Goal: Transaction & Acquisition: Purchase product/service

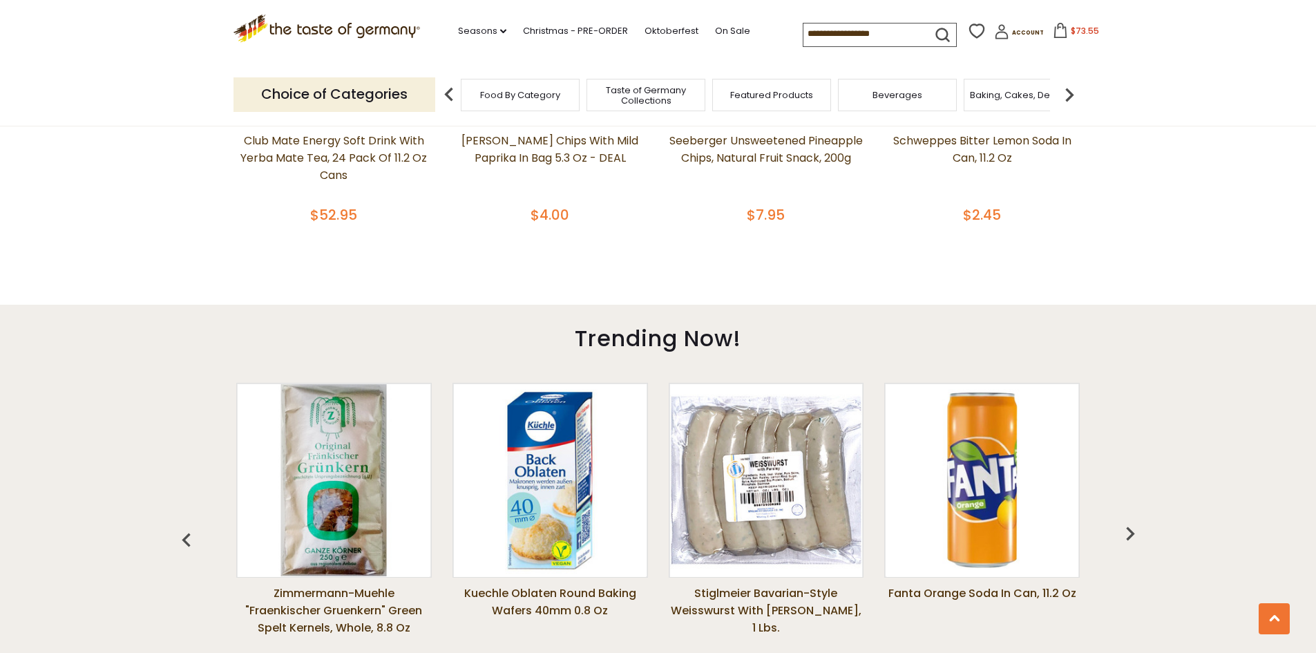
scroll to position [967, 0]
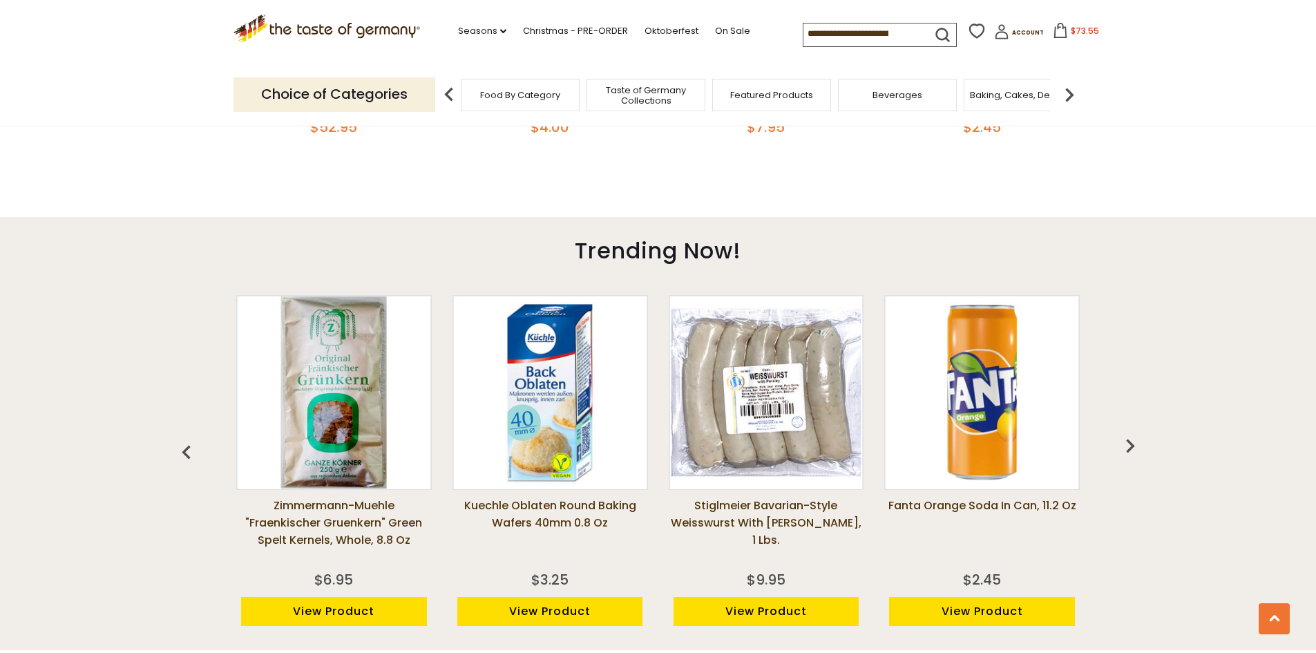
click at [1128, 443] on img "button" at bounding box center [1130, 446] width 28 height 28
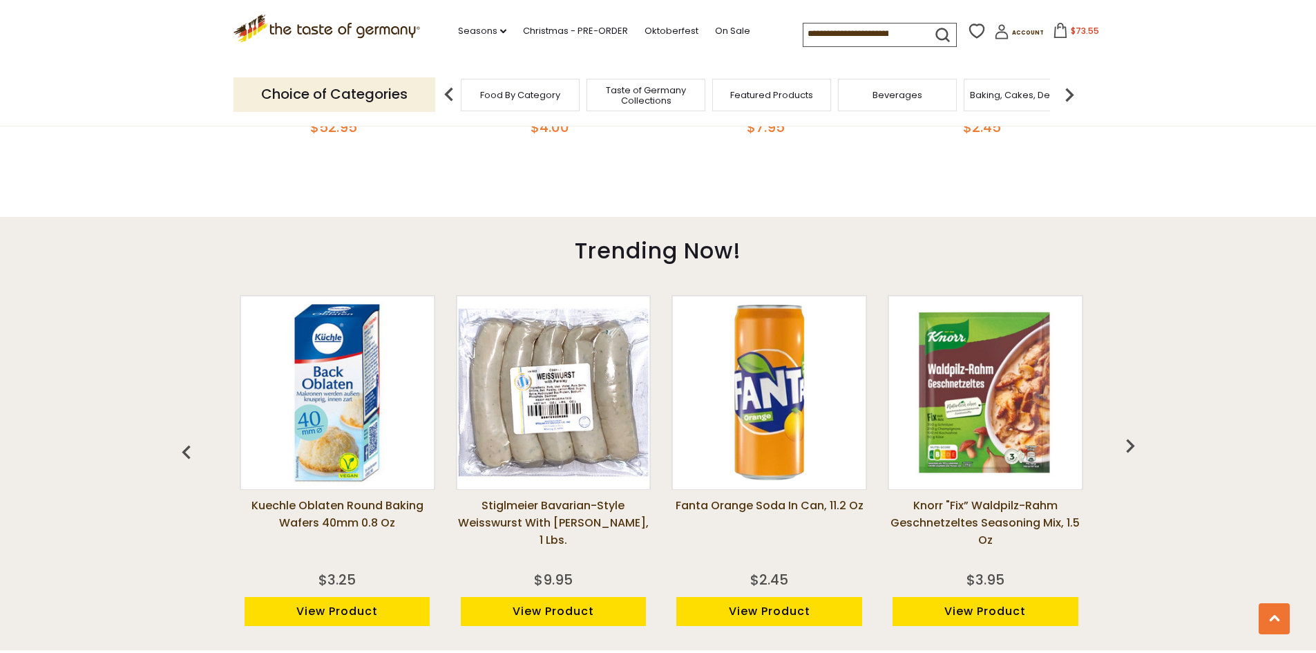
scroll to position [0, 216]
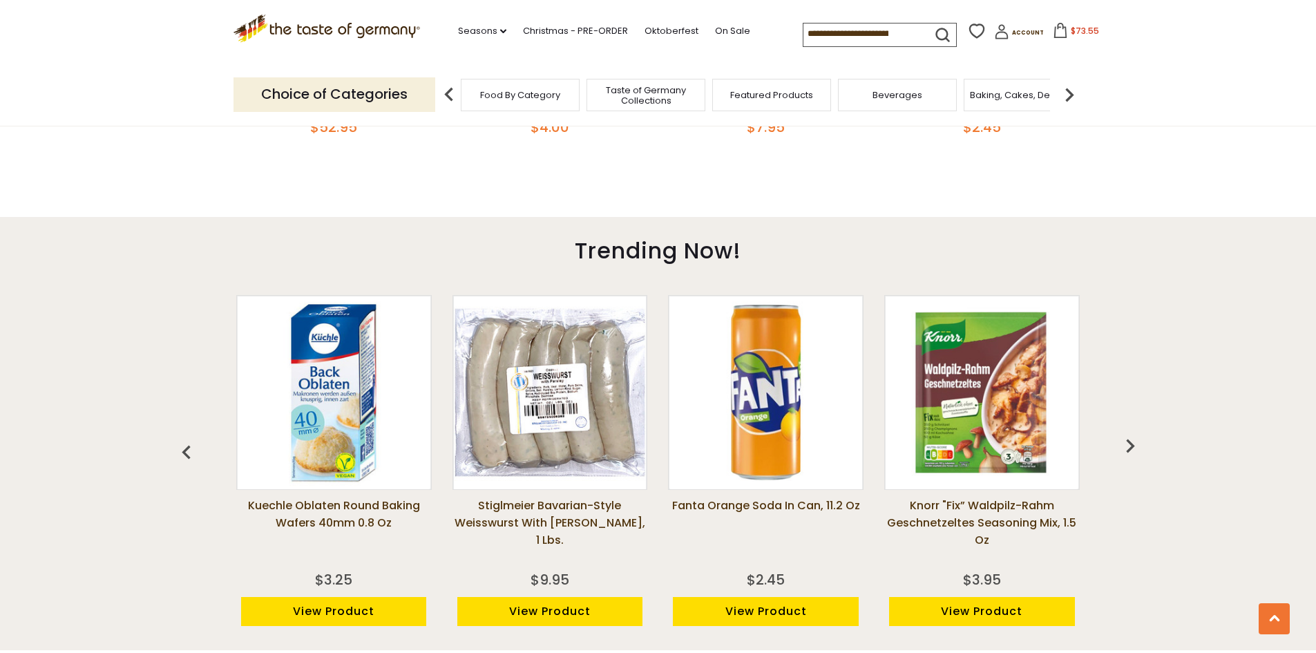
click at [1130, 445] on img "button" at bounding box center [1130, 446] width 28 height 28
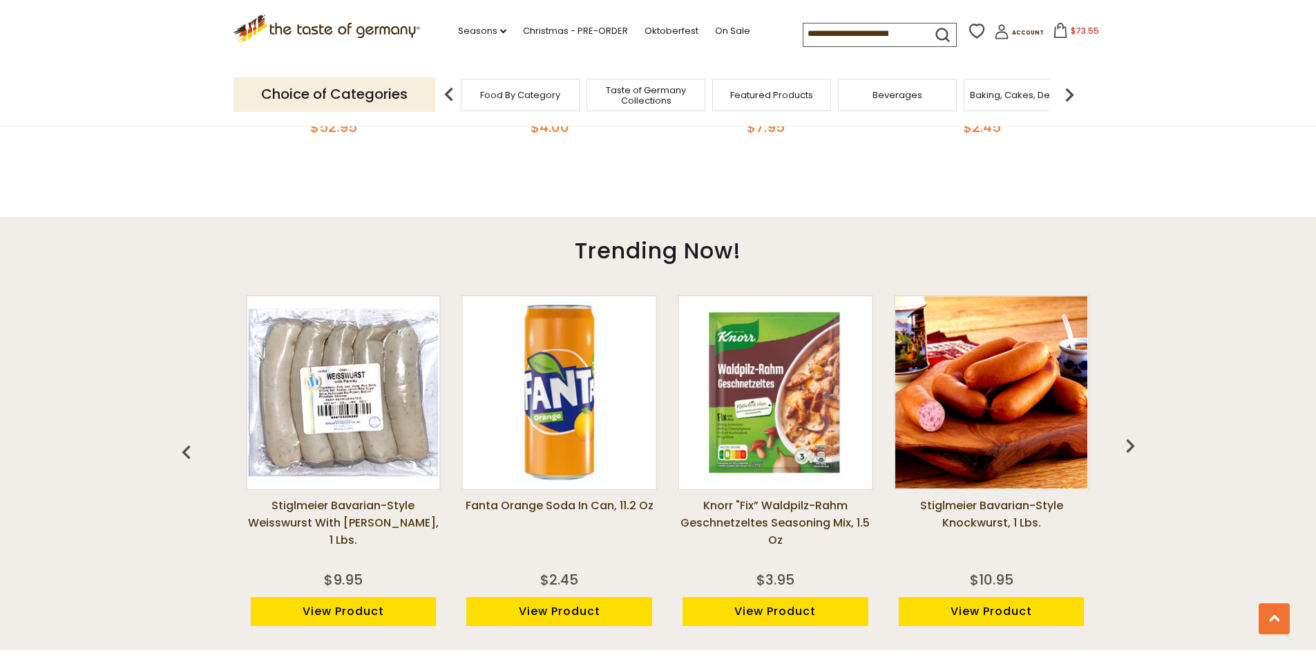
scroll to position [0, 432]
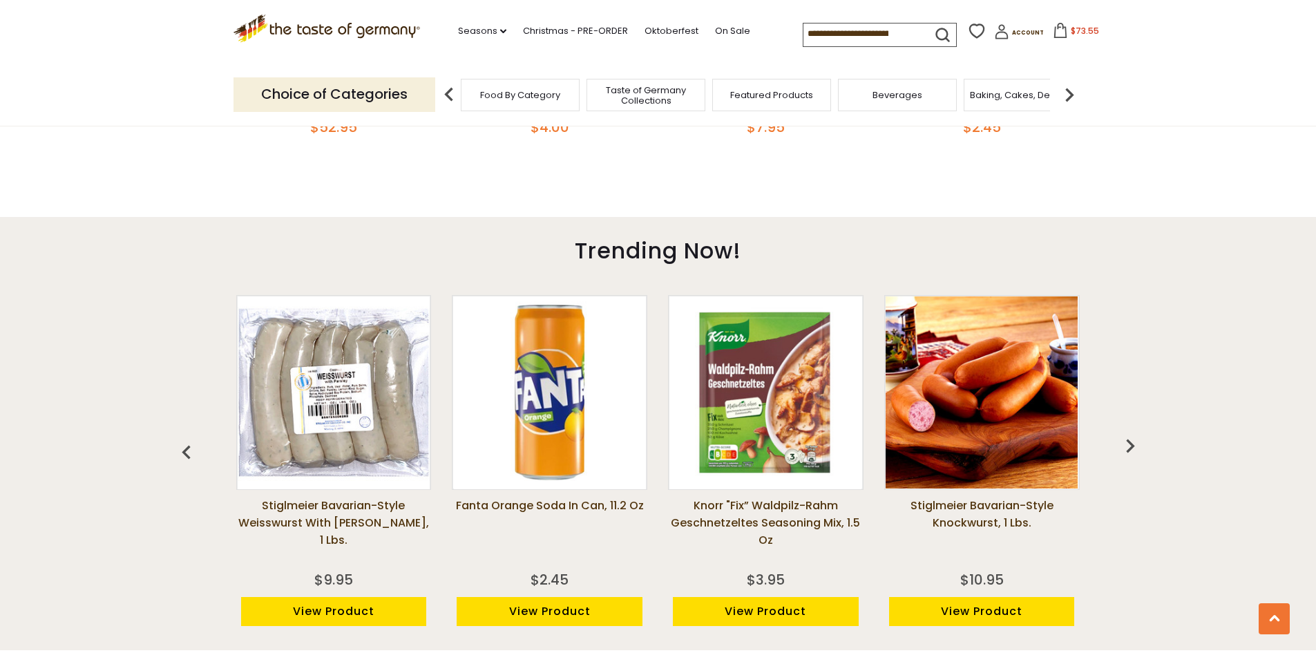
click at [1130, 445] on img "button" at bounding box center [1130, 446] width 28 height 28
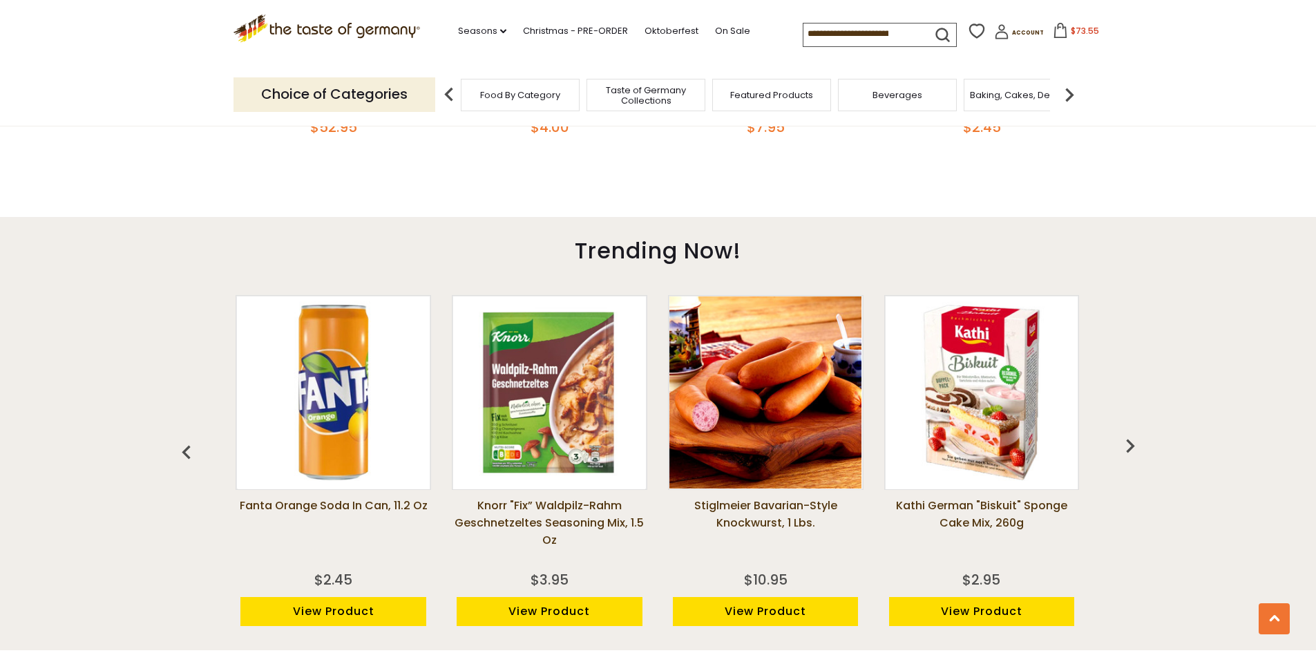
click at [1130, 445] on img "button" at bounding box center [1130, 446] width 28 height 28
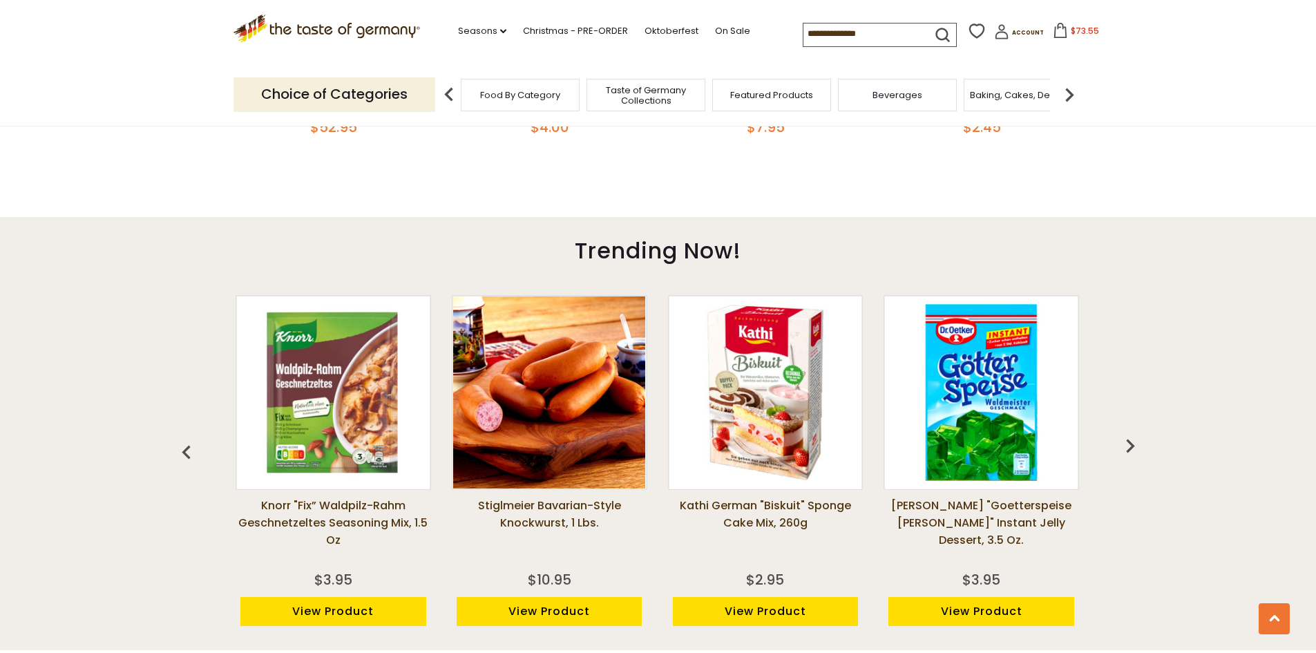
click at [1130, 445] on img "button" at bounding box center [1130, 446] width 28 height 28
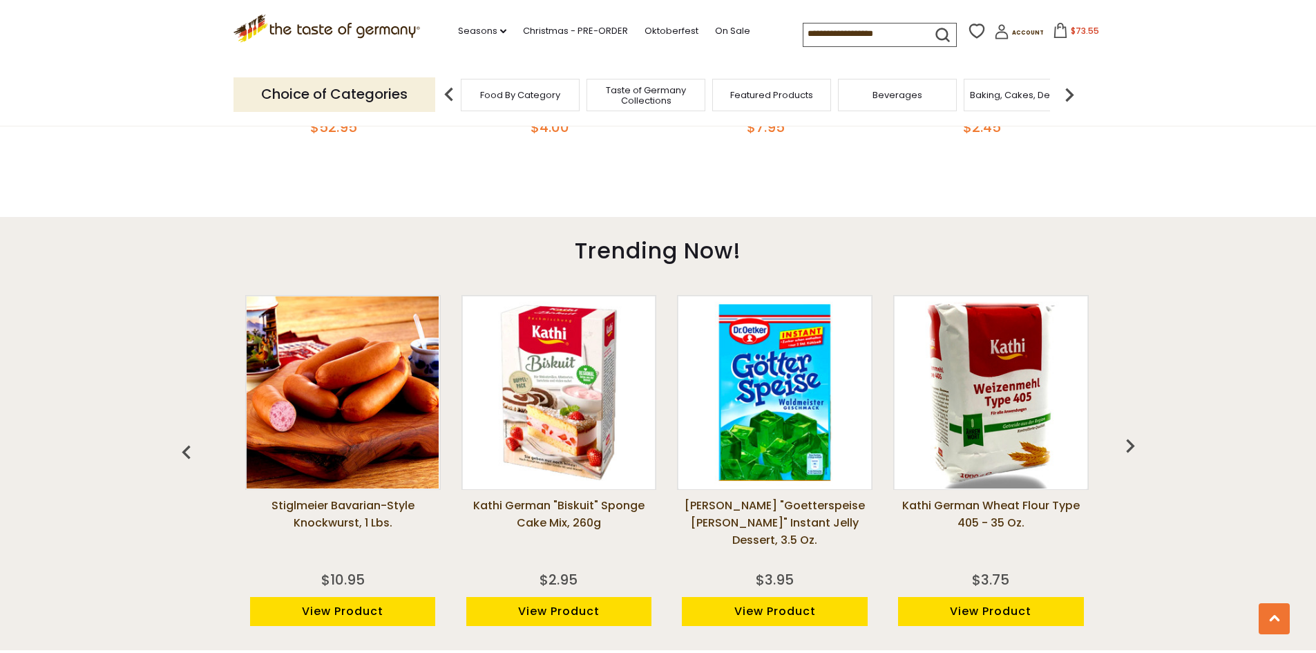
scroll to position [0, 1081]
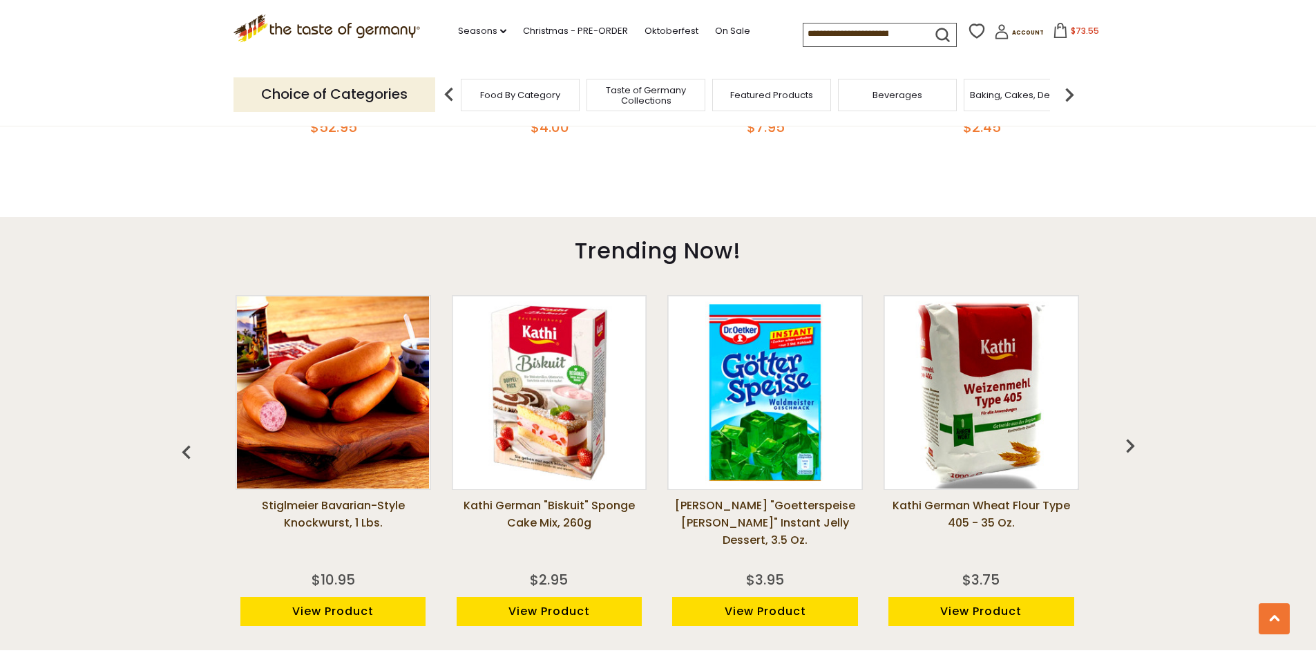
click at [1130, 445] on img "button" at bounding box center [1130, 446] width 28 height 28
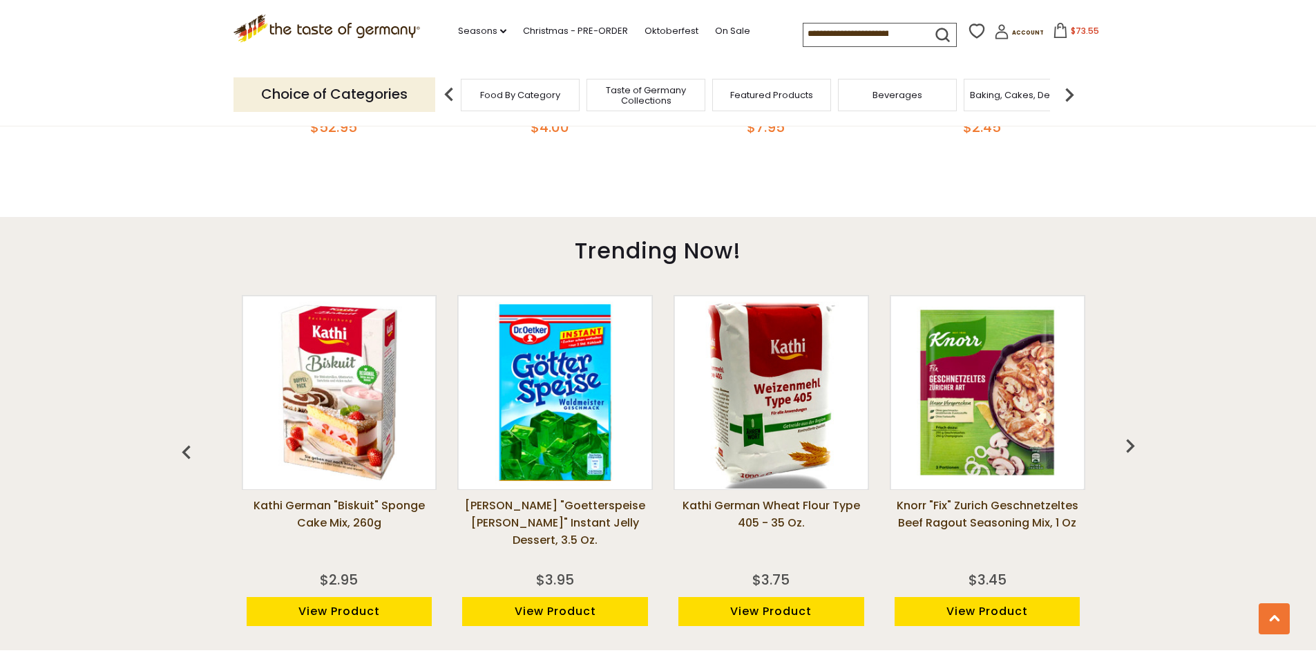
scroll to position [0, 1297]
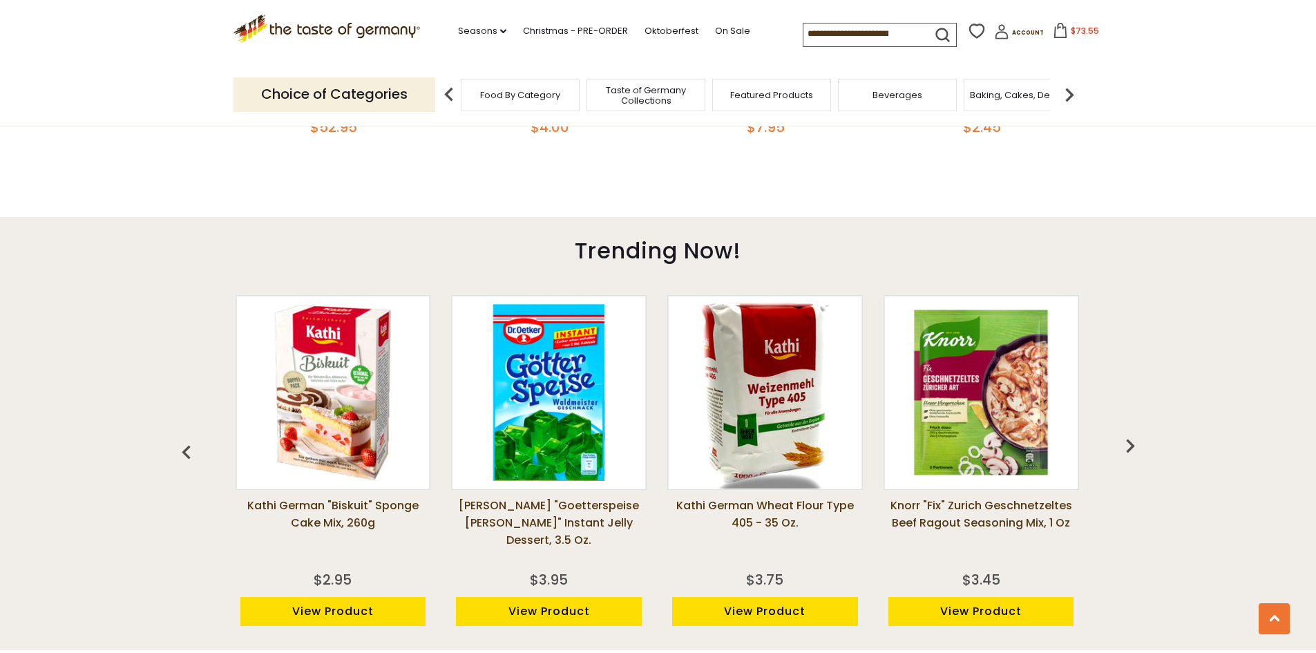
click at [1130, 445] on img "button" at bounding box center [1130, 446] width 28 height 28
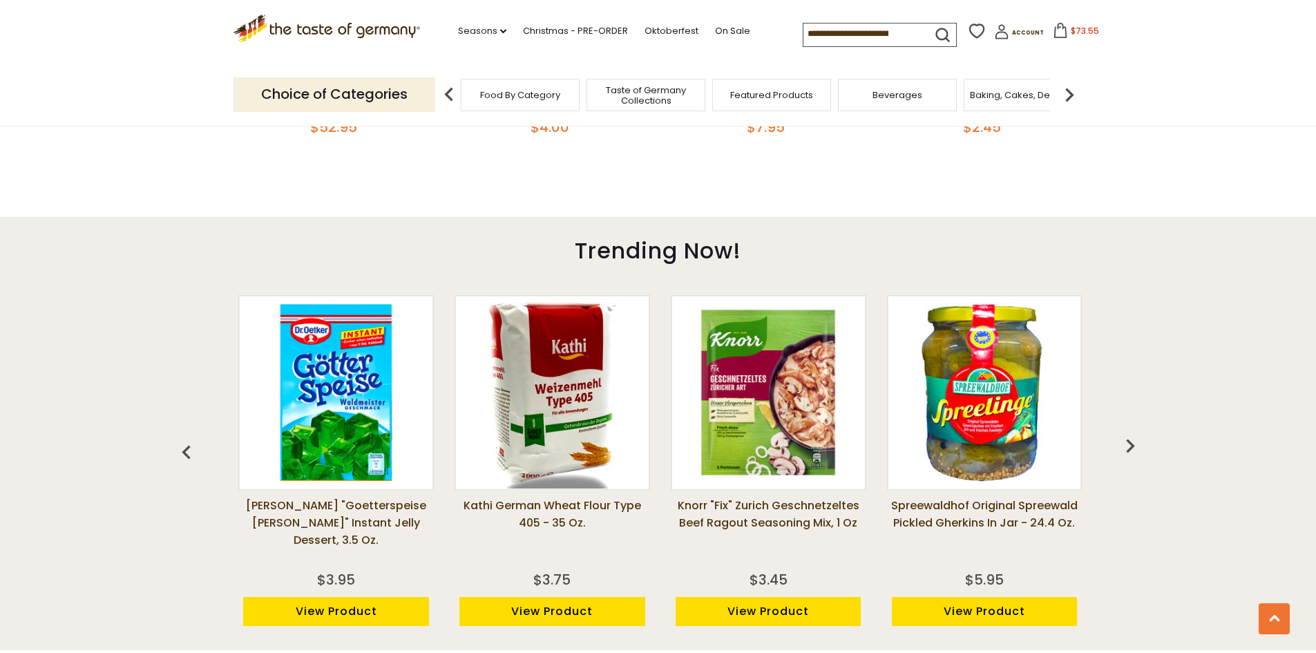
scroll to position [0, 1513]
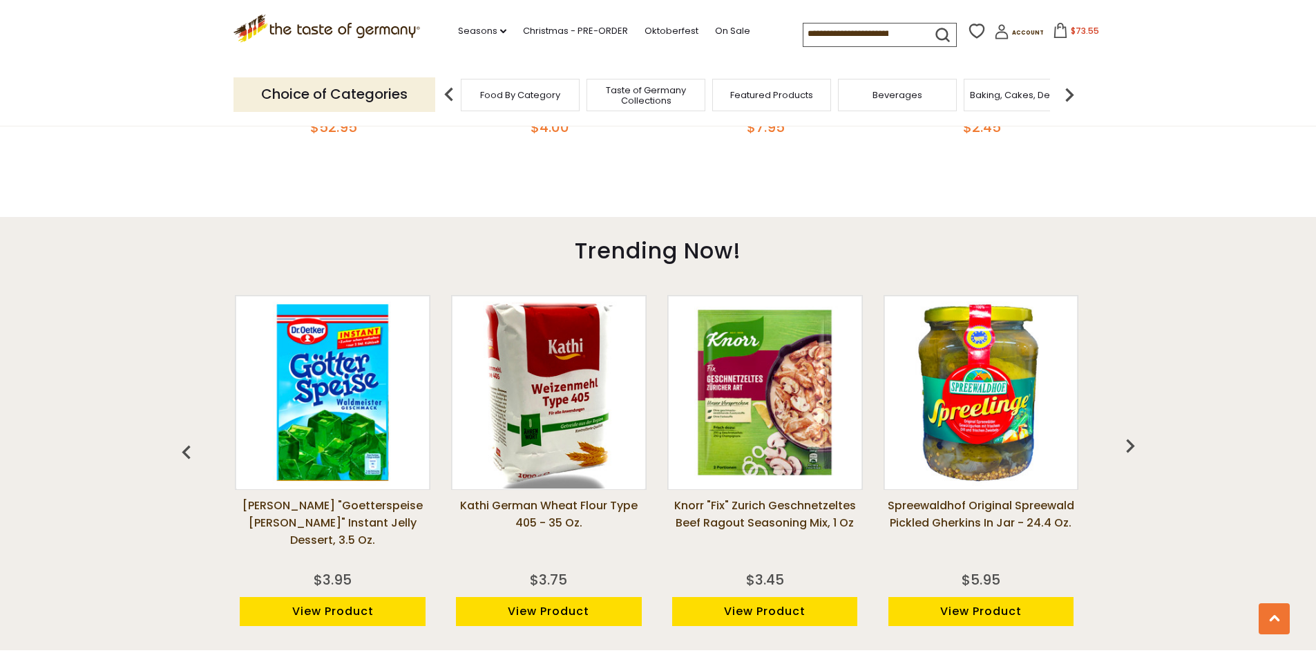
click at [1130, 445] on img "button" at bounding box center [1130, 446] width 28 height 28
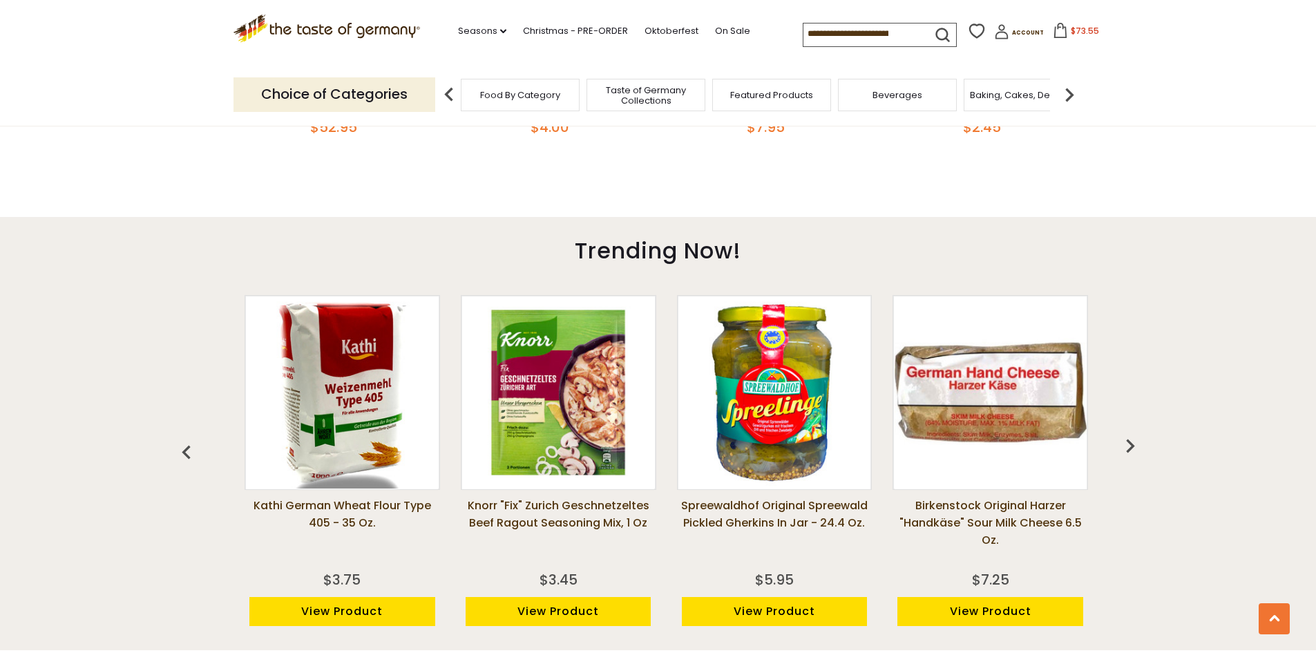
scroll to position [0, 1729]
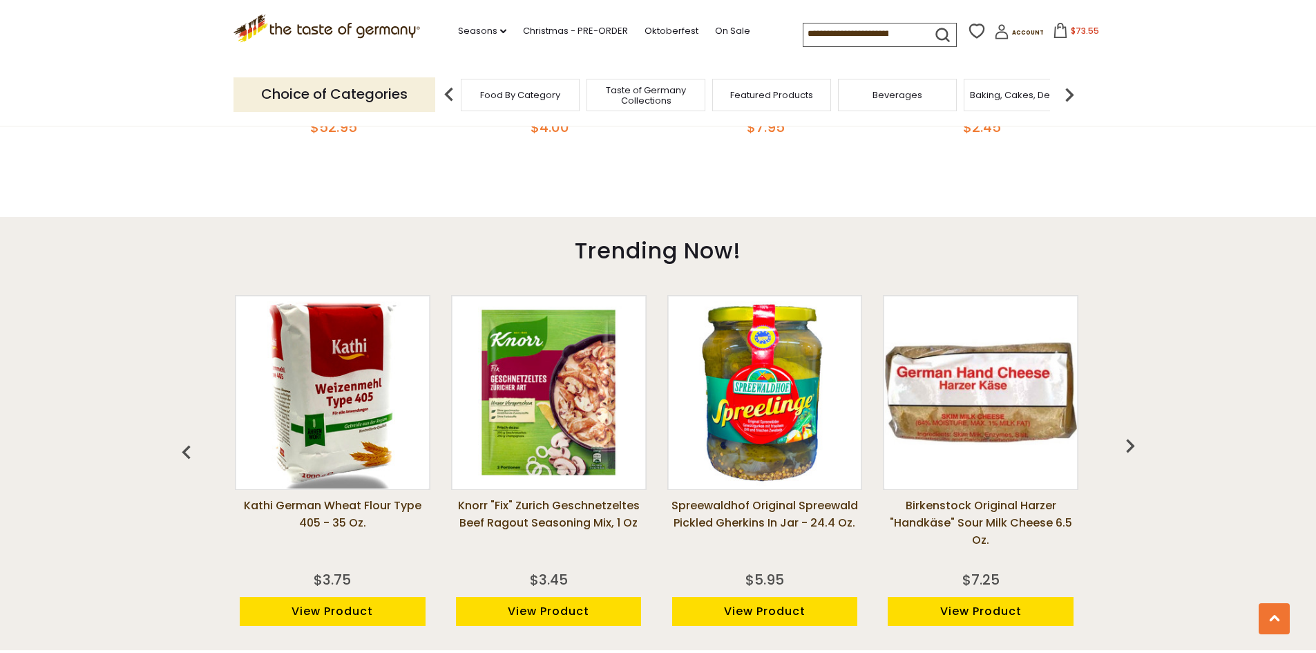
click at [1130, 445] on img "button" at bounding box center [1130, 446] width 28 height 28
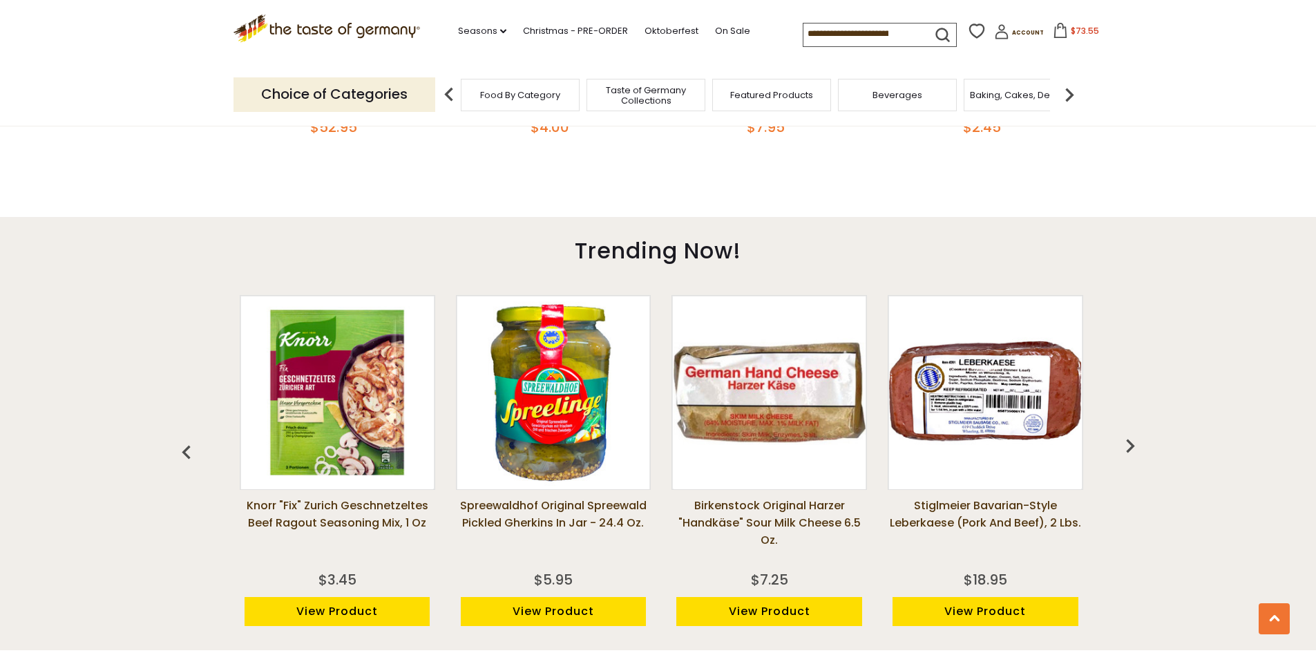
scroll to position [0, 1944]
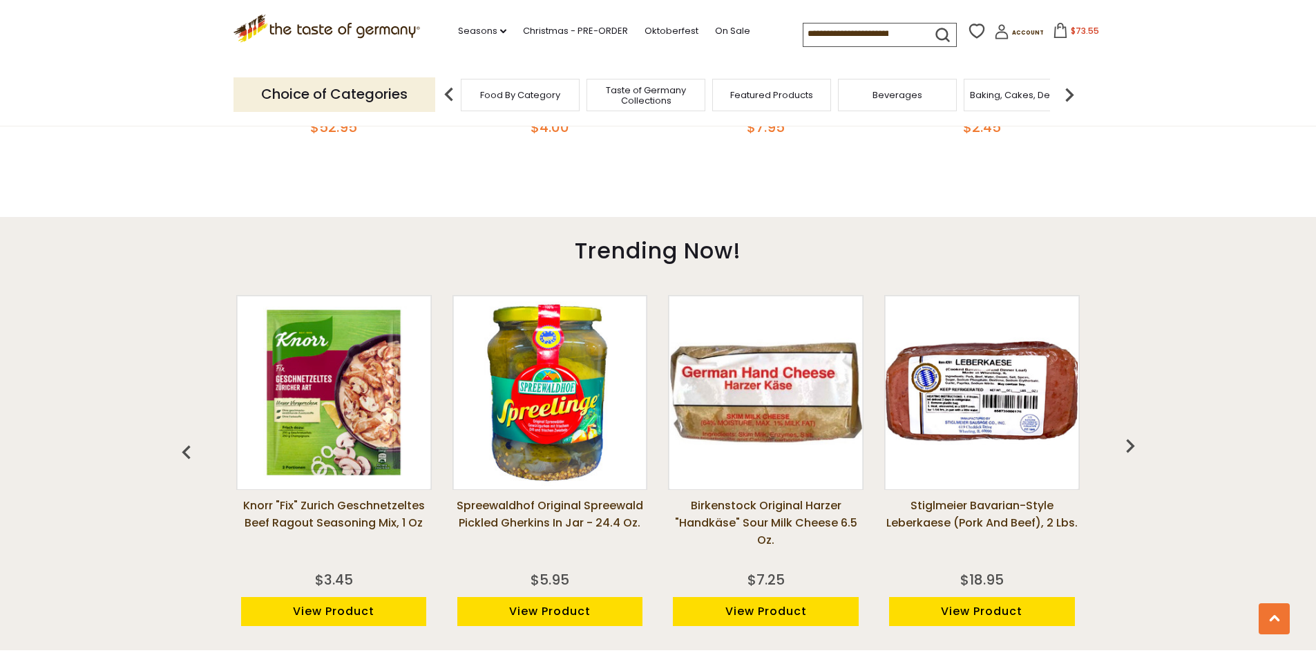
click at [1130, 445] on img "button" at bounding box center [1130, 446] width 28 height 28
click at [1131, 445] on img "button" at bounding box center [1130, 446] width 28 height 28
click at [184, 450] on img "button" at bounding box center [187, 453] width 28 height 28
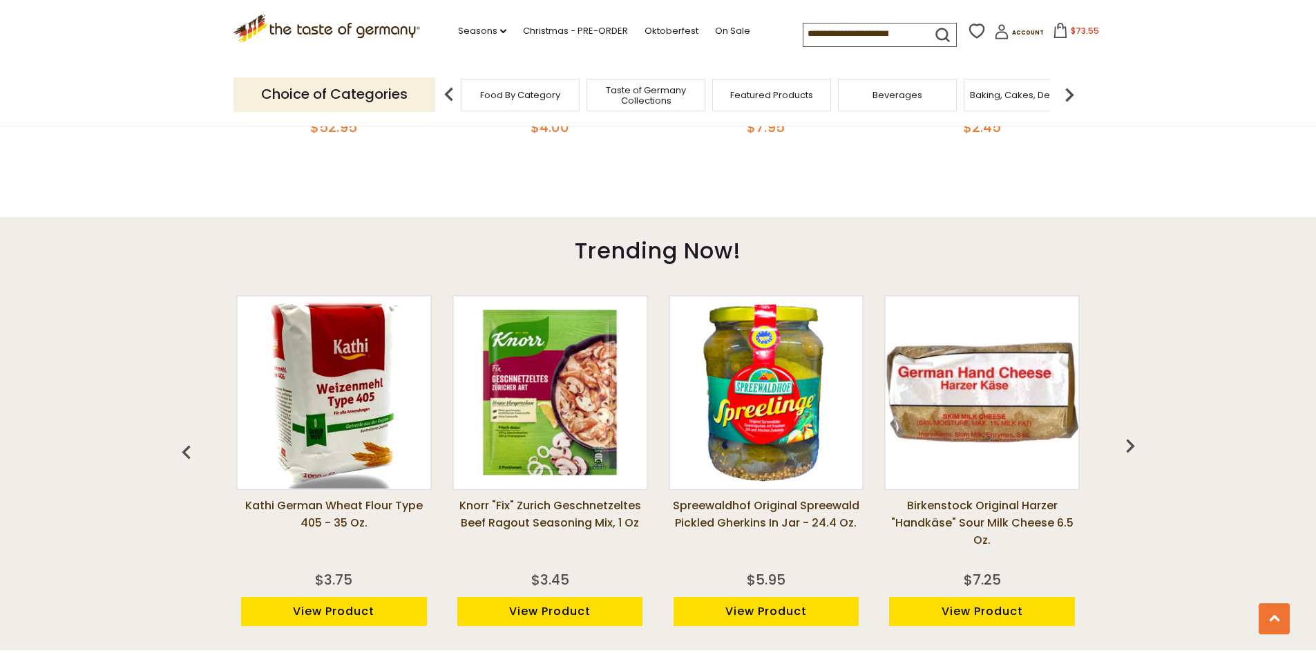
click at [184, 450] on img "button" at bounding box center [187, 453] width 28 height 28
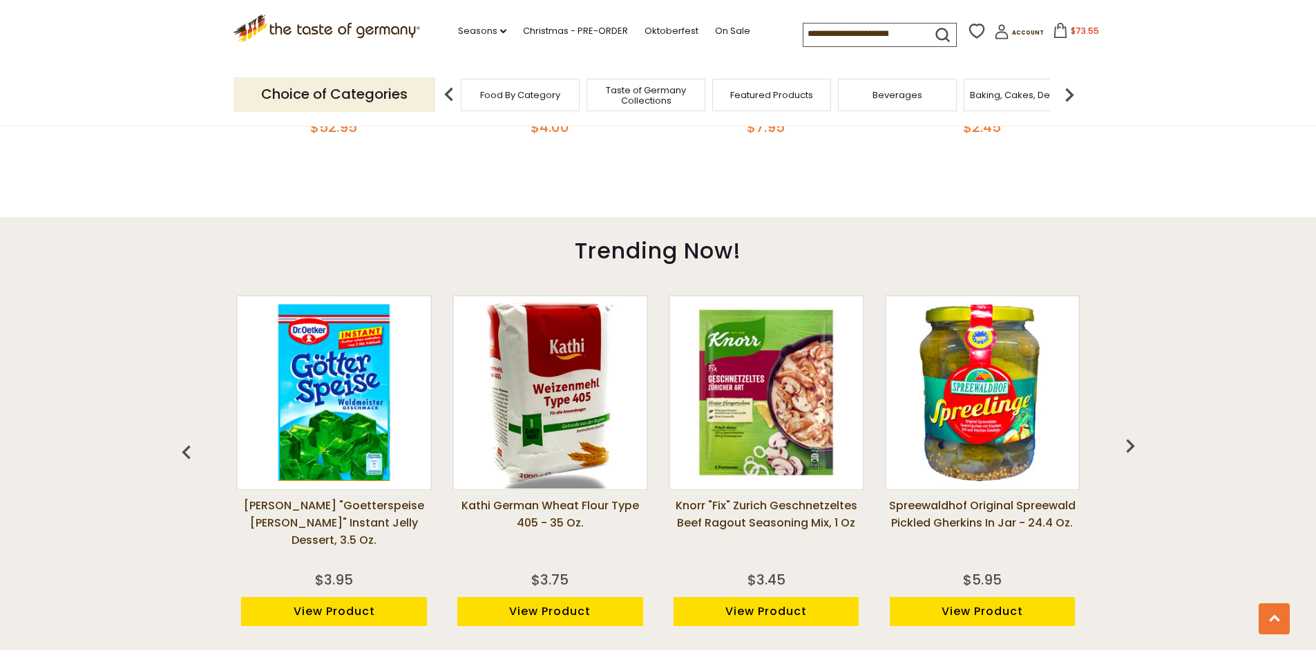
click at [184, 450] on img "button" at bounding box center [187, 453] width 28 height 28
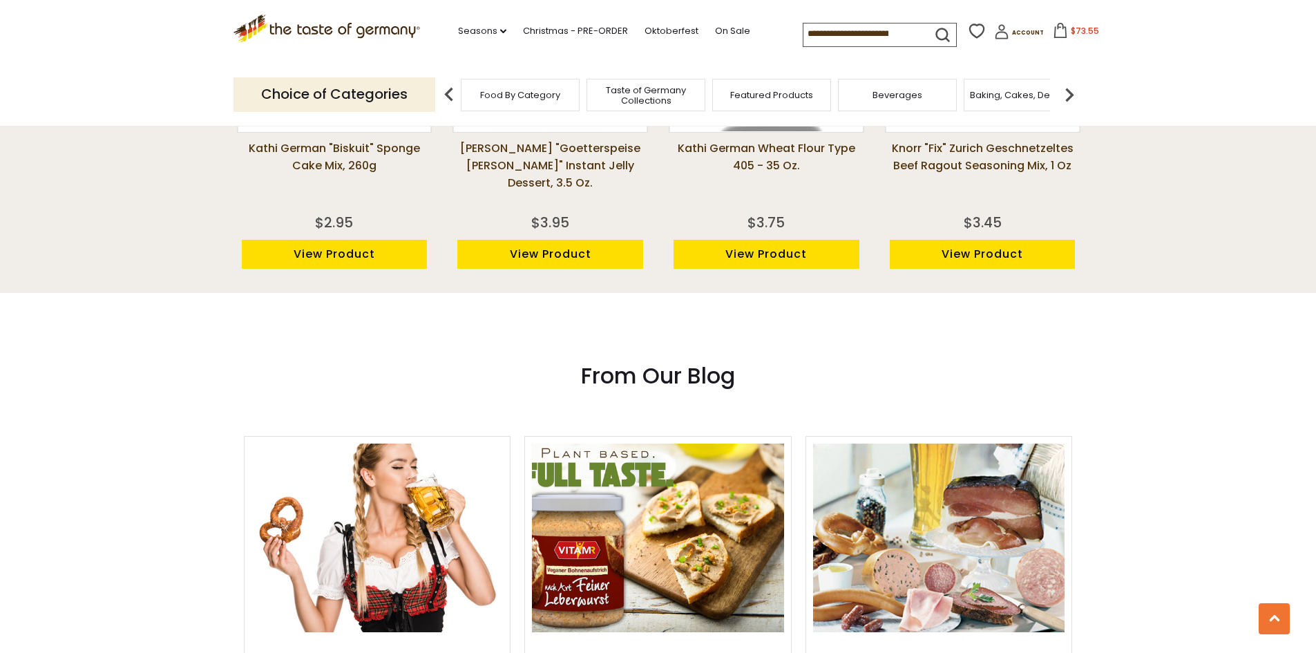
scroll to position [1105, 0]
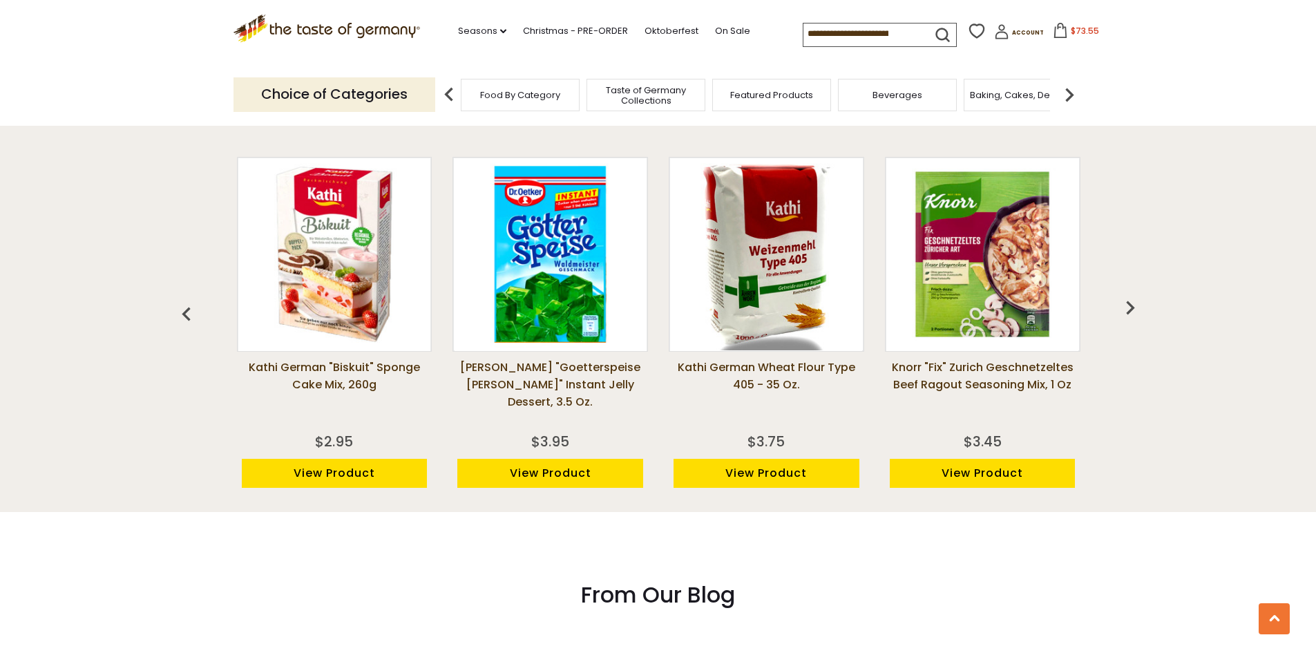
click at [814, 32] on input at bounding box center [861, 32] width 117 height 19
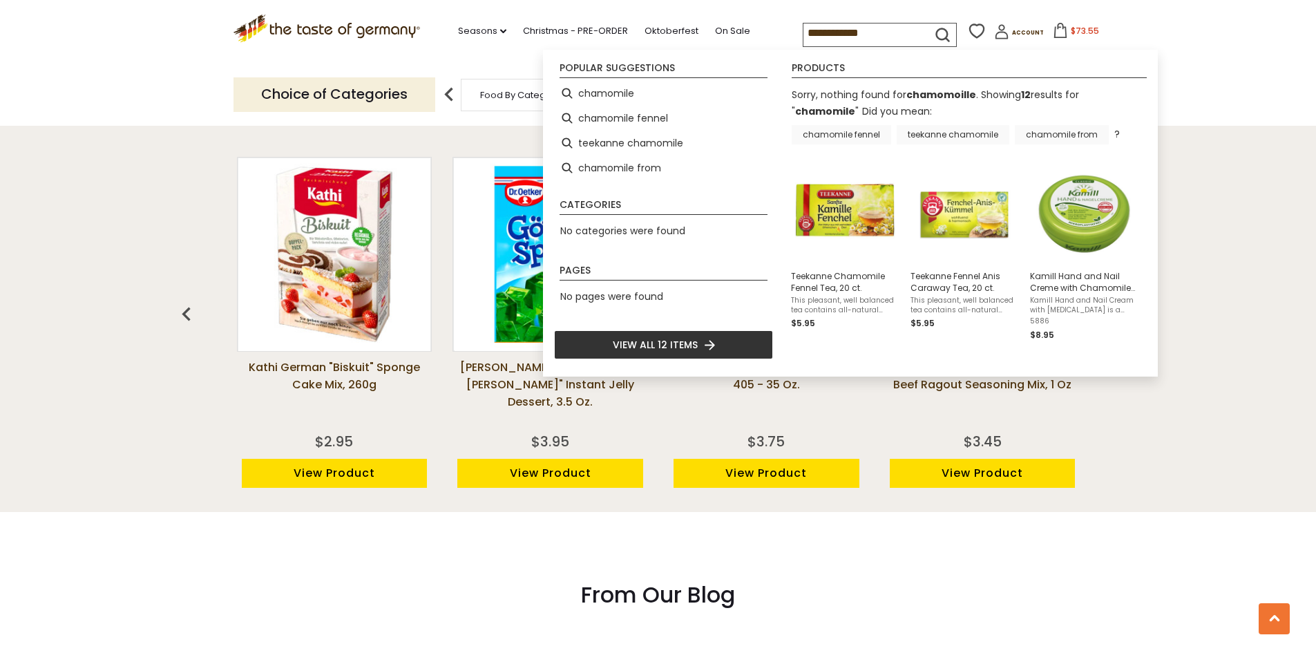
type input "**********"
click at [438, 48] on div ".st0{fill:#EDD300;} .st1{fill:#D33E21;} .st0{fill:#EDD300;} .st1{fill:#D33E21;}…" at bounding box center [657, 32] width 849 height 64
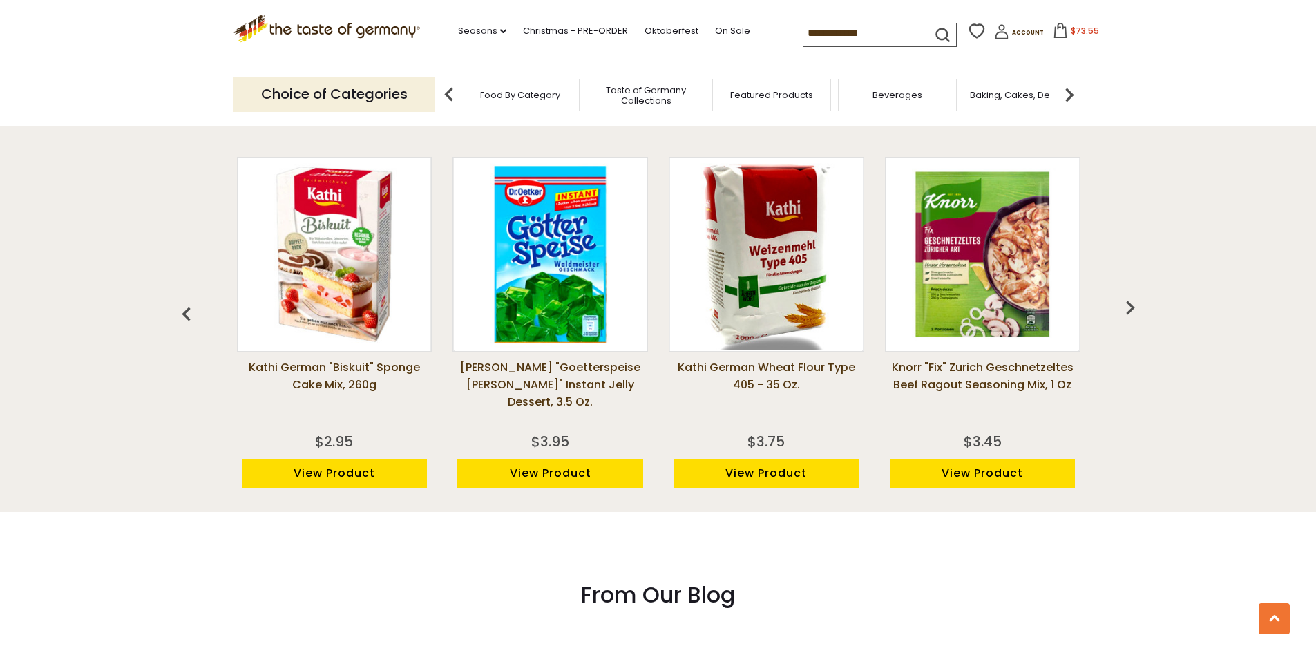
click at [1072, 90] on img at bounding box center [1069, 95] width 28 height 28
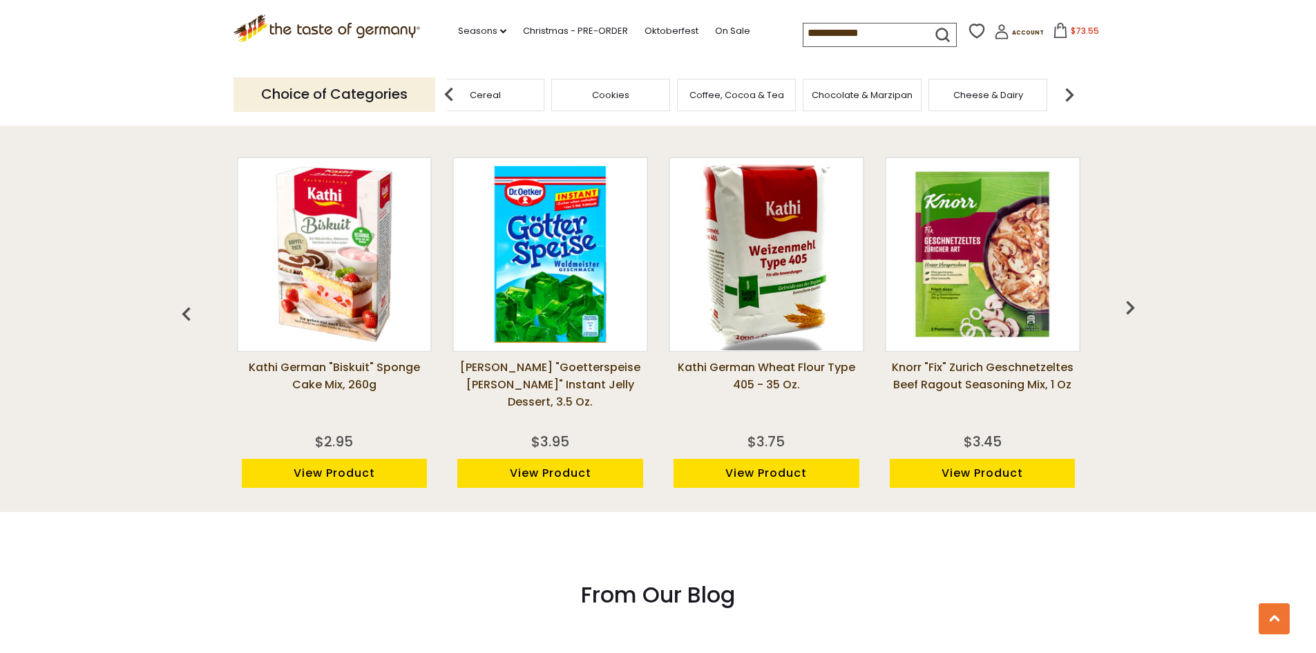
click at [1072, 90] on img at bounding box center [1069, 95] width 28 height 28
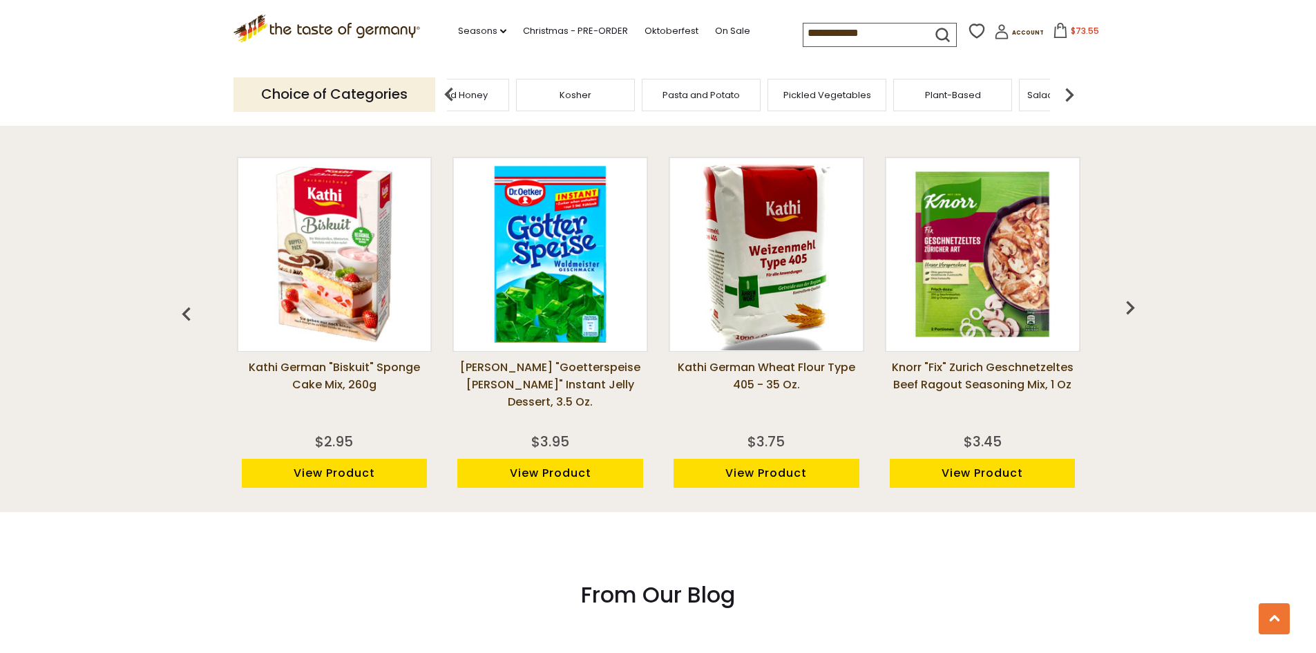
click at [1072, 90] on img at bounding box center [1069, 95] width 28 height 28
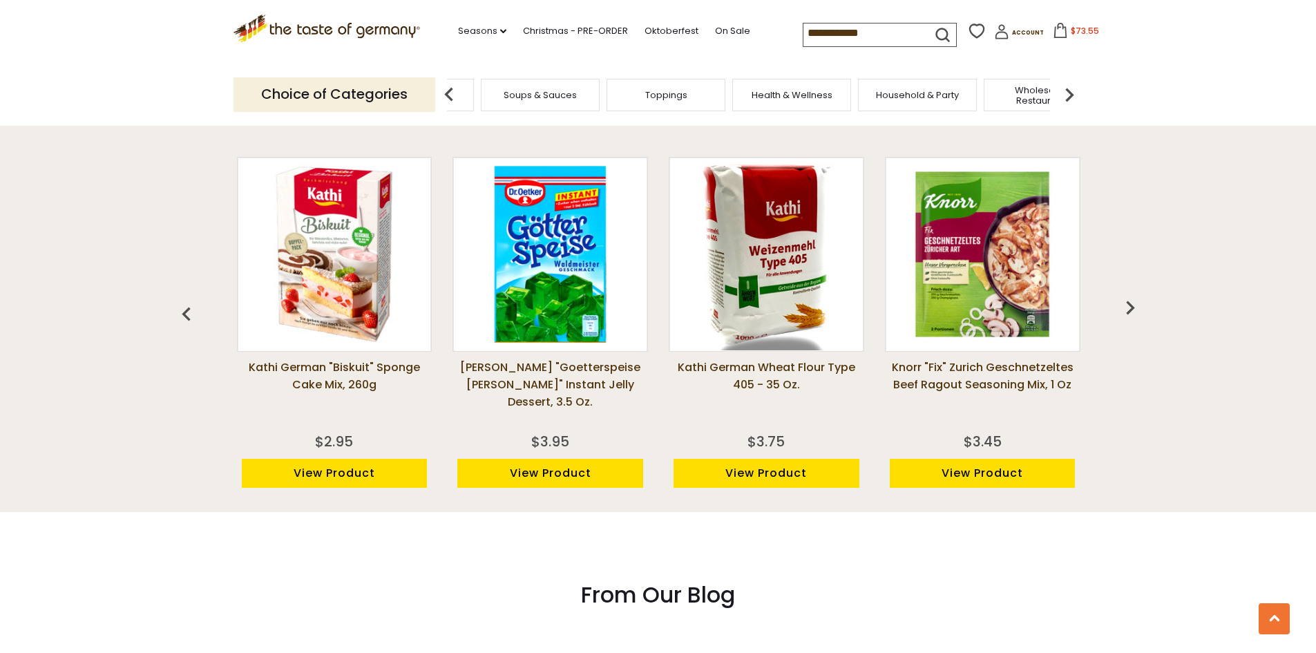
click at [807, 98] on span "Health & Wellness" at bounding box center [791, 95] width 81 height 10
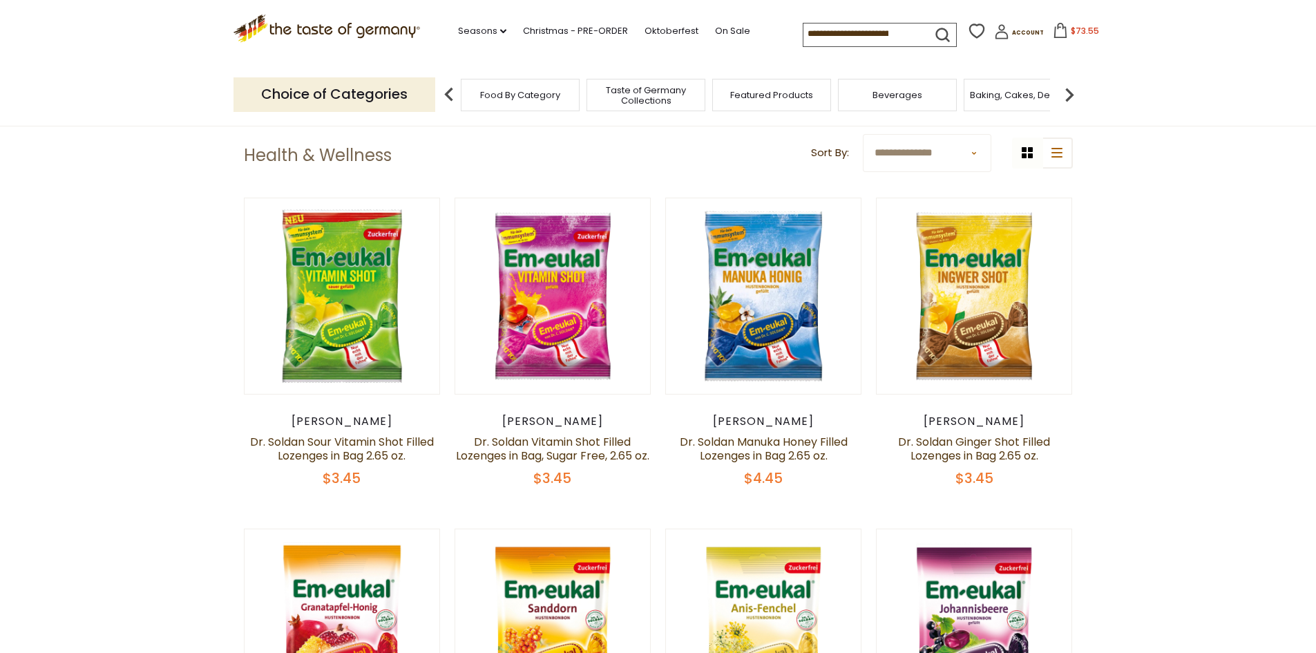
scroll to position [414, 0]
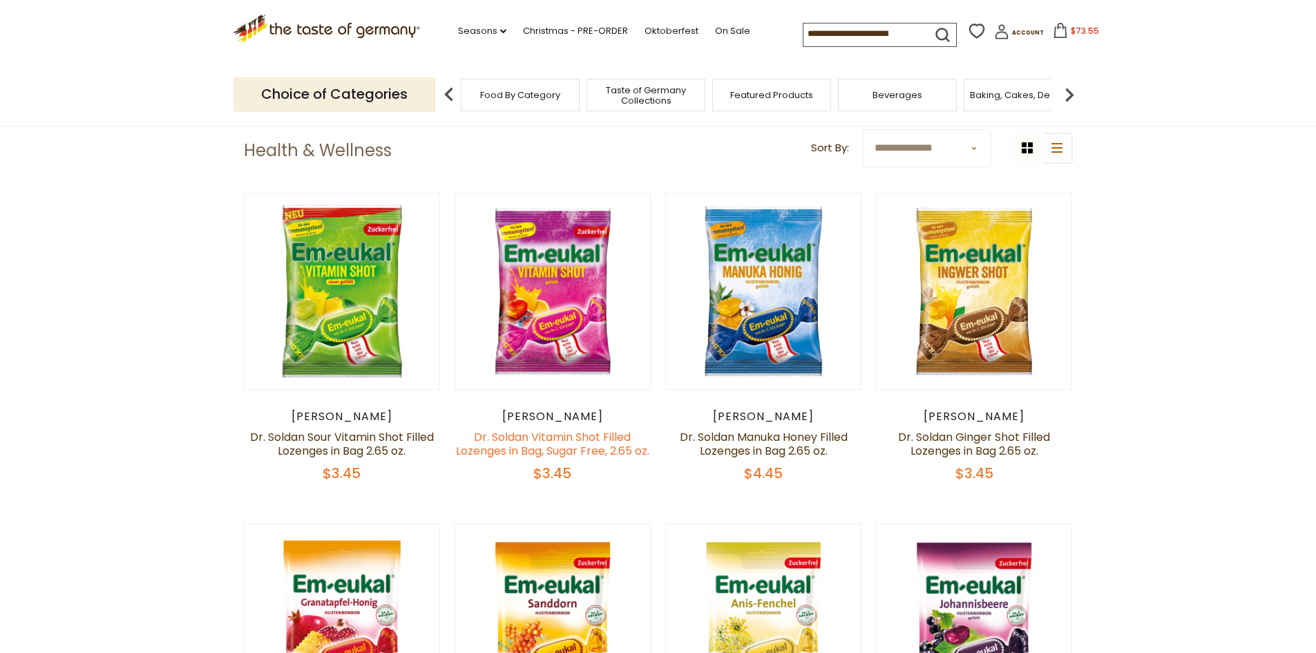
click at [553, 434] on link "Dr. Soldan Vitamin Shot Filled Lozenges in Bag, Sugar Free, 2.65 oz." at bounding box center [552, 444] width 193 height 30
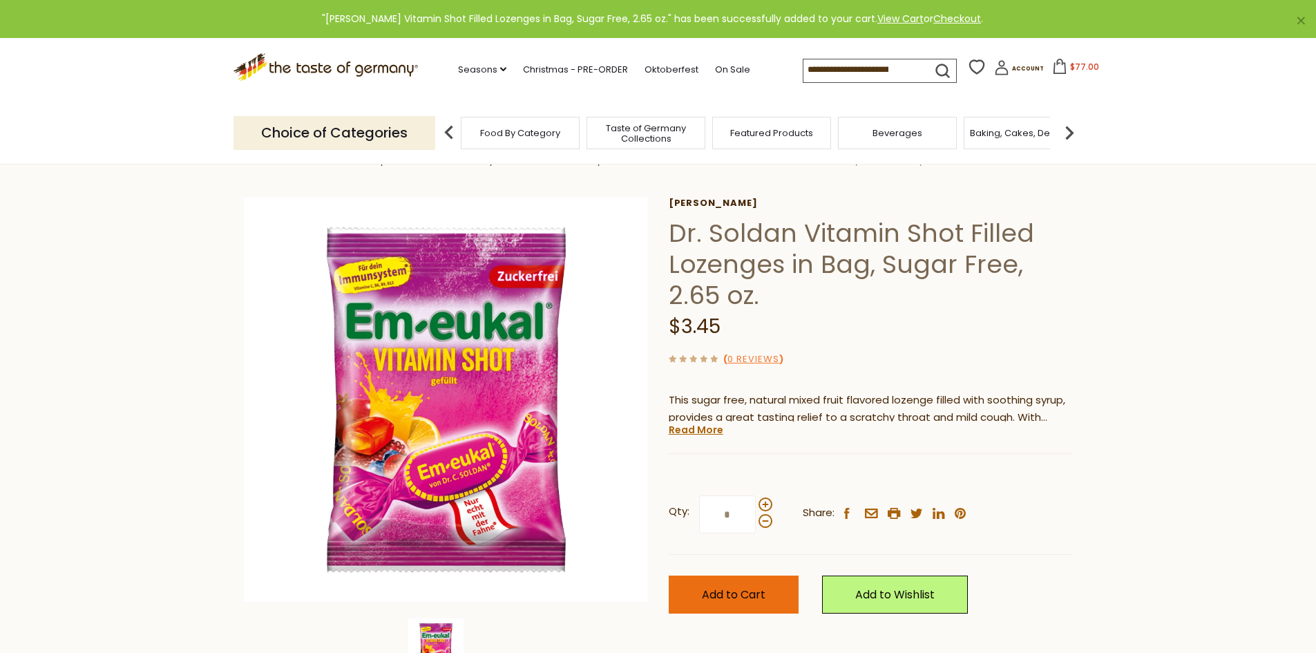
click at [734, 595] on span "Add to Cart" at bounding box center [734, 594] width 64 height 16
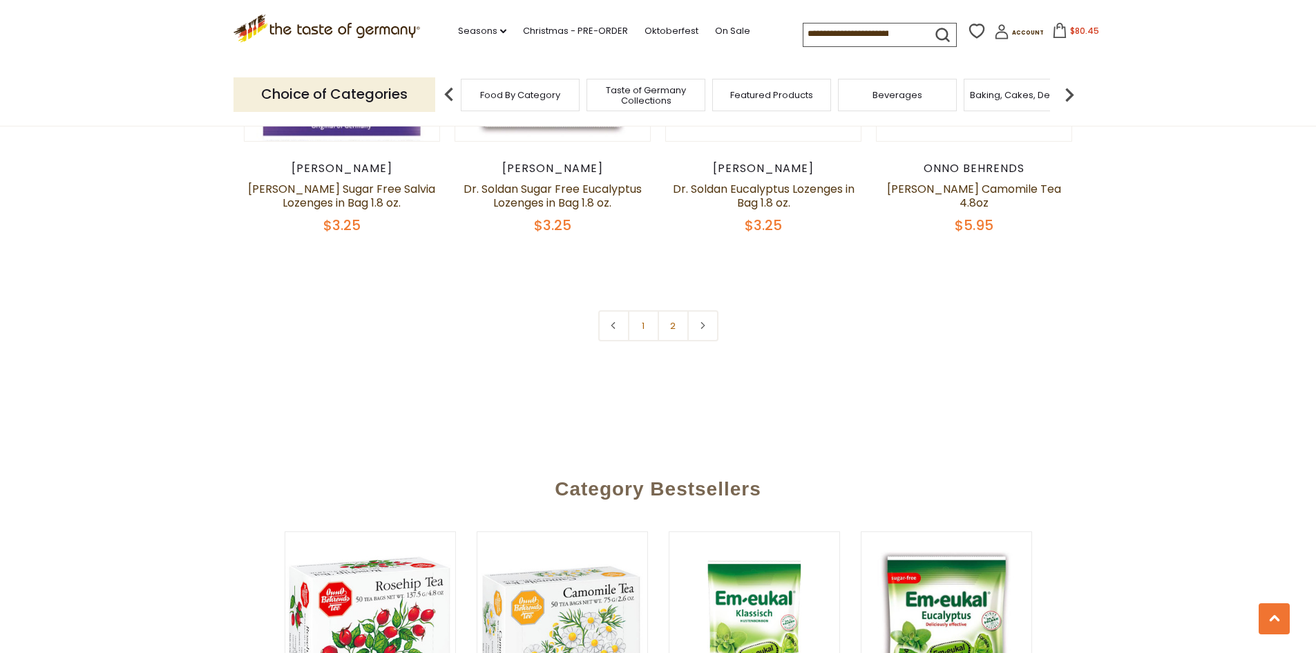
scroll to position [3246, 0]
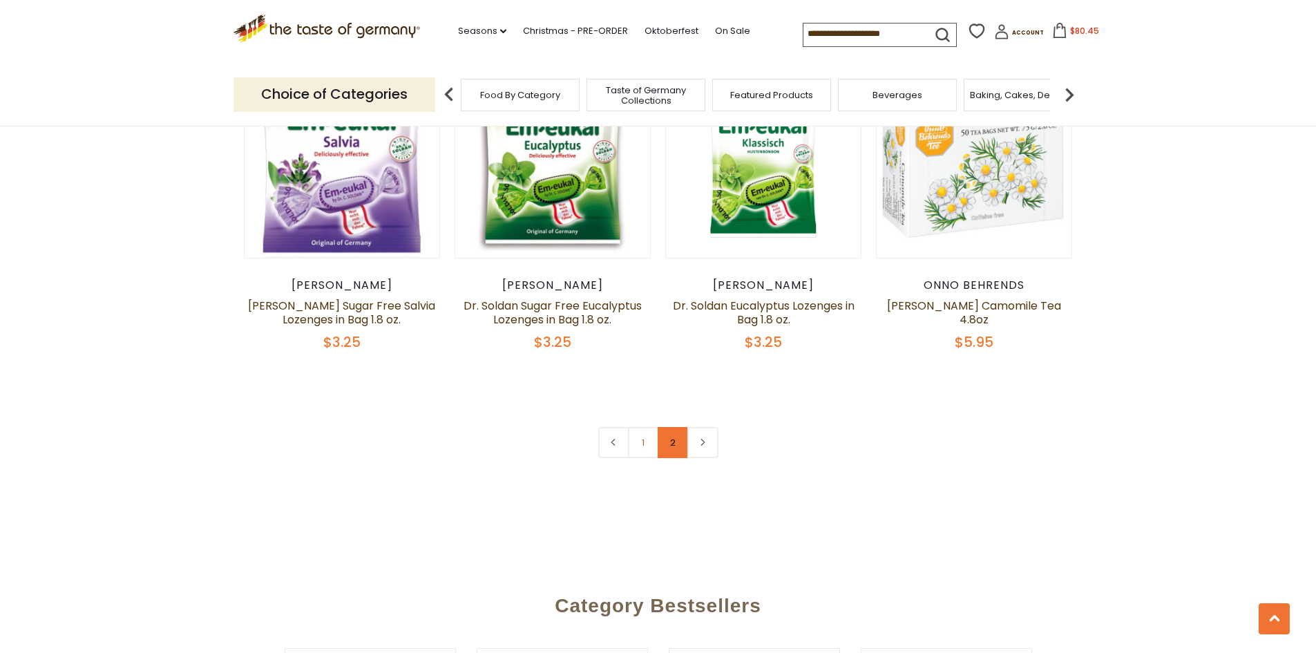
click at [676, 458] on link "2" at bounding box center [672, 442] width 31 height 31
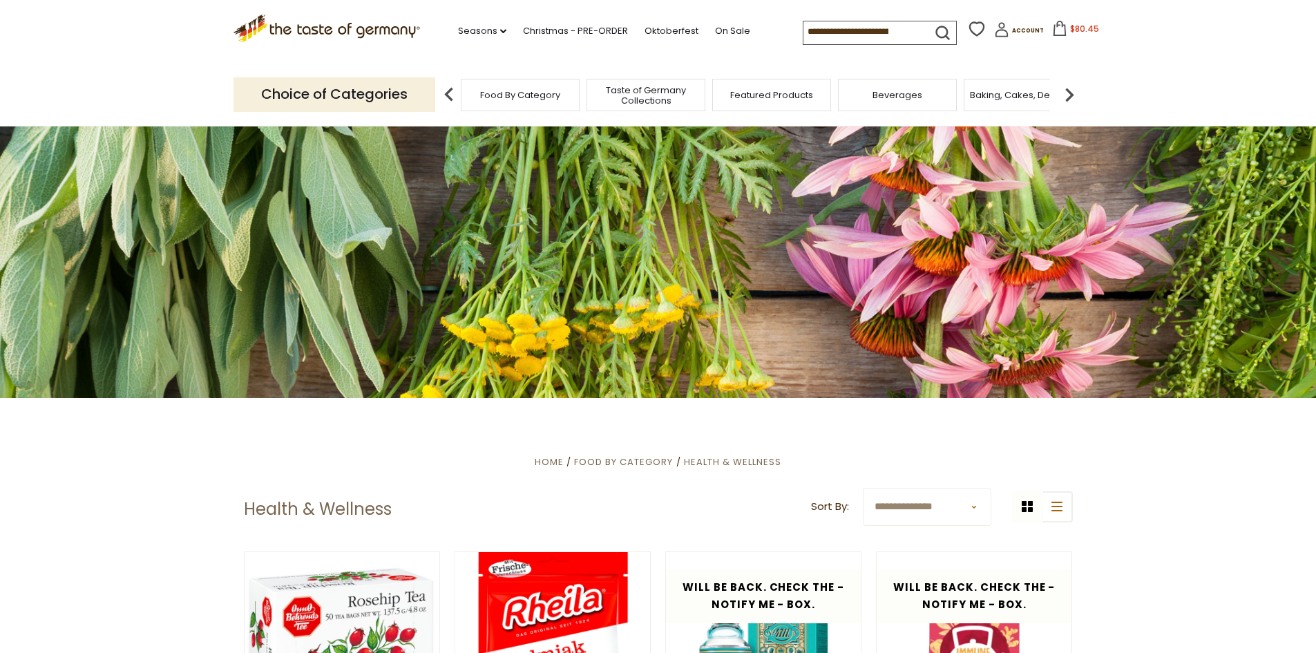
scroll to position [0, 0]
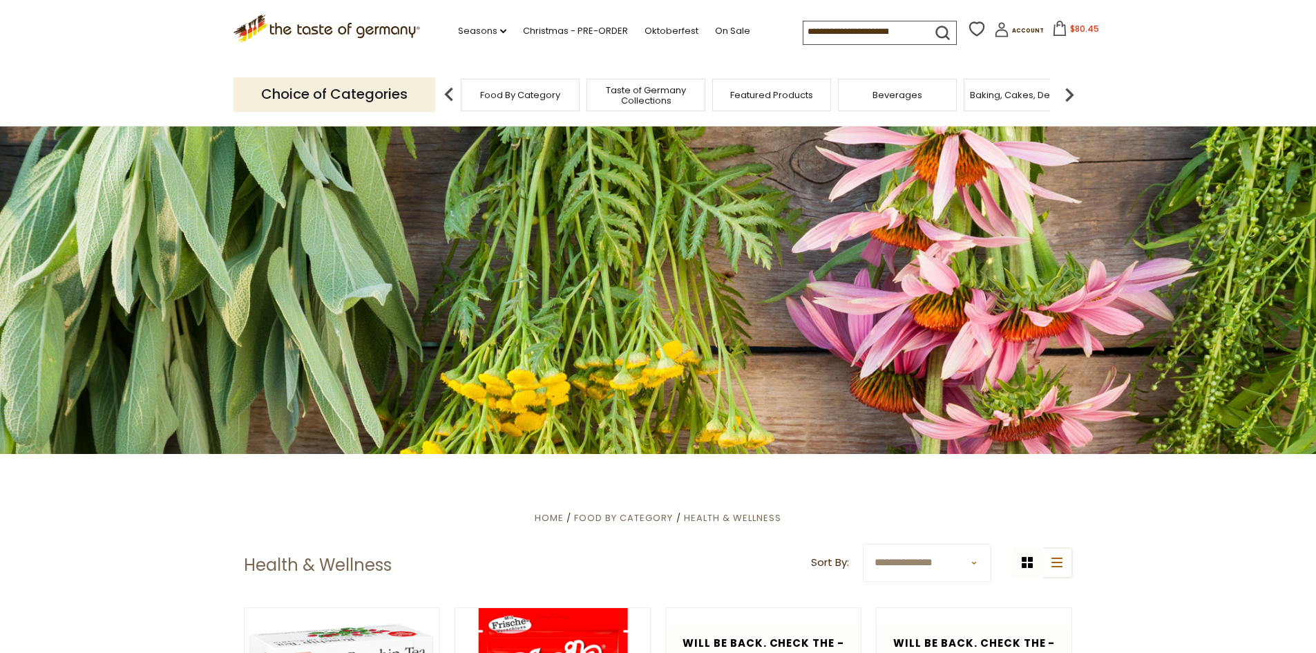
click at [1070, 90] on img at bounding box center [1069, 95] width 28 height 28
click at [675, 100] on div "Cereal" at bounding box center [667, 95] width 119 height 32
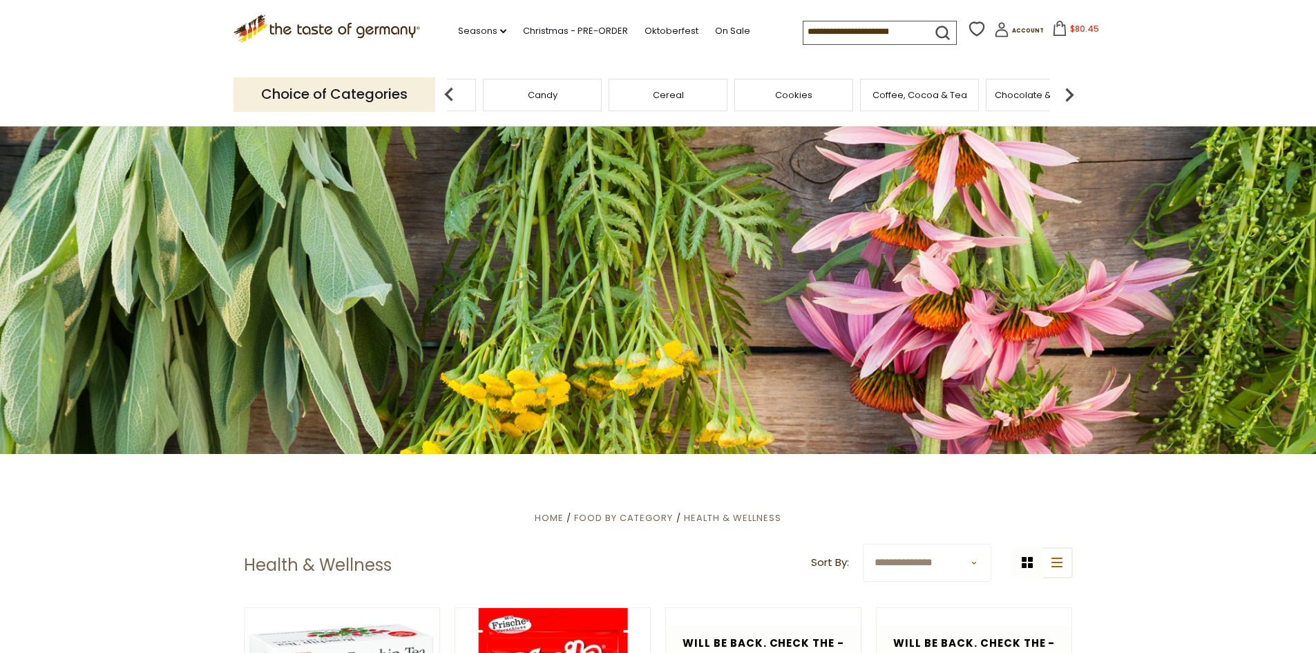
click at [662, 99] on span "Cereal" at bounding box center [668, 95] width 31 height 10
click at [664, 90] on span "Cereal" at bounding box center [668, 95] width 31 height 10
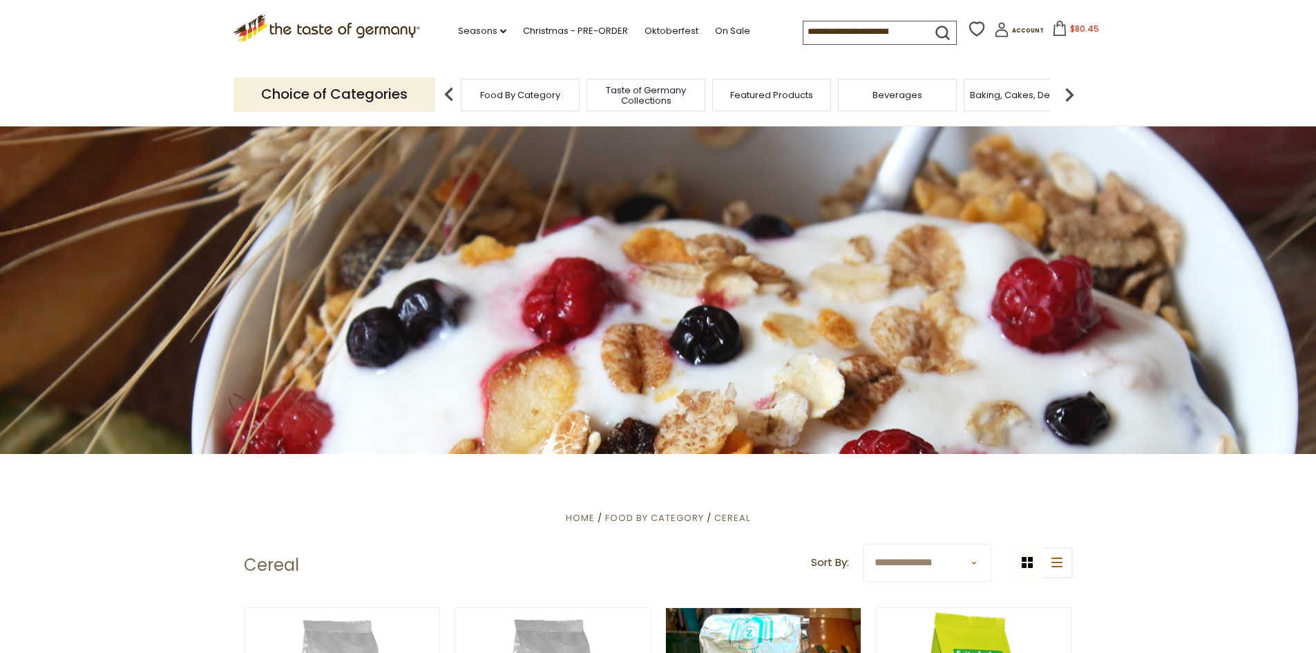
click at [1071, 90] on img at bounding box center [1069, 95] width 28 height 28
click at [1073, 90] on img at bounding box center [1069, 95] width 28 height 28
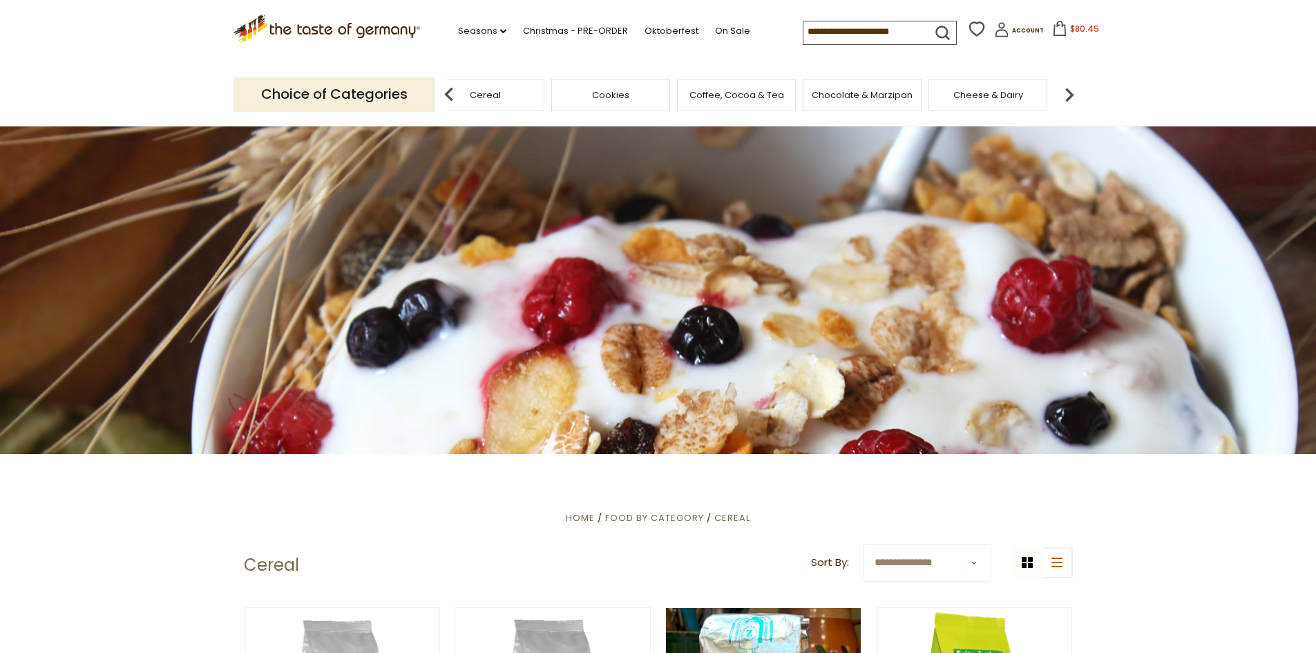
click at [1072, 90] on img at bounding box center [1069, 95] width 28 height 28
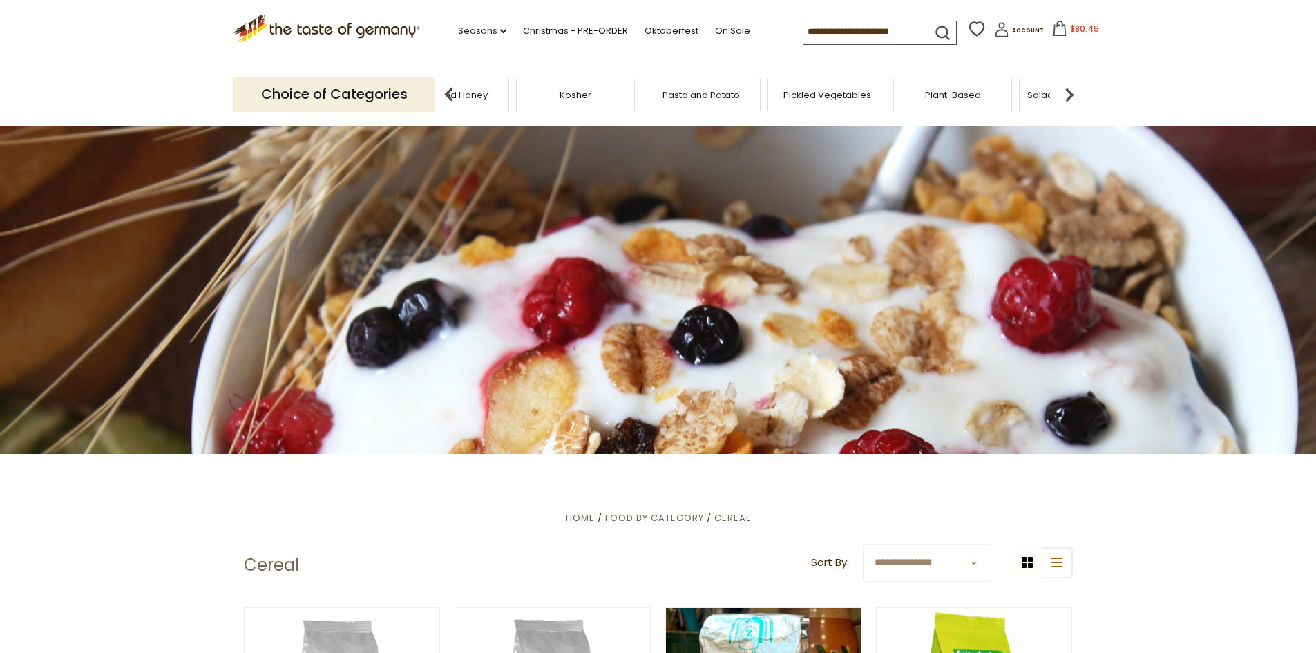
click at [1072, 90] on img at bounding box center [1069, 95] width 28 height 28
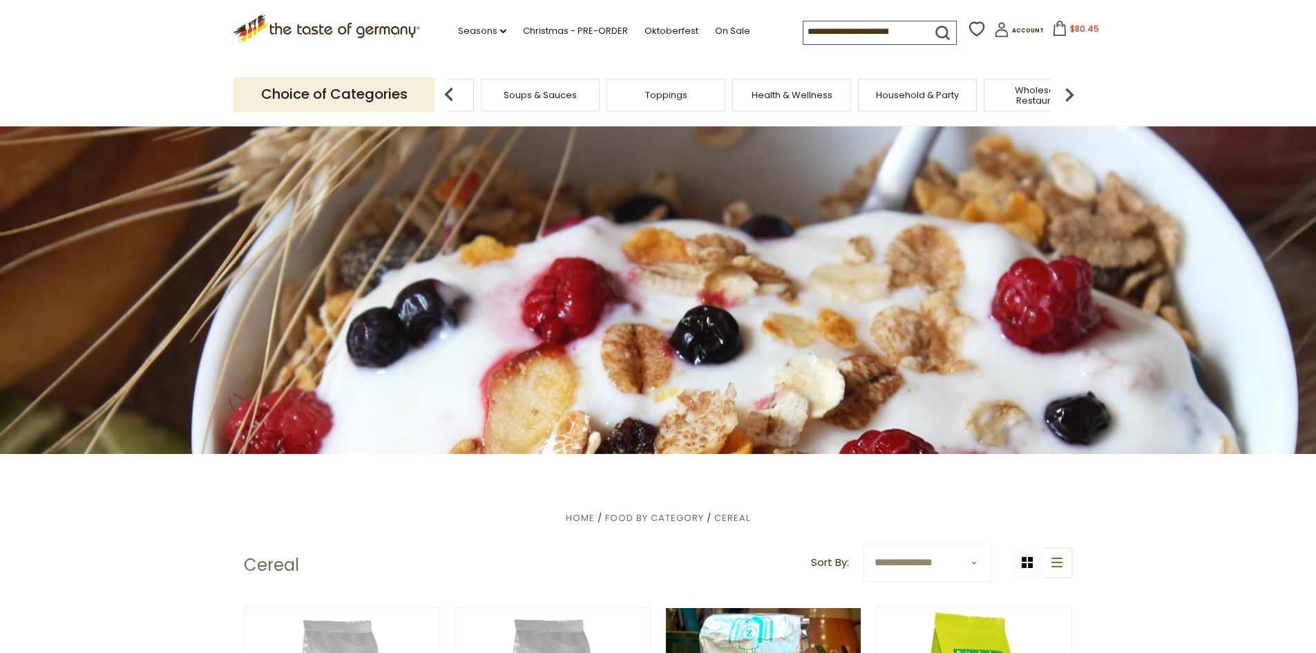
click at [1072, 90] on img at bounding box center [1069, 95] width 28 height 28
click at [1003, 92] on span "Body Care" at bounding box center [996, 95] width 48 height 10
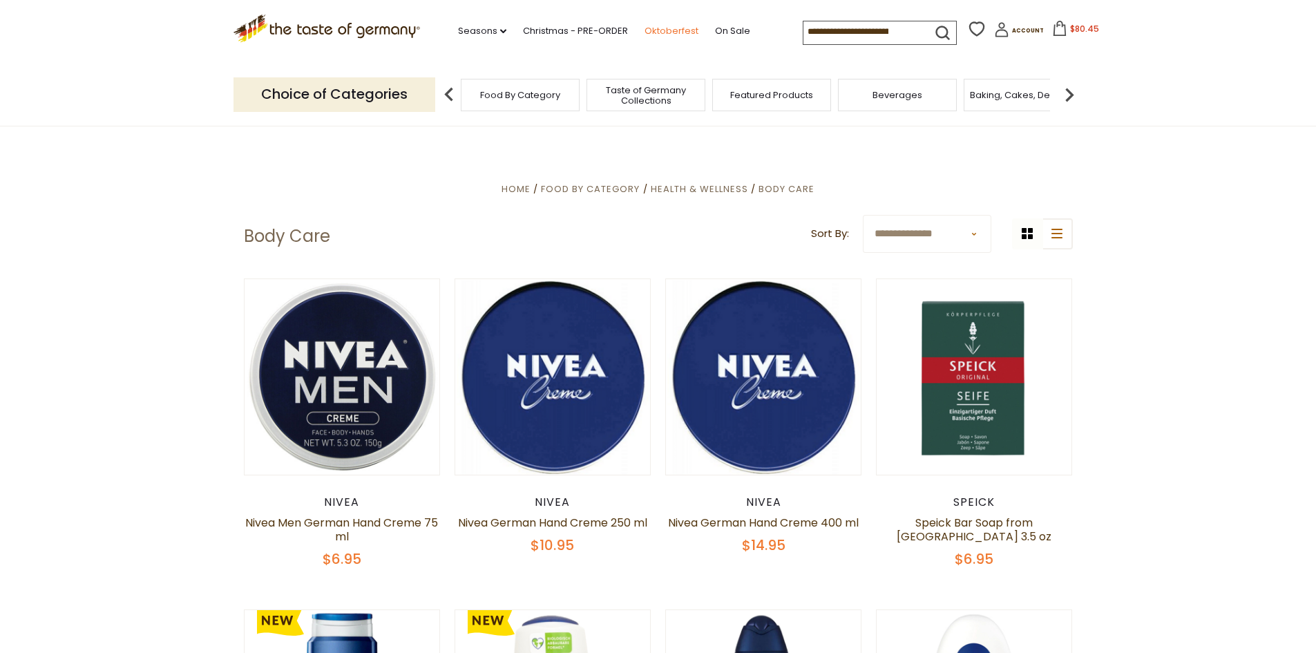
click at [647, 26] on link "Oktoberfest" at bounding box center [671, 30] width 54 height 15
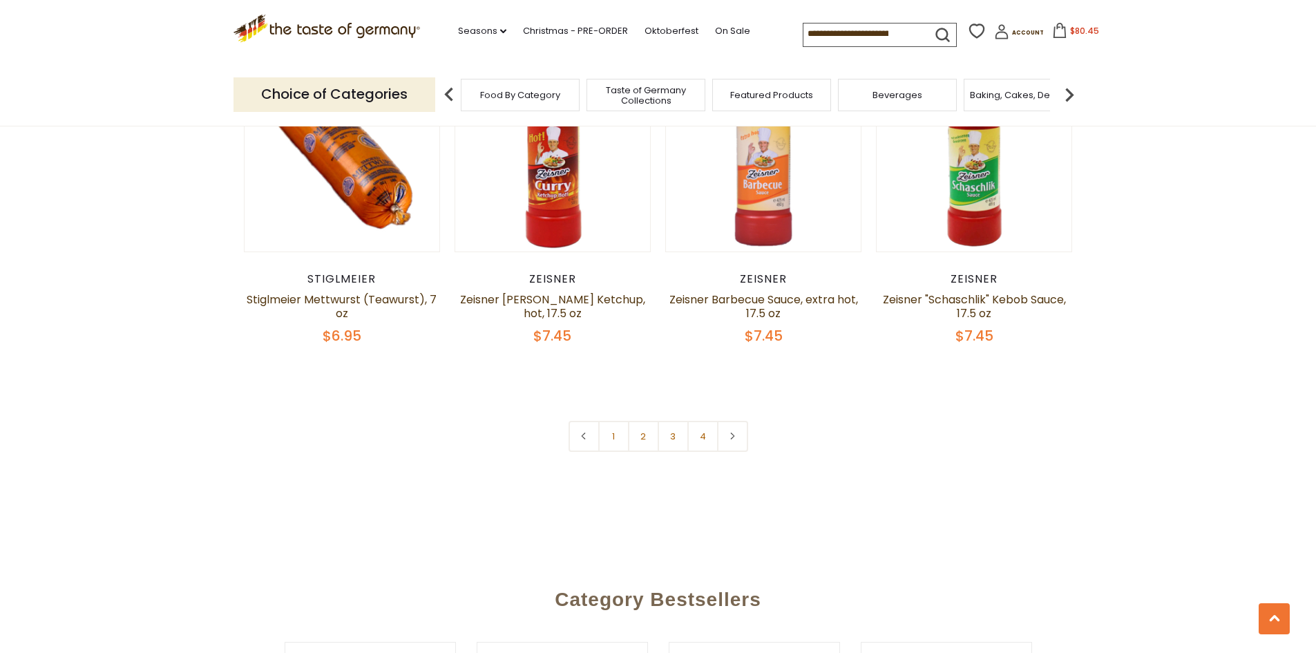
scroll to position [3315, 0]
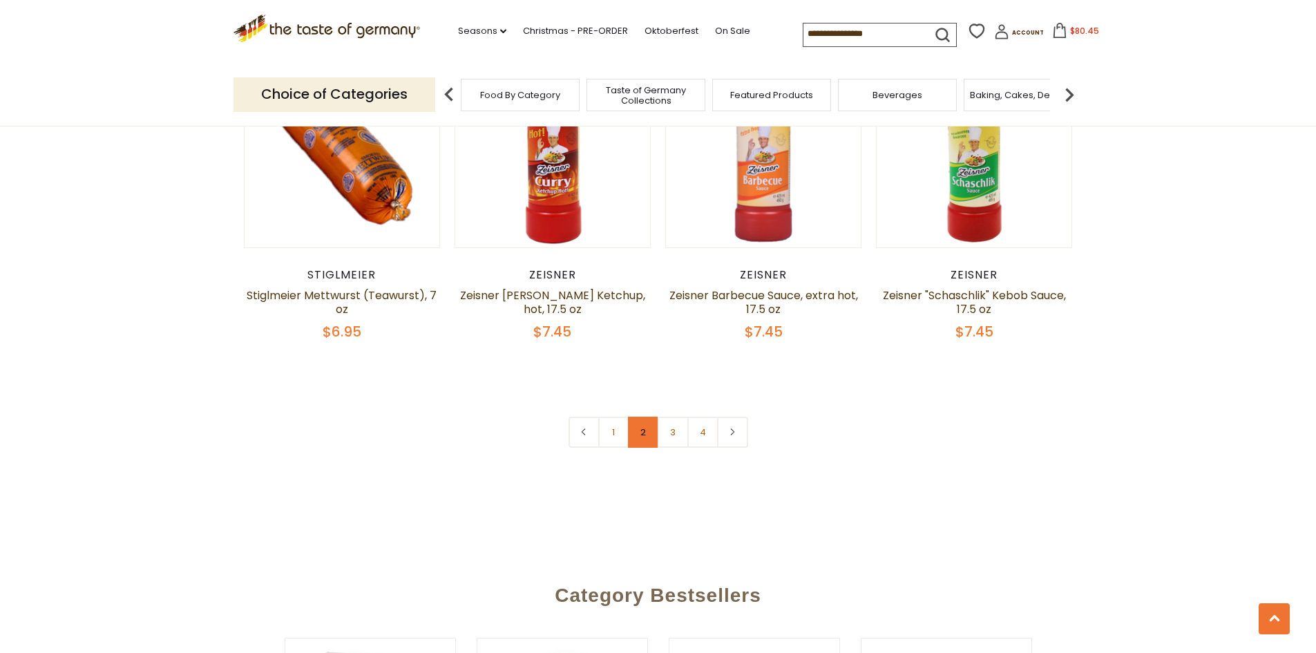
click at [646, 416] on link "2" at bounding box center [643, 431] width 31 height 31
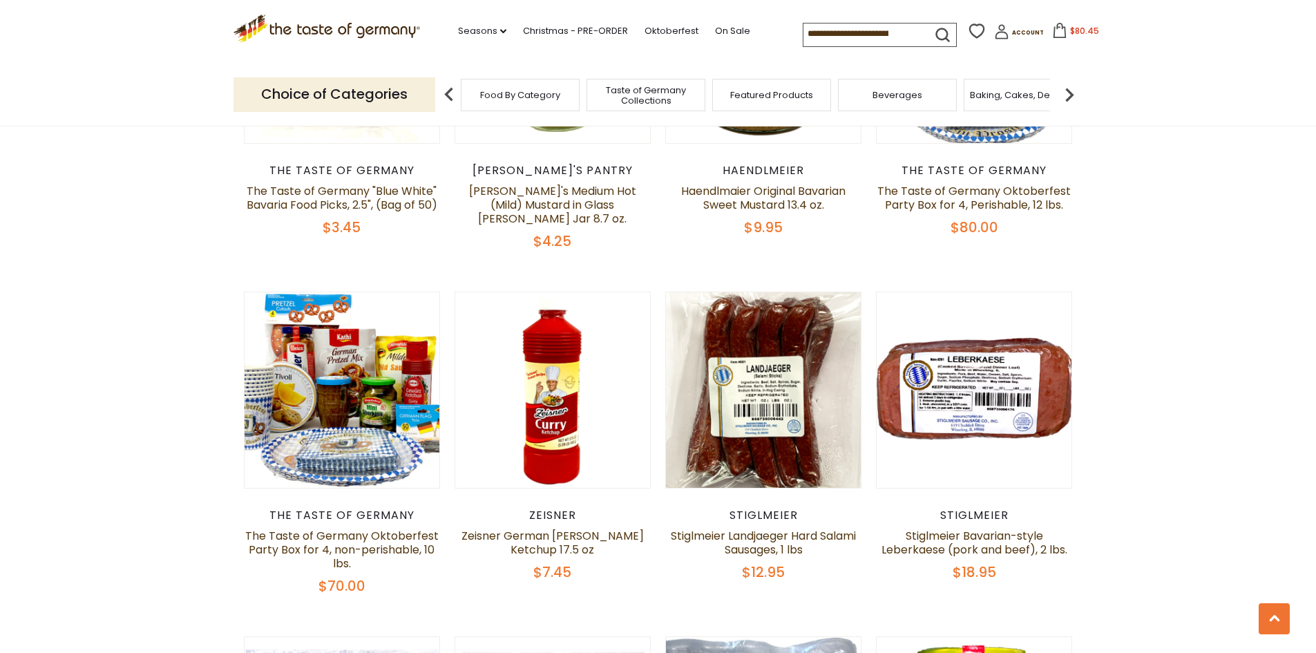
scroll to position [1027, 0]
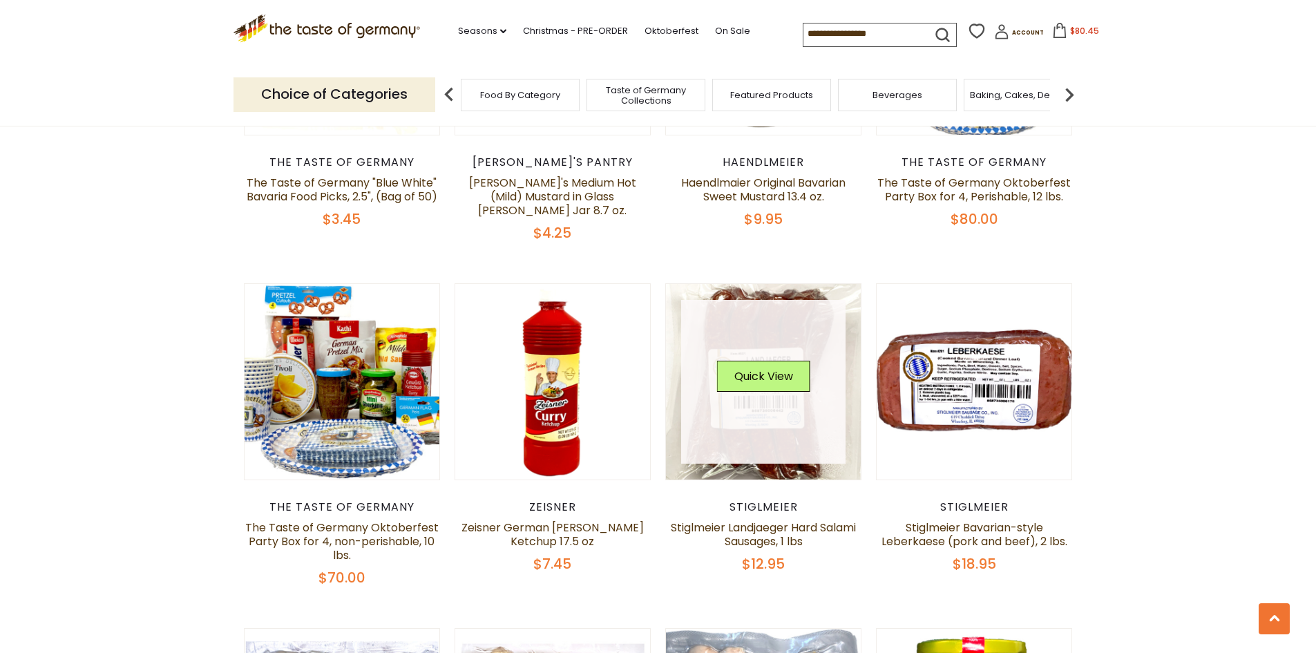
click at [758, 396] on link at bounding box center [763, 382] width 164 height 164
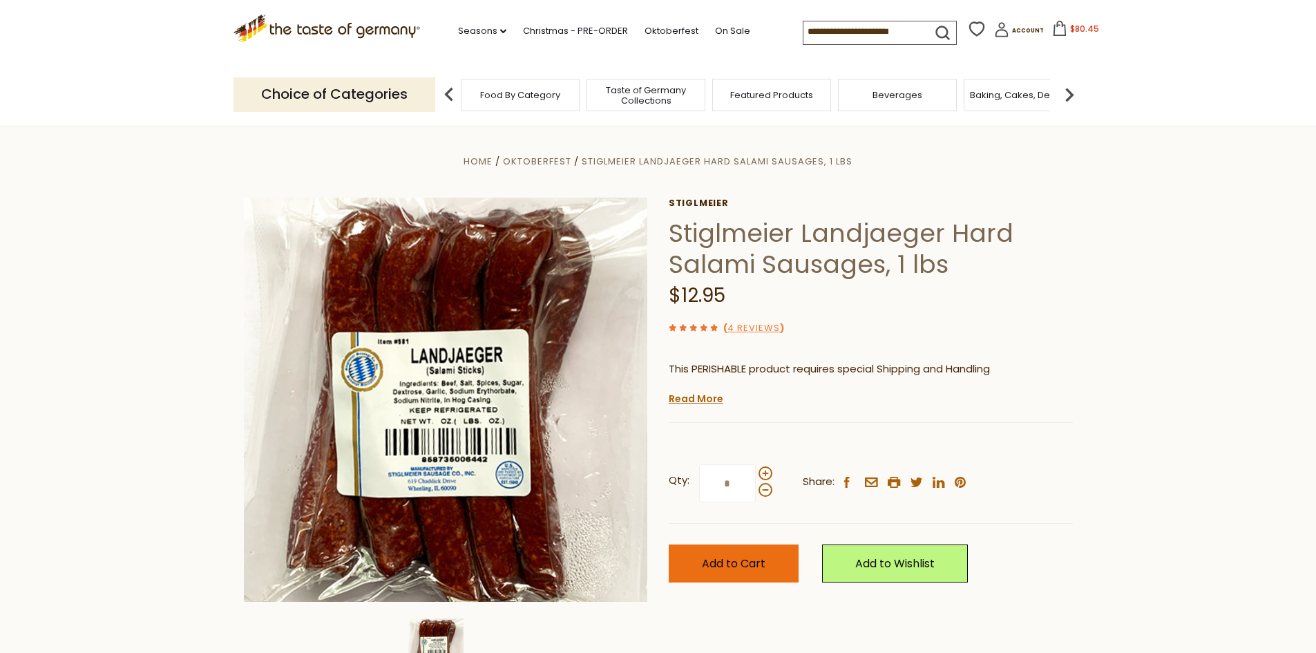
click at [721, 561] on span "Add to Cart" at bounding box center [734, 563] width 64 height 16
click at [717, 561] on span "Add to Cart" at bounding box center [734, 563] width 64 height 16
click at [741, 557] on span "Add to Cart" at bounding box center [734, 563] width 64 height 16
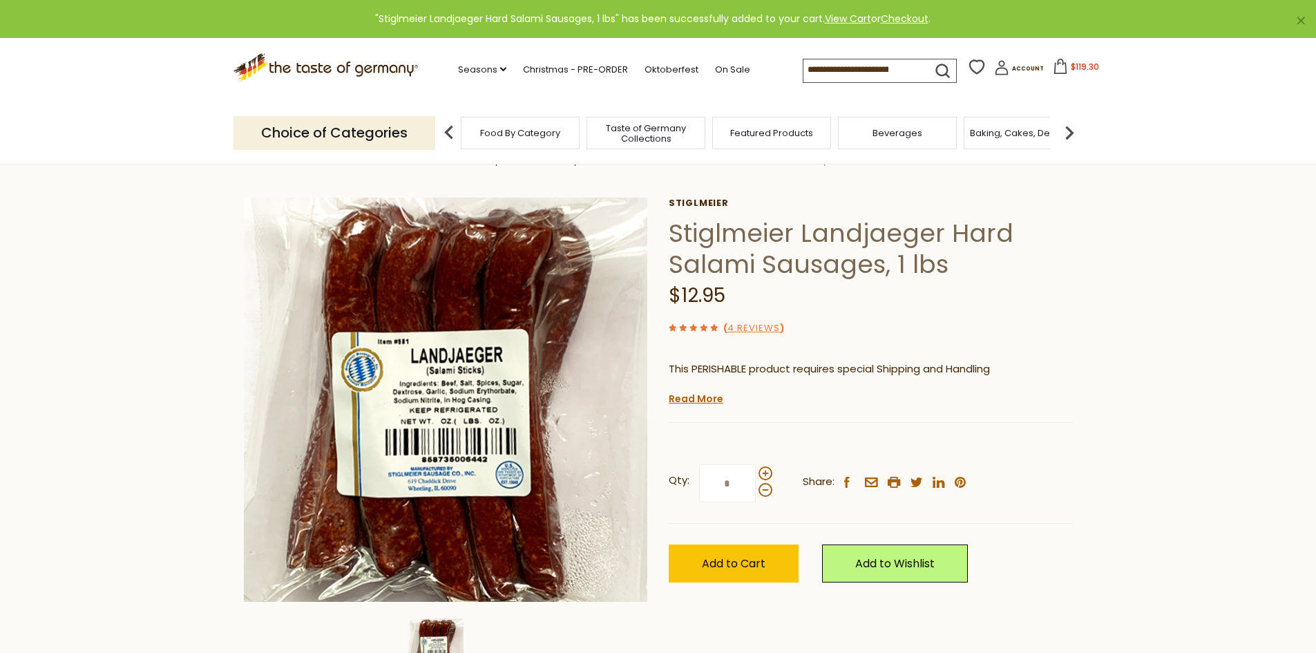
click at [1052, 63] on icon at bounding box center [1059, 66] width 15 height 15
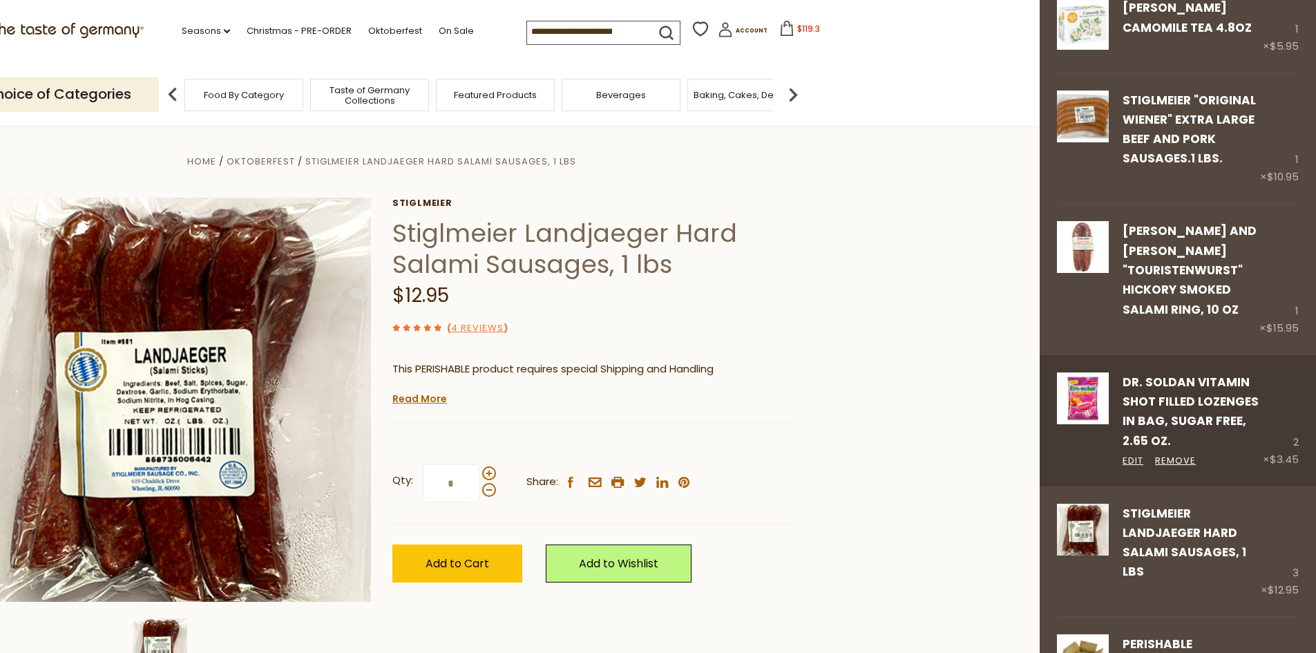
scroll to position [735, 0]
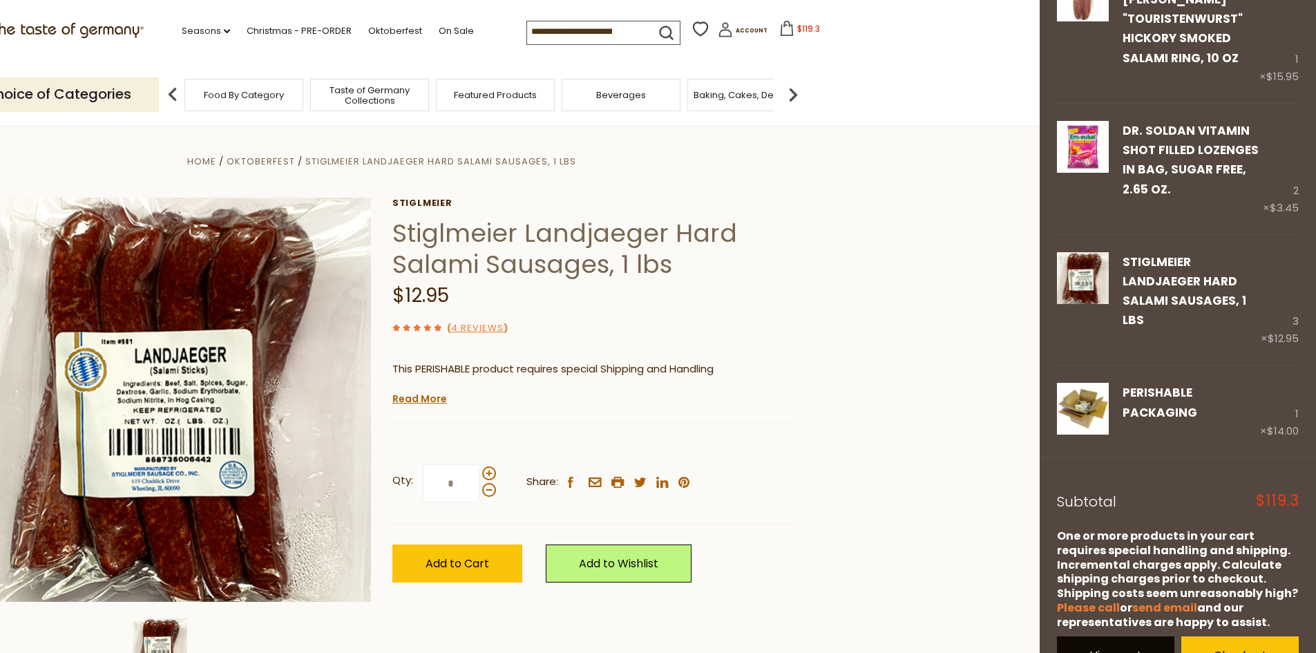
click at [1120, 636] on link "View cart" at bounding box center [1115, 655] width 117 height 38
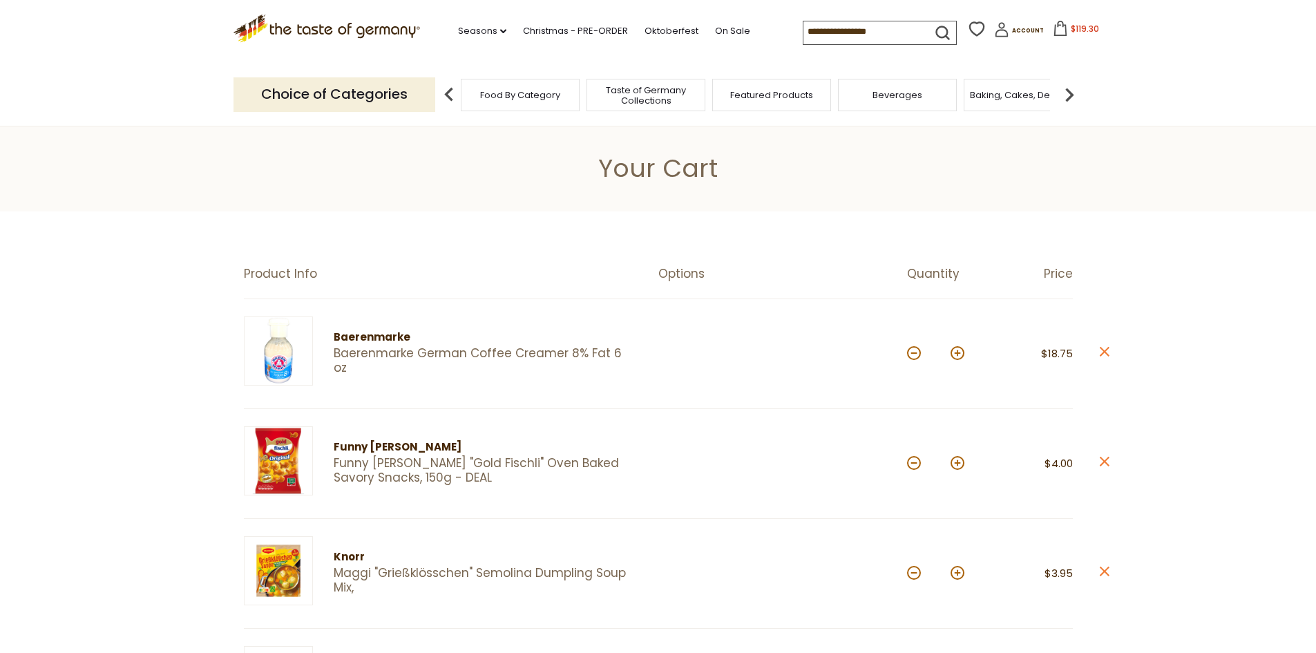
drag, startPoint x: 0, startPoint y: 0, endPoint x: 1120, endPoint y: 616, distance: 1278.4
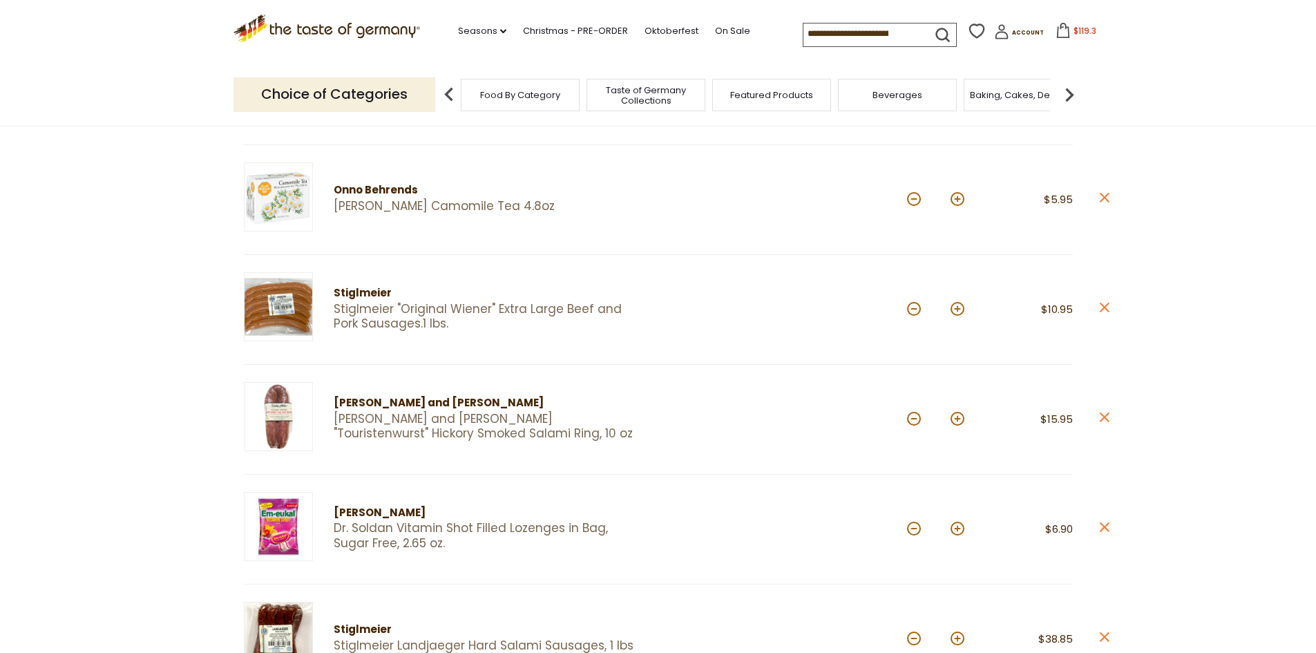
scroll to position [552, 0]
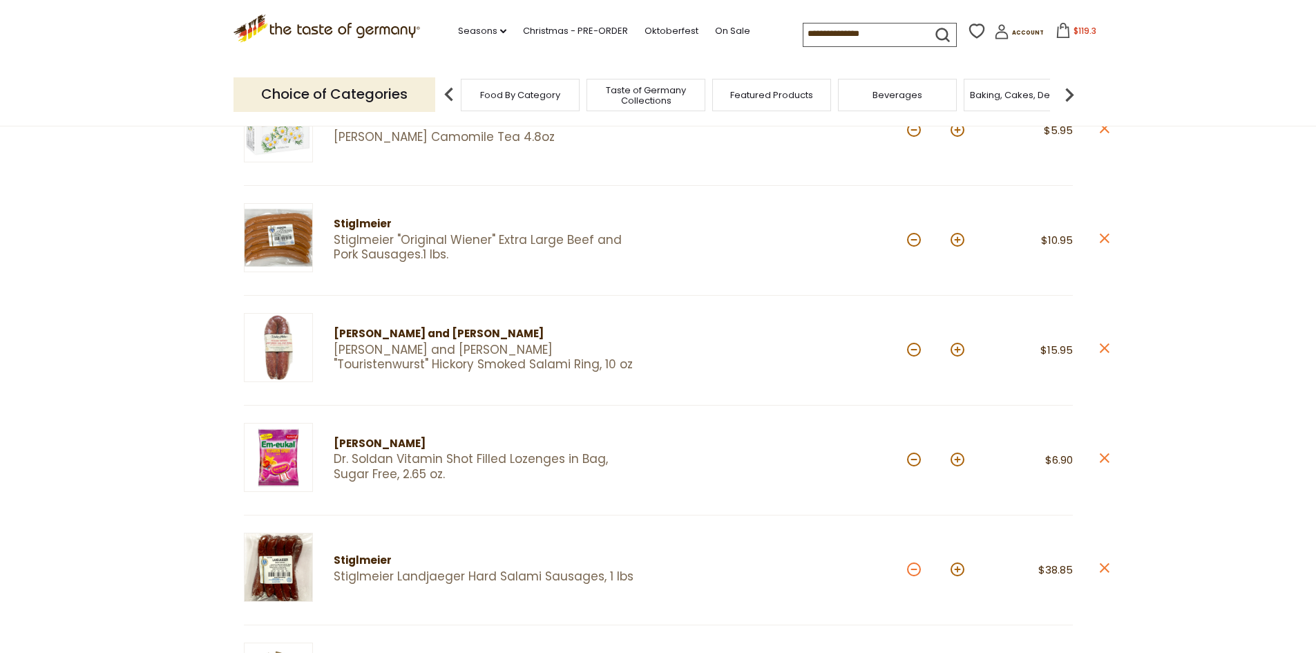
click at [912, 573] on button at bounding box center [914, 569] width 14 height 14
type input "*"
click at [914, 353] on button at bounding box center [914, 350] width 14 height 14
type input "*"
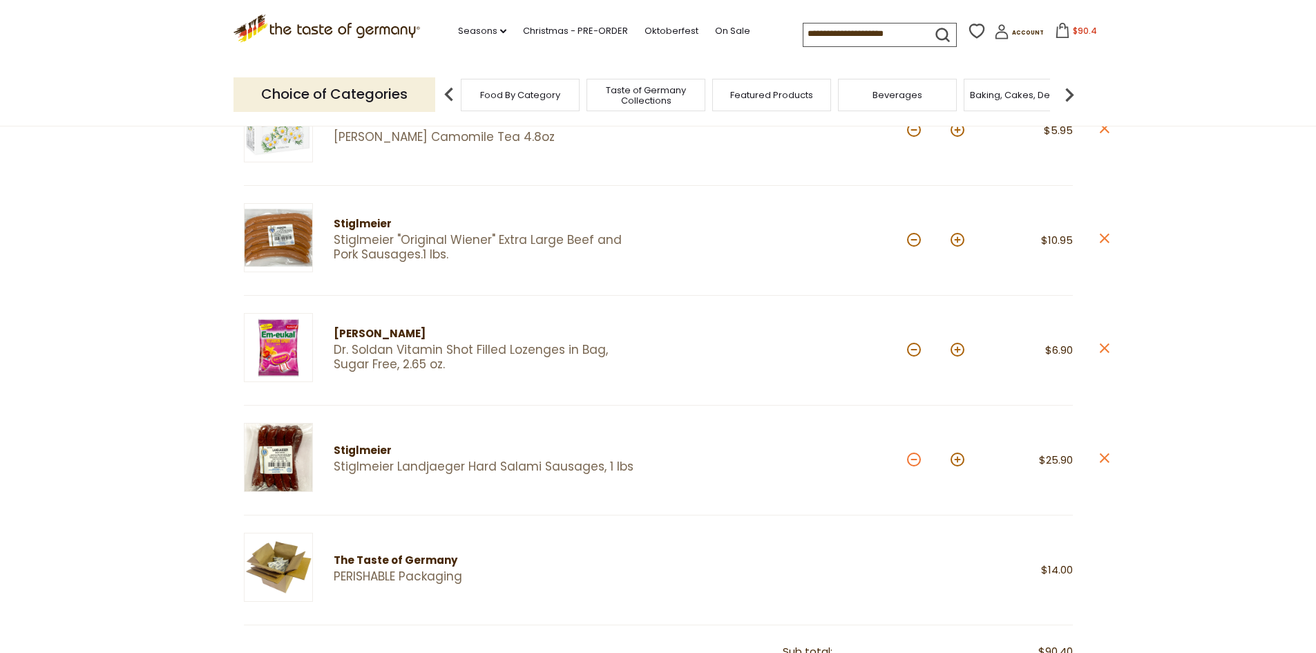
click at [909, 459] on button at bounding box center [914, 459] width 14 height 14
type input "*"
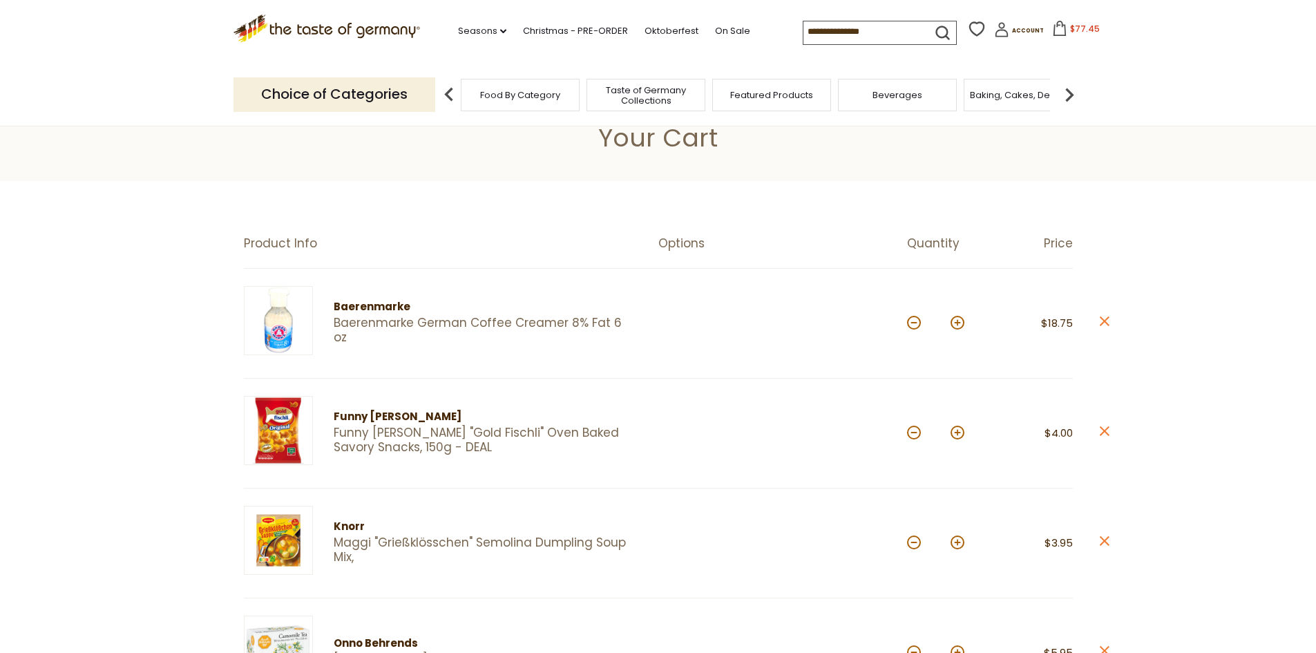
scroll to position [0, 0]
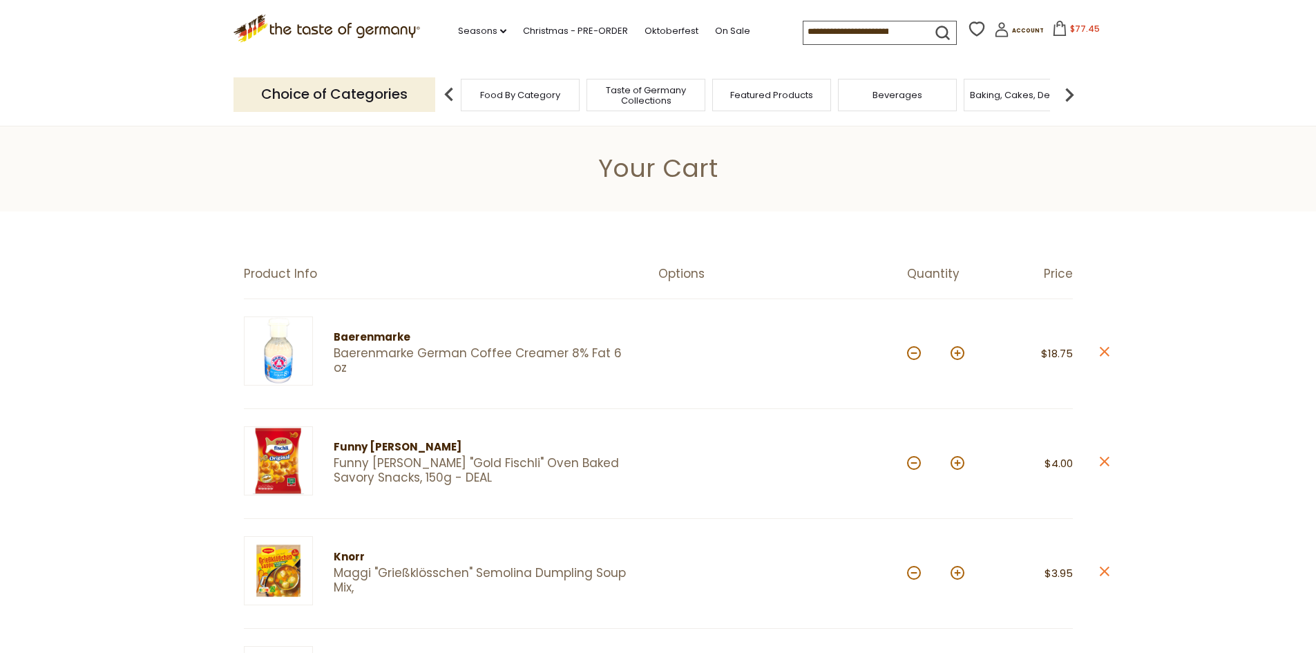
click at [1064, 95] on img at bounding box center [1069, 95] width 28 height 28
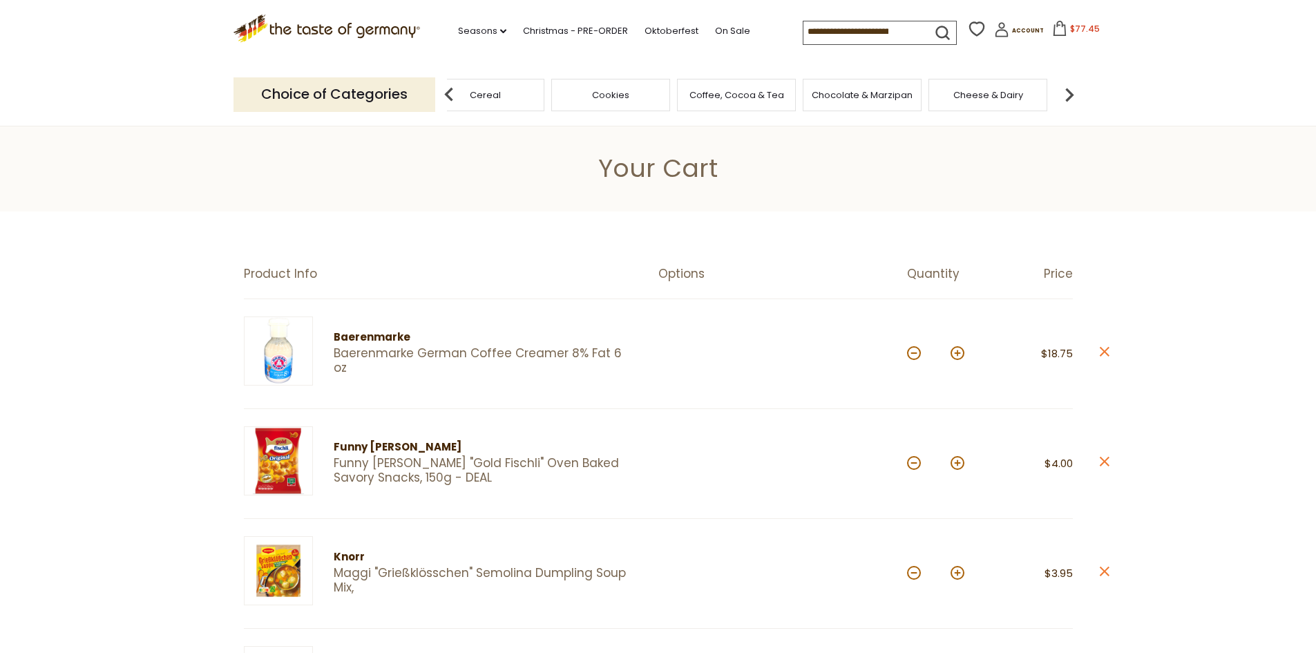
click at [1064, 95] on img at bounding box center [1069, 95] width 28 height 28
click at [822, 98] on span "Cheese & Dairy" at bounding box center [805, 95] width 70 height 10
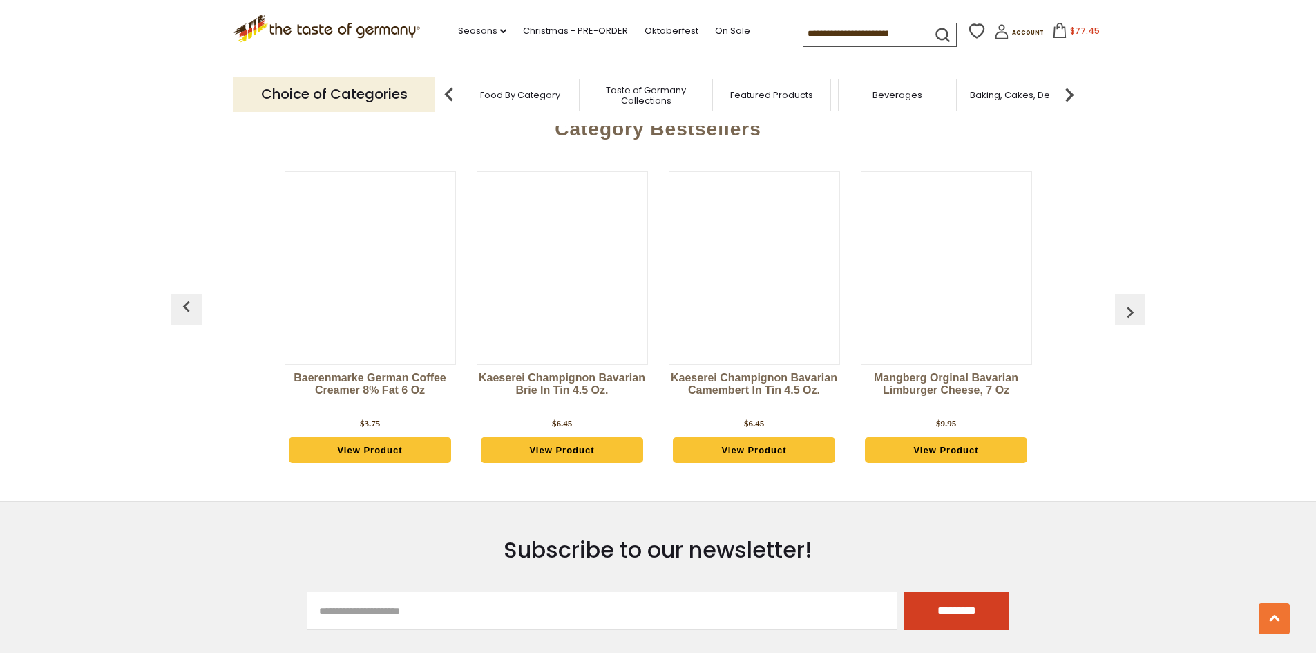
scroll to position [2279, 0]
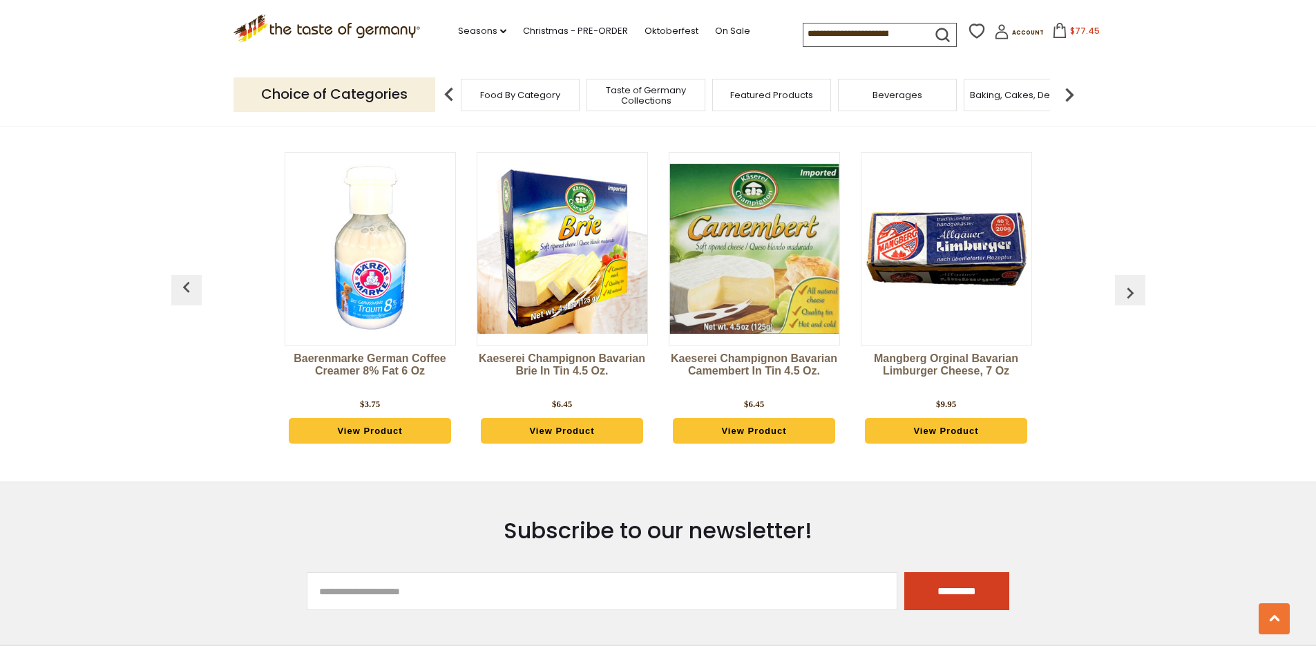
click at [753, 427] on link "View Product" at bounding box center [754, 431] width 163 height 26
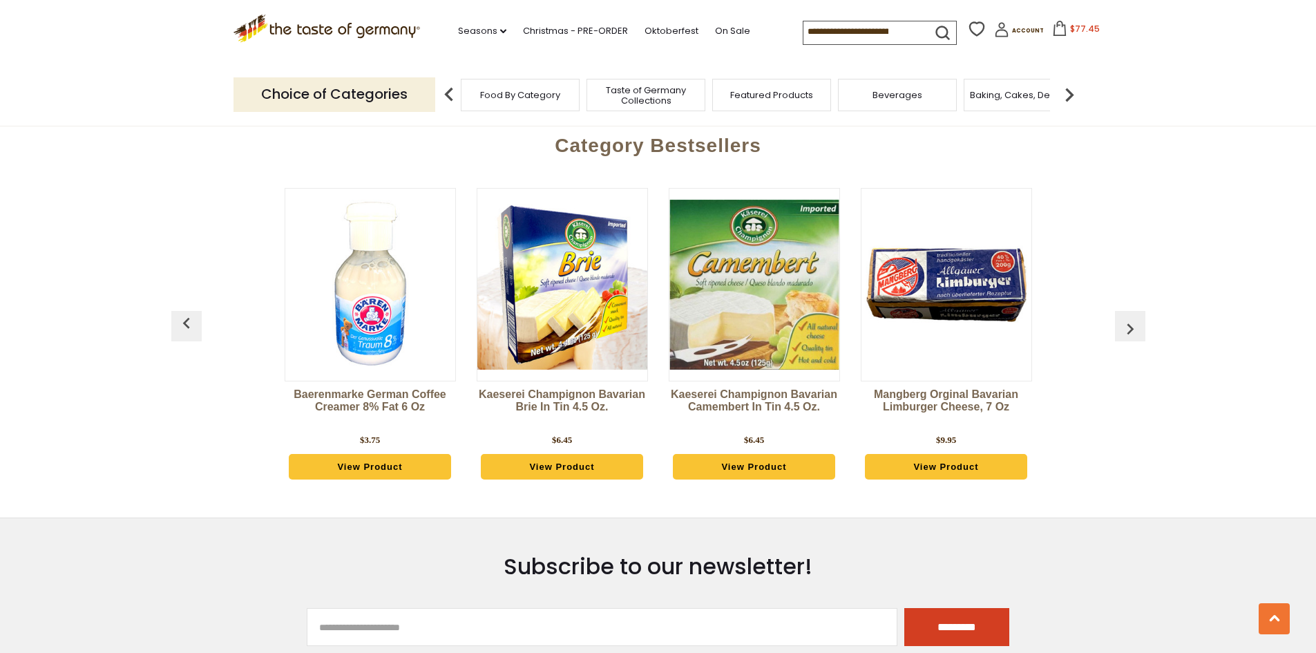
click at [1068, 93] on img at bounding box center [1069, 95] width 28 height 28
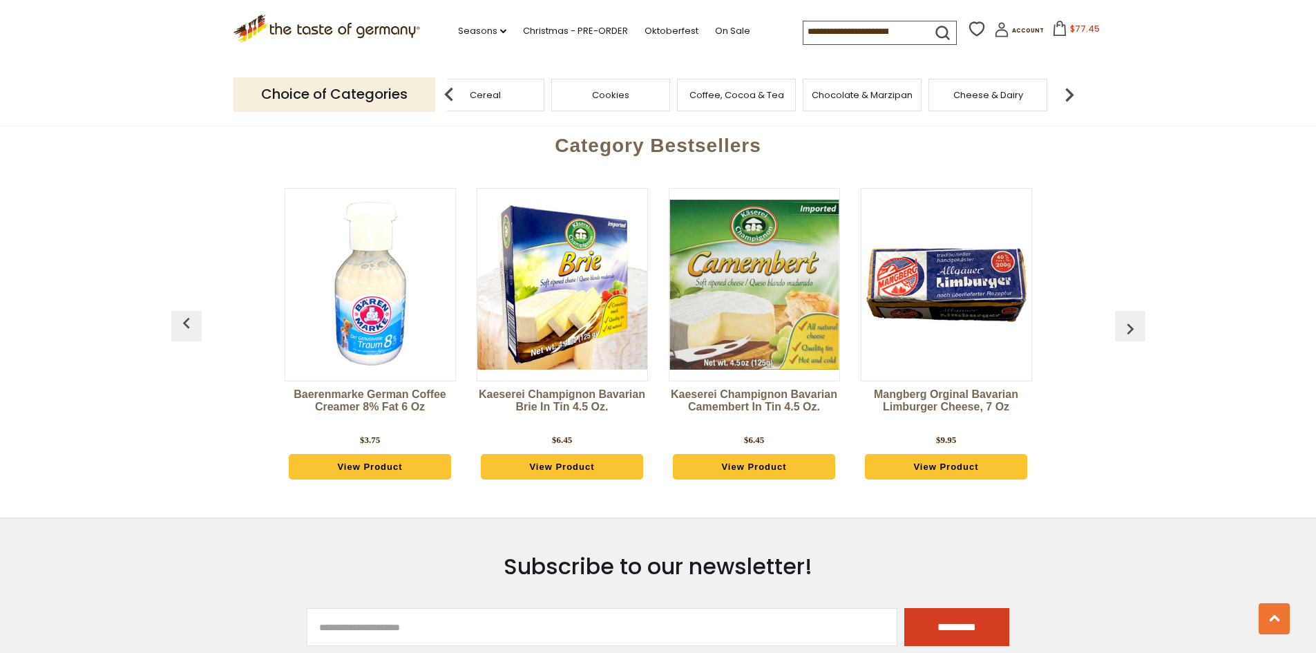
click at [1068, 93] on img at bounding box center [1069, 95] width 28 height 28
click at [764, 97] on span "Kosher" at bounding box center [769, 95] width 32 height 10
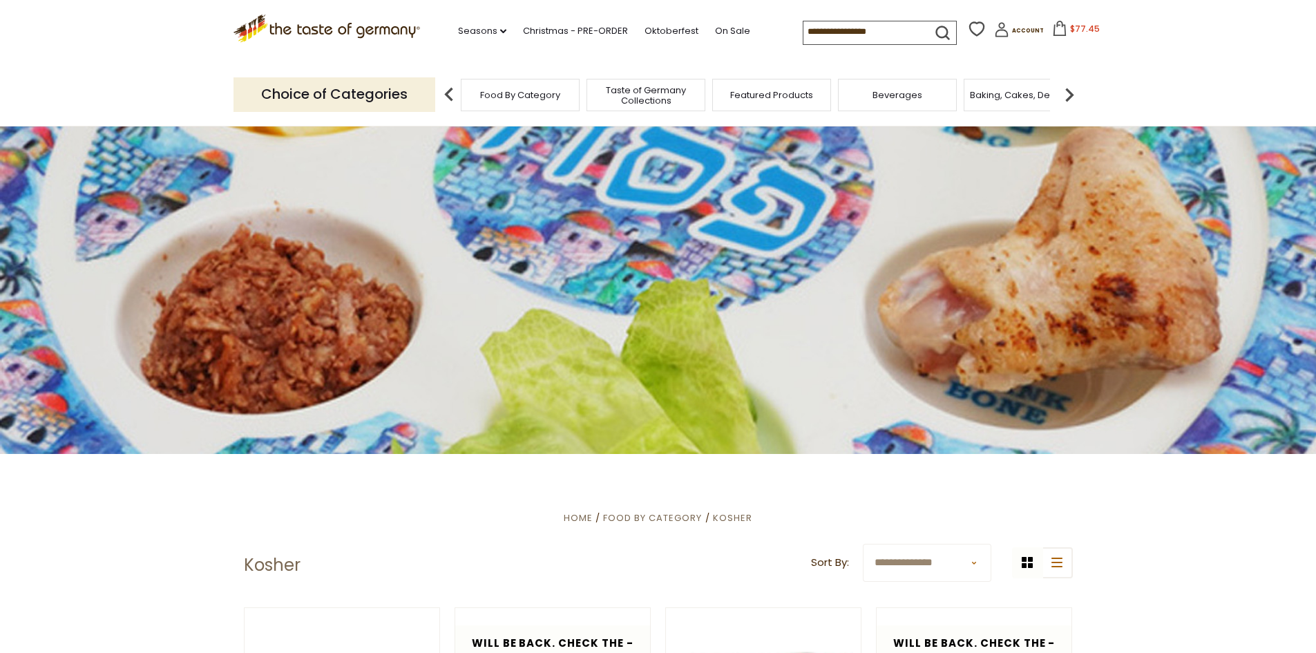
click at [767, 90] on span "Featured Products" at bounding box center [771, 95] width 83 height 10
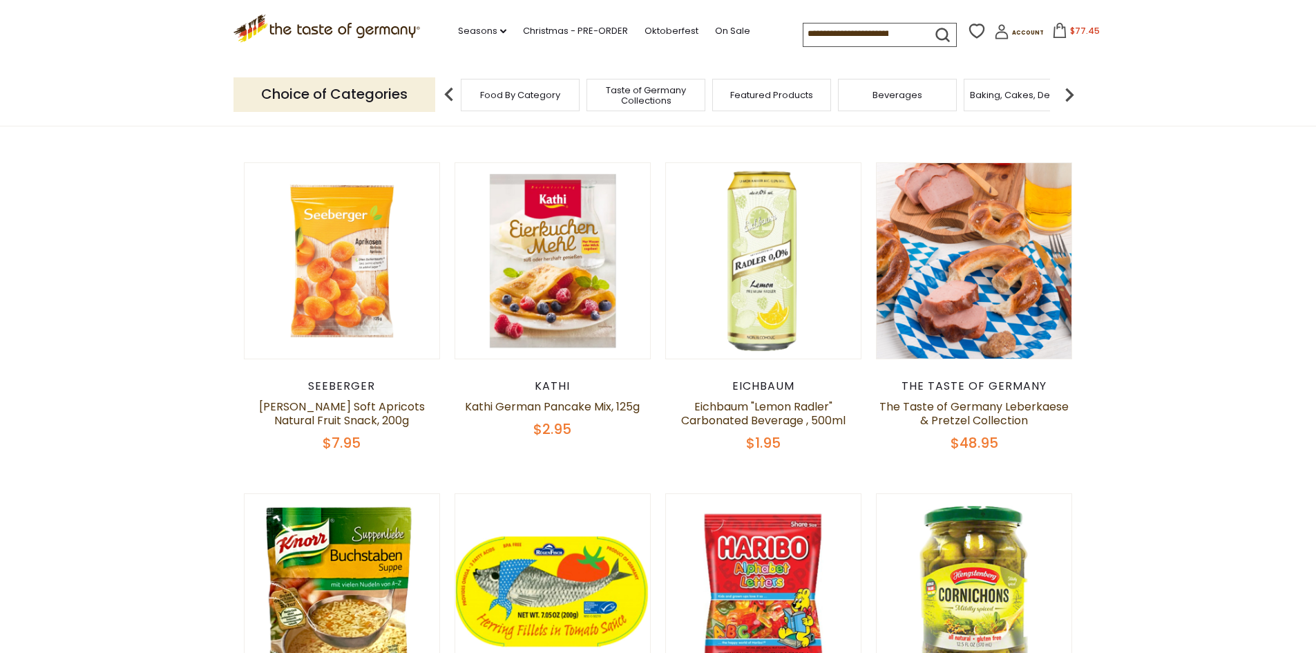
scroll to position [276, 0]
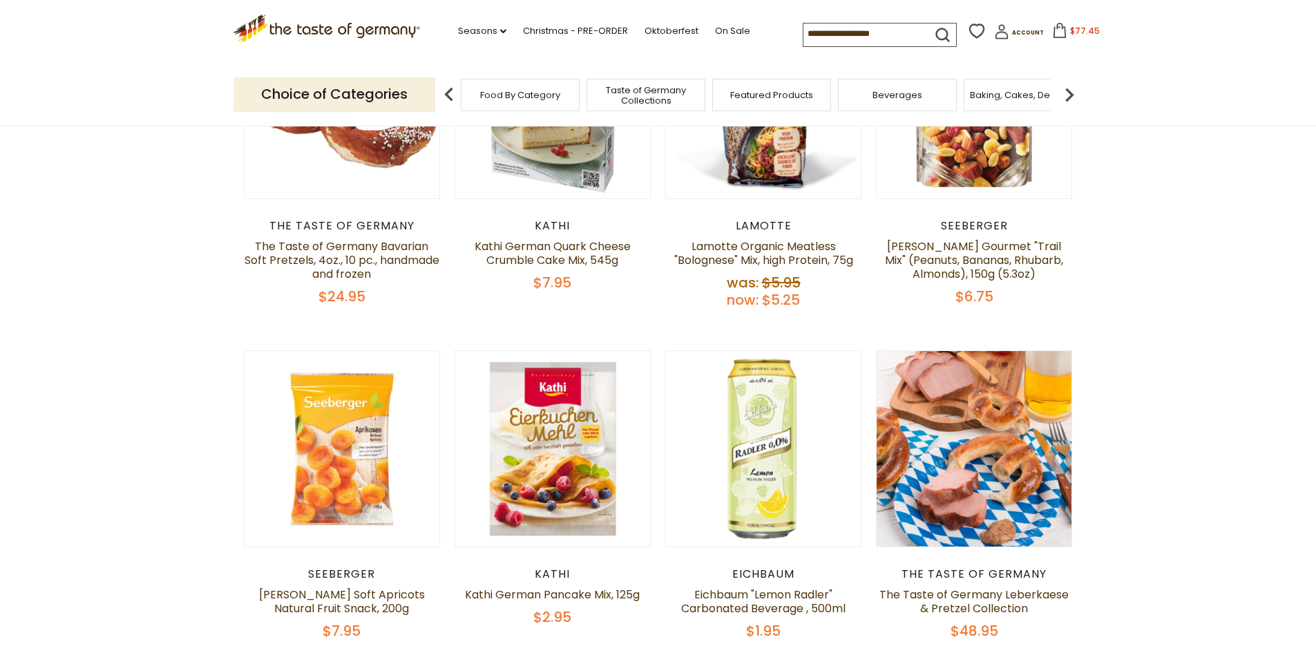
click at [1071, 86] on img at bounding box center [1069, 95] width 28 height 28
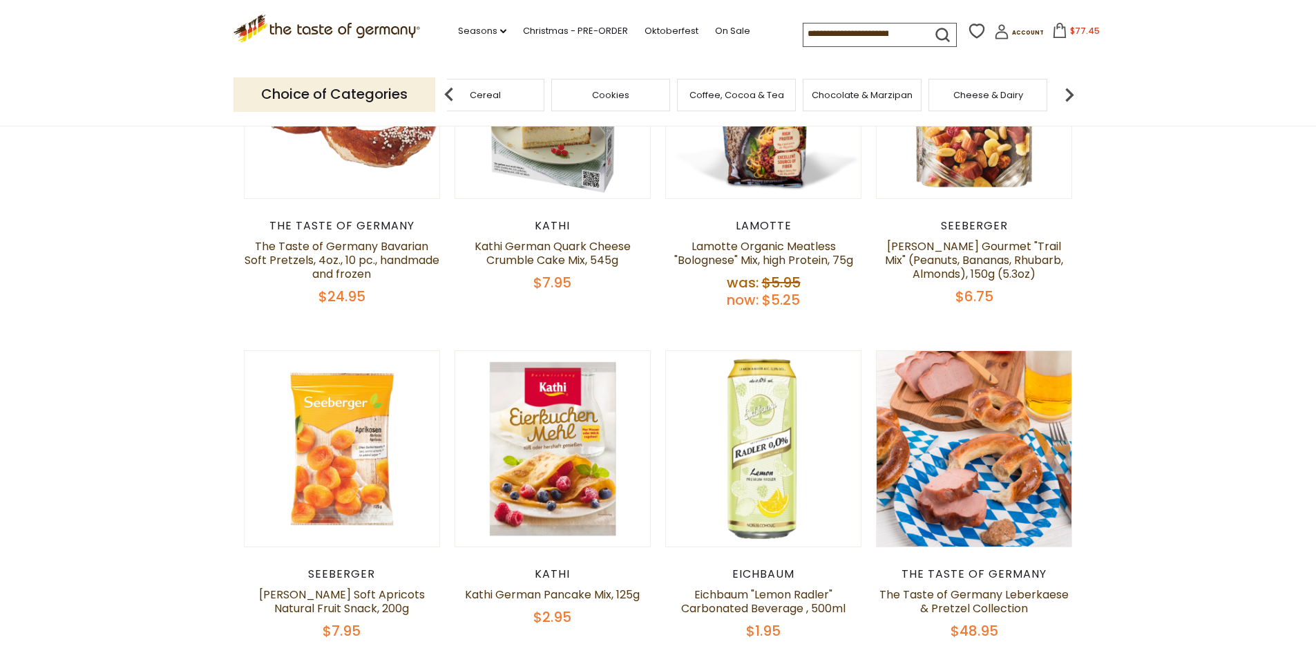
click at [1071, 86] on img at bounding box center [1069, 95] width 28 height 28
click at [1069, 93] on img at bounding box center [1069, 95] width 28 height 28
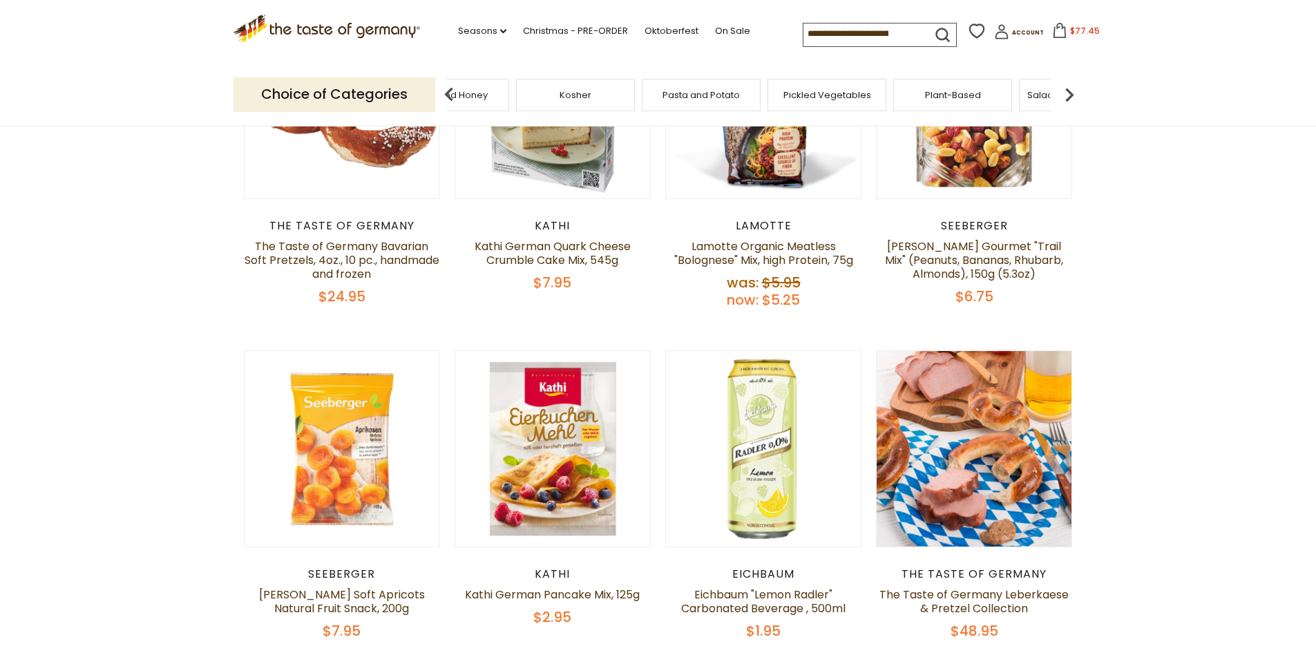
click at [1069, 93] on img at bounding box center [1069, 95] width 28 height 28
click at [806, 101] on div "Sausages" at bounding box center [780, 95] width 119 height 32
click at [1070, 92] on img at bounding box center [1069, 95] width 28 height 28
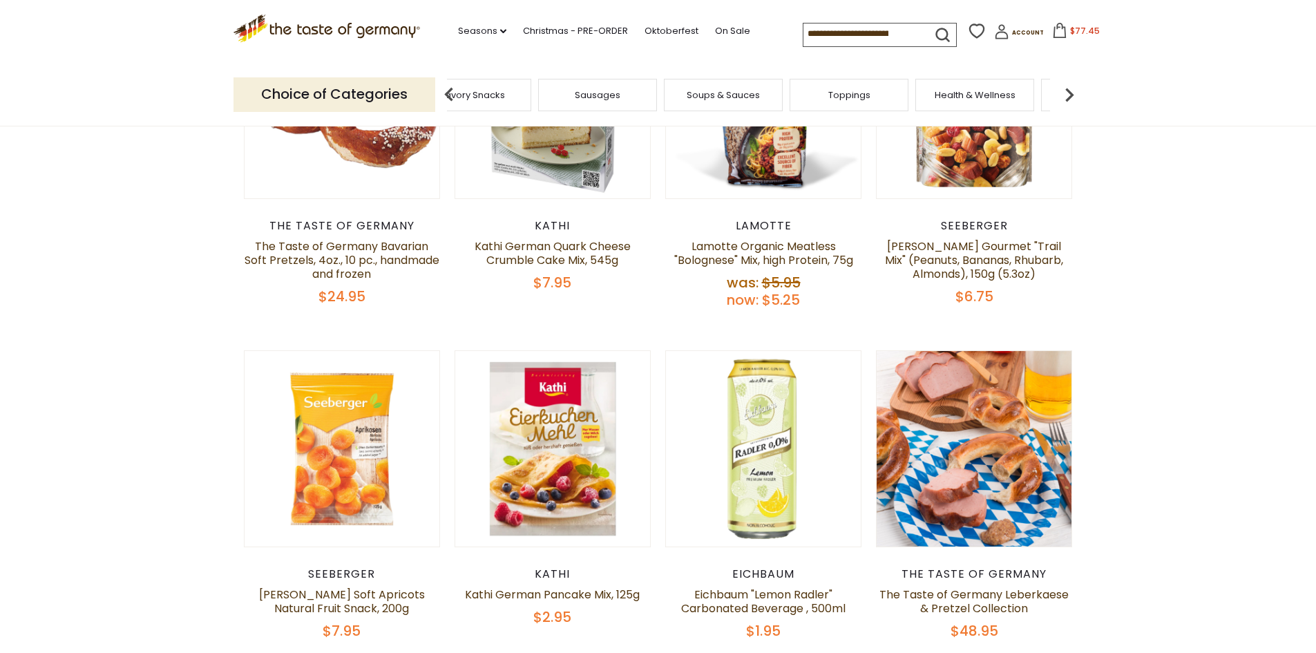
click at [1070, 92] on img at bounding box center [1069, 95] width 28 height 28
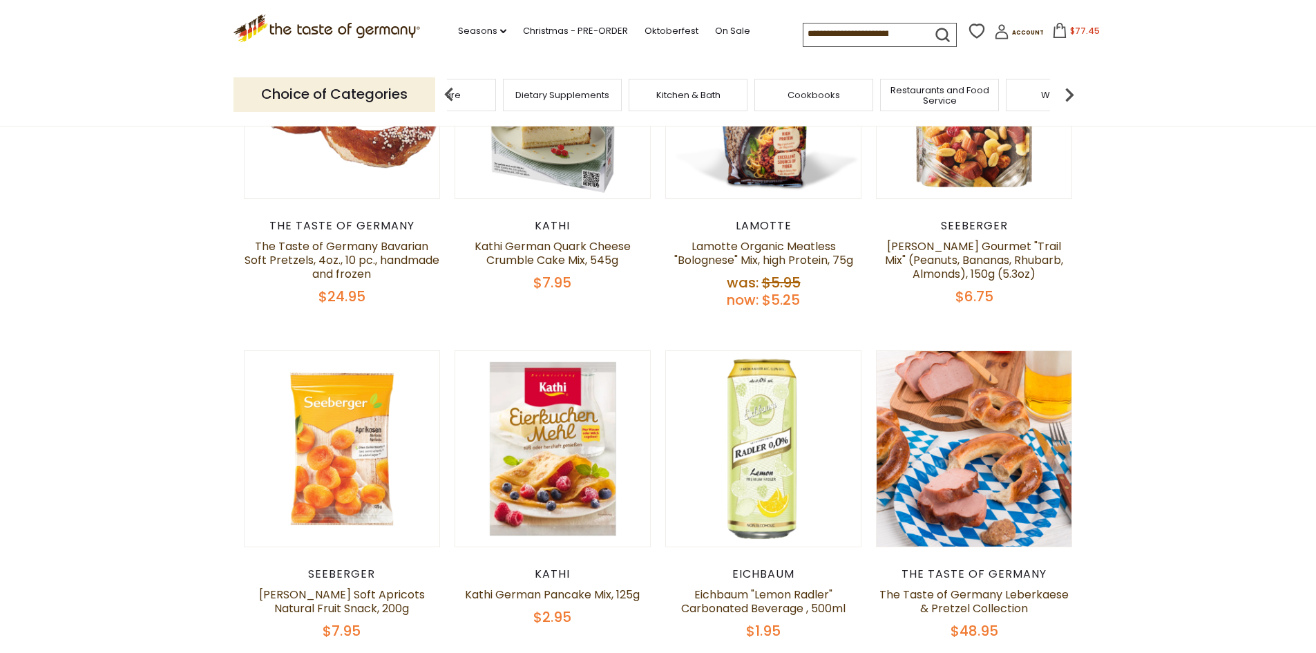
click at [1070, 92] on img at bounding box center [1069, 95] width 28 height 28
click at [481, 90] on span "Kitchen & Bath" at bounding box center [505, 95] width 64 height 10
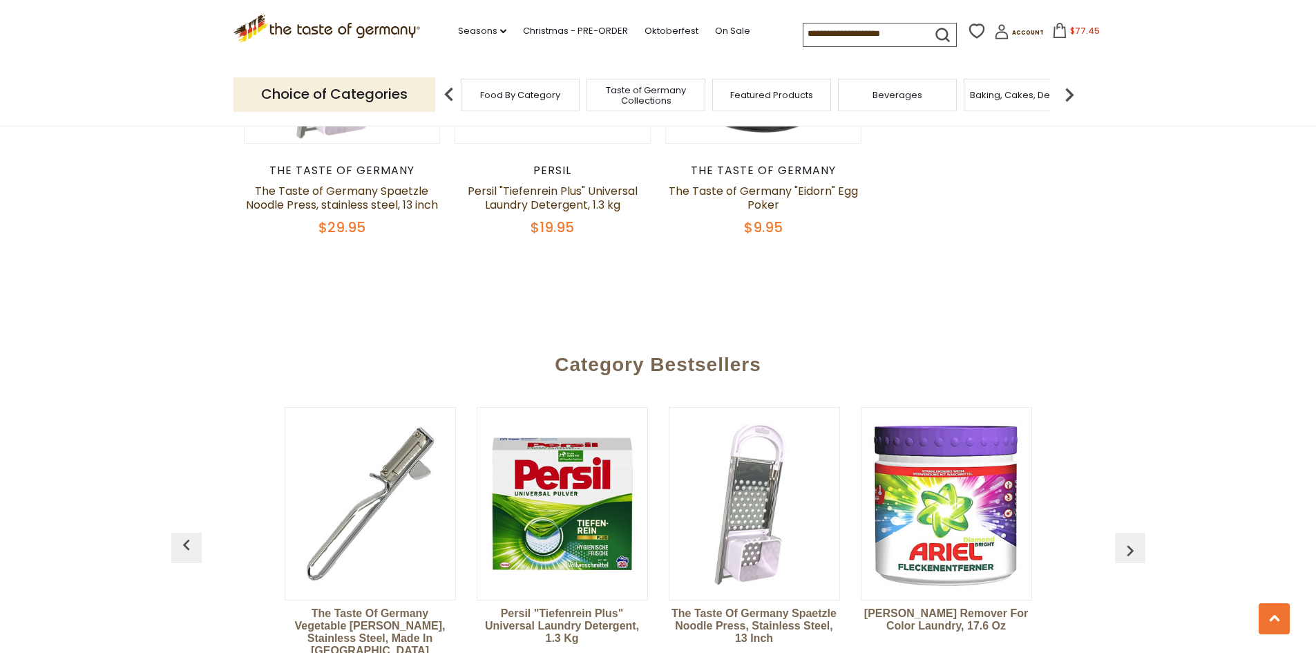
scroll to position [622, 0]
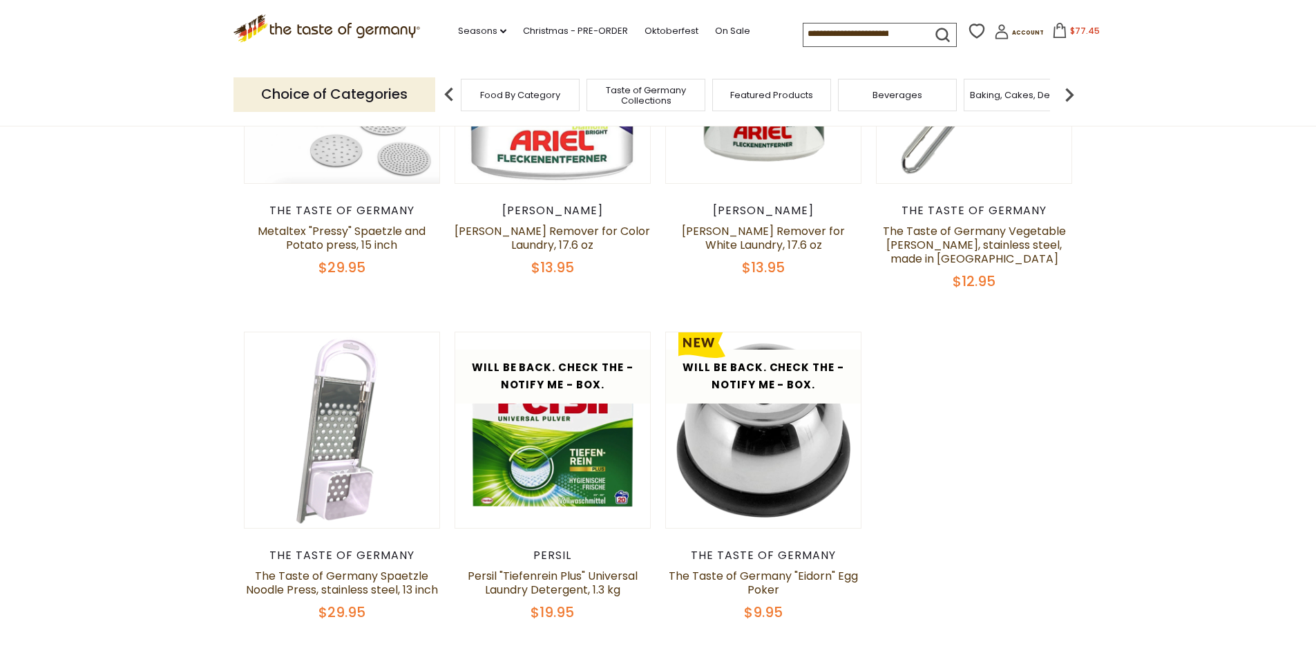
click at [452, 93] on img at bounding box center [449, 95] width 28 height 28
click at [448, 93] on img at bounding box center [449, 95] width 28 height 28
click at [446, 95] on img at bounding box center [449, 95] width 28 height 28
click at [452, 94] on img at bounding box center [449, 95] width 28 height 28
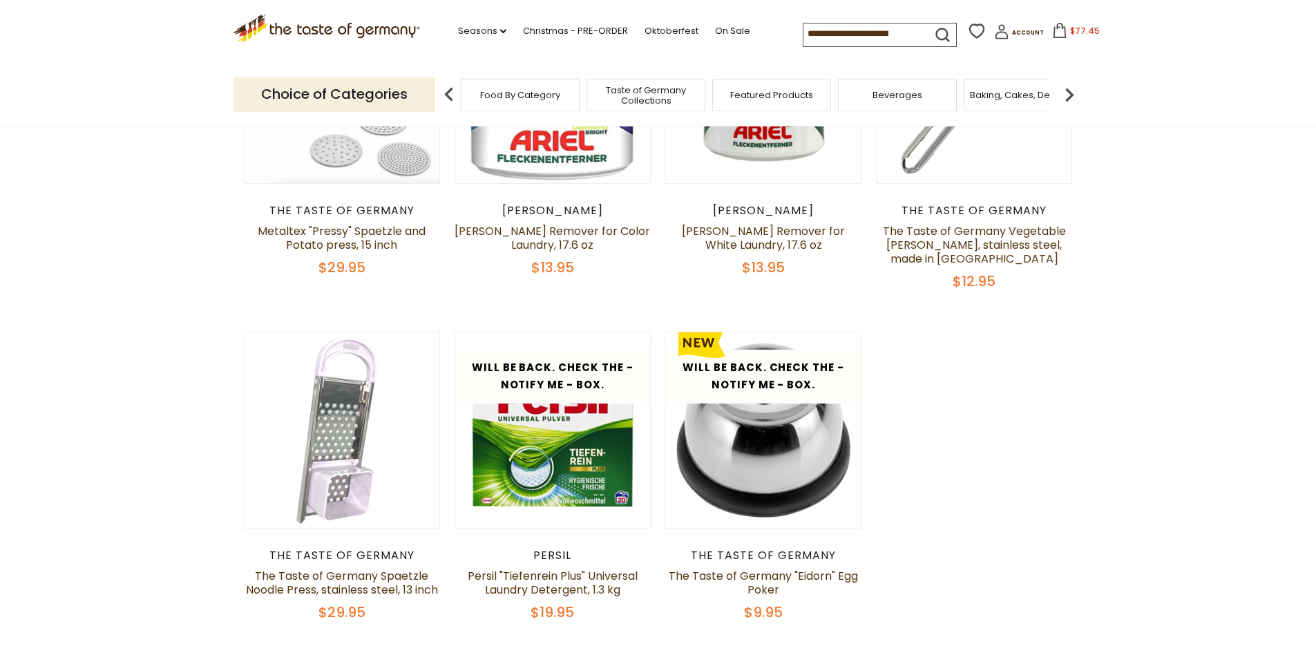
click at [1066, 86] on img at bounding box center [1069, 95] width 28 height 28
click at [1068, 86] on img at bounding box center [1069, 95] width 28 height 28
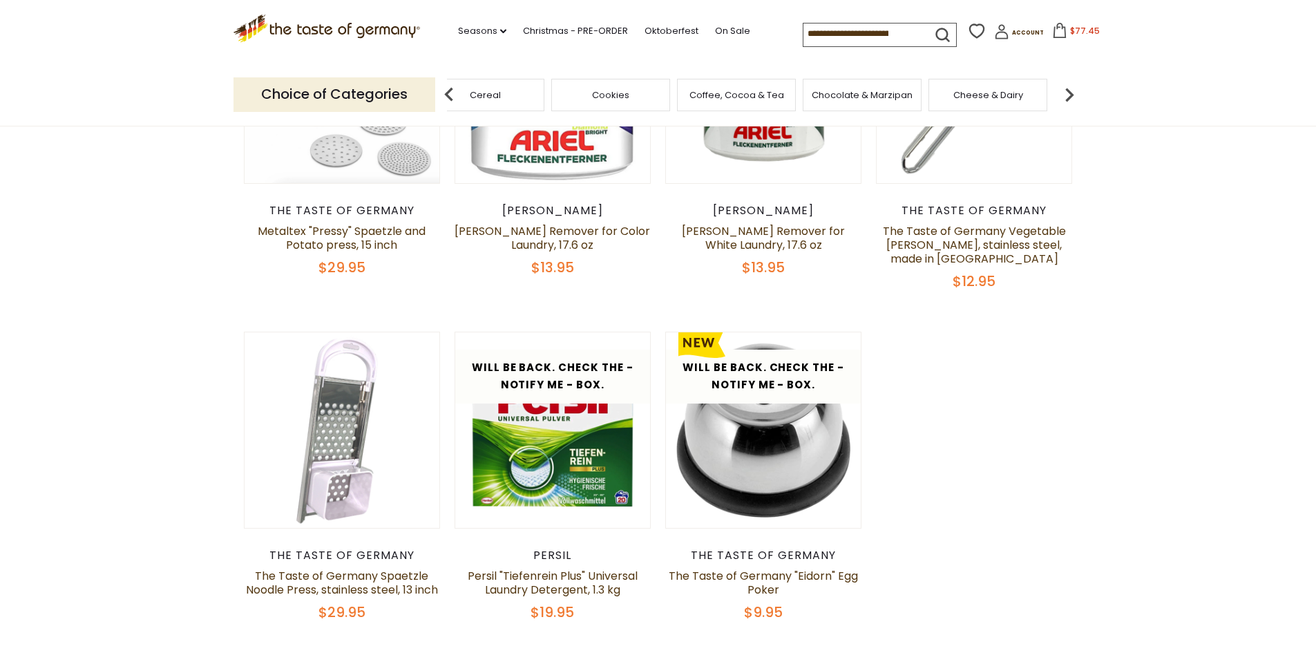
click at [1068, 86] on img at bounding box center [1069, 95] width 28 height 28
click at [897, 99] on span "Pasta and Potato" at bounding box center [894, 95] width 77 height 10
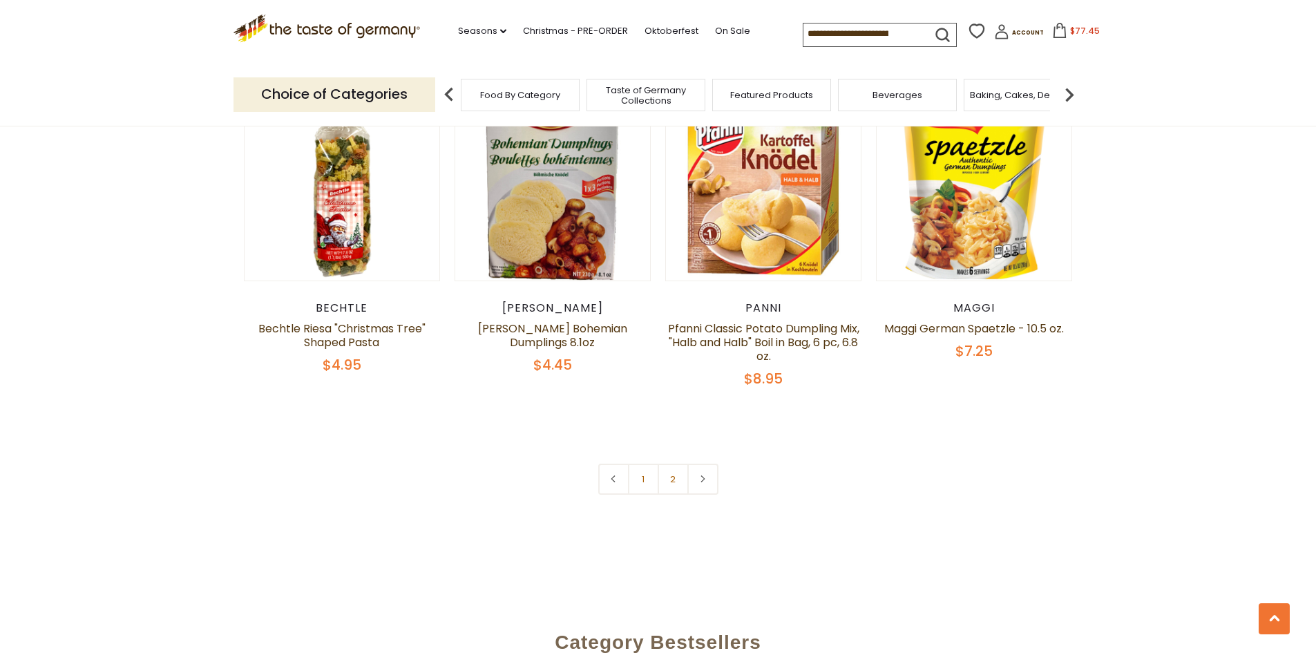
scroll to position [3315, 0]
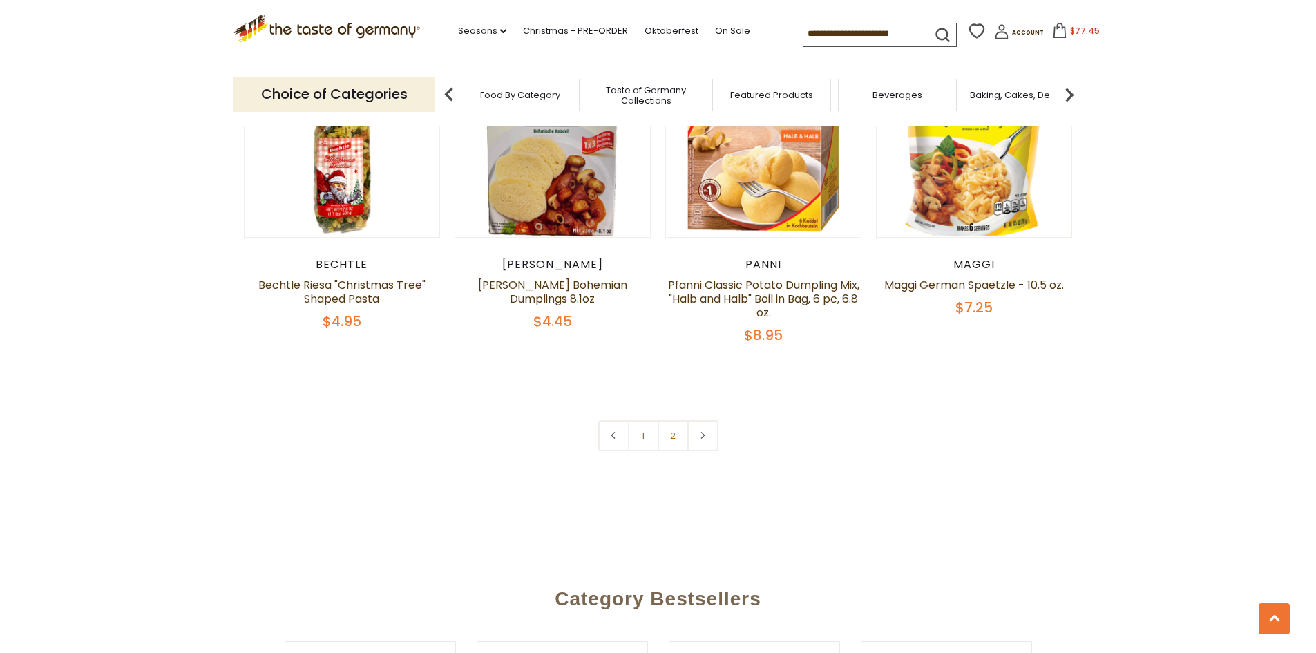
click at [664, 420] on link "2" at bounding box center [672, 435] width 31 height 31
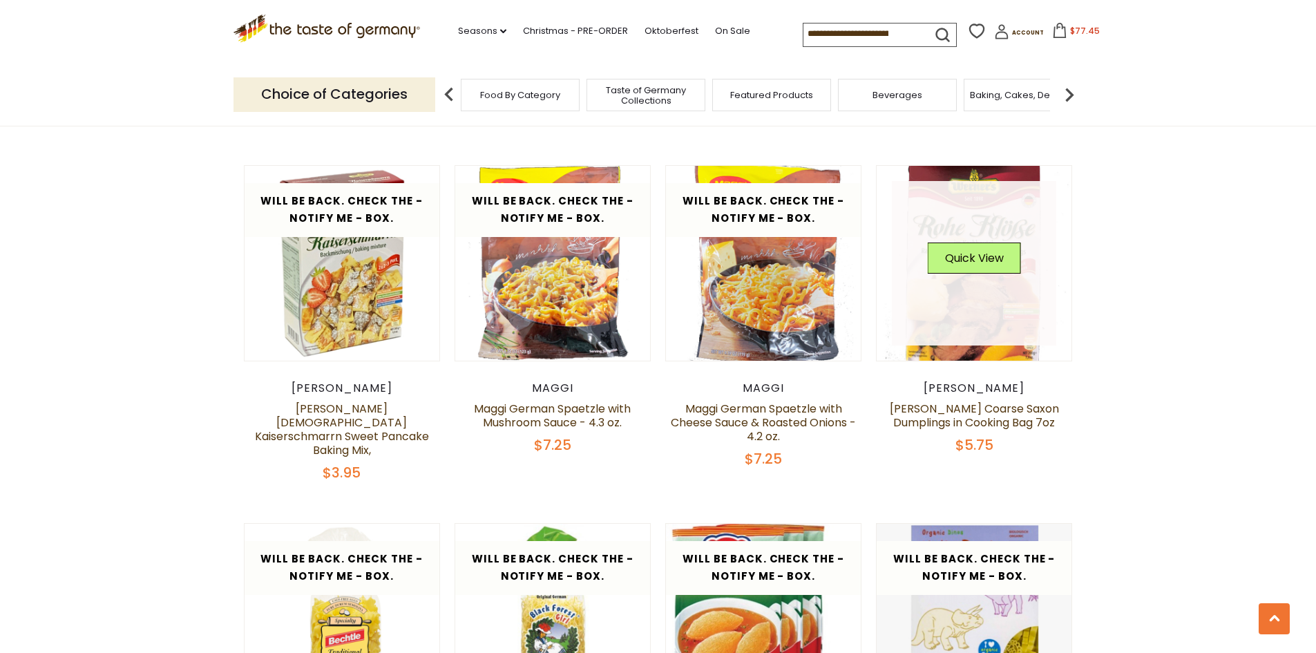
scroll to position [1441, 0]
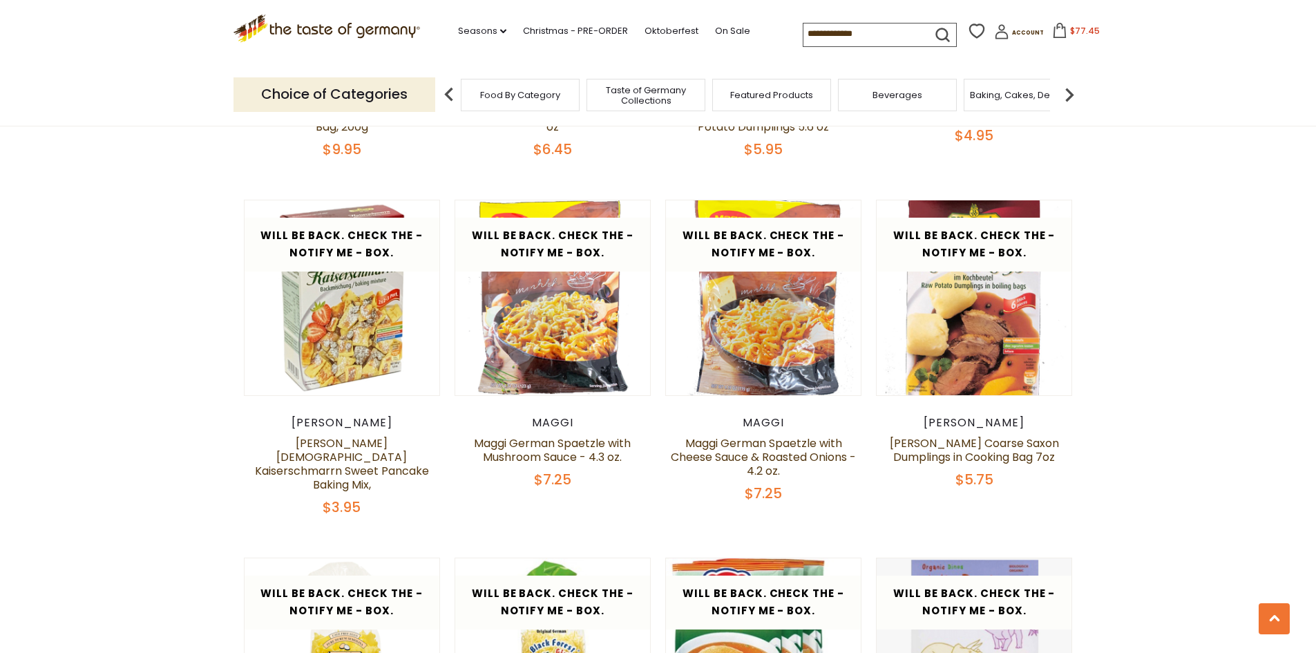
click at [1067, 93] on img at bounding box center [1069, 95] width 28 height 28
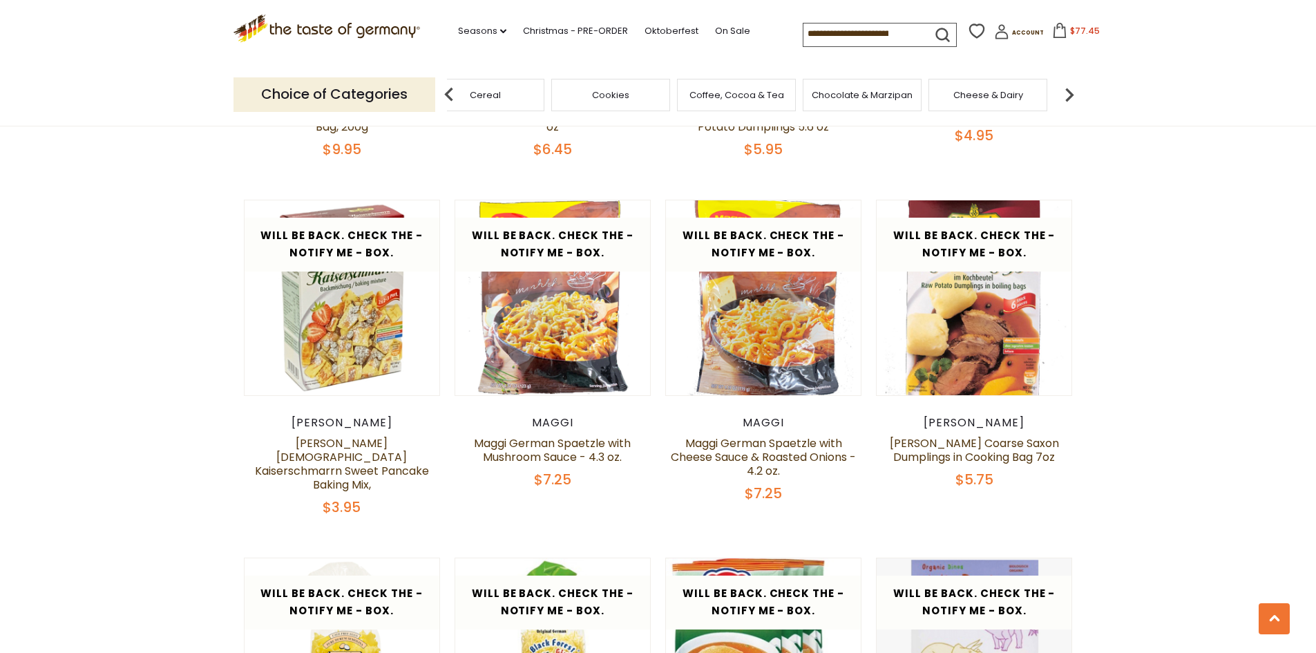
click at [1067, 93] on img at bounding box center [1069, 95] width 28 height 28
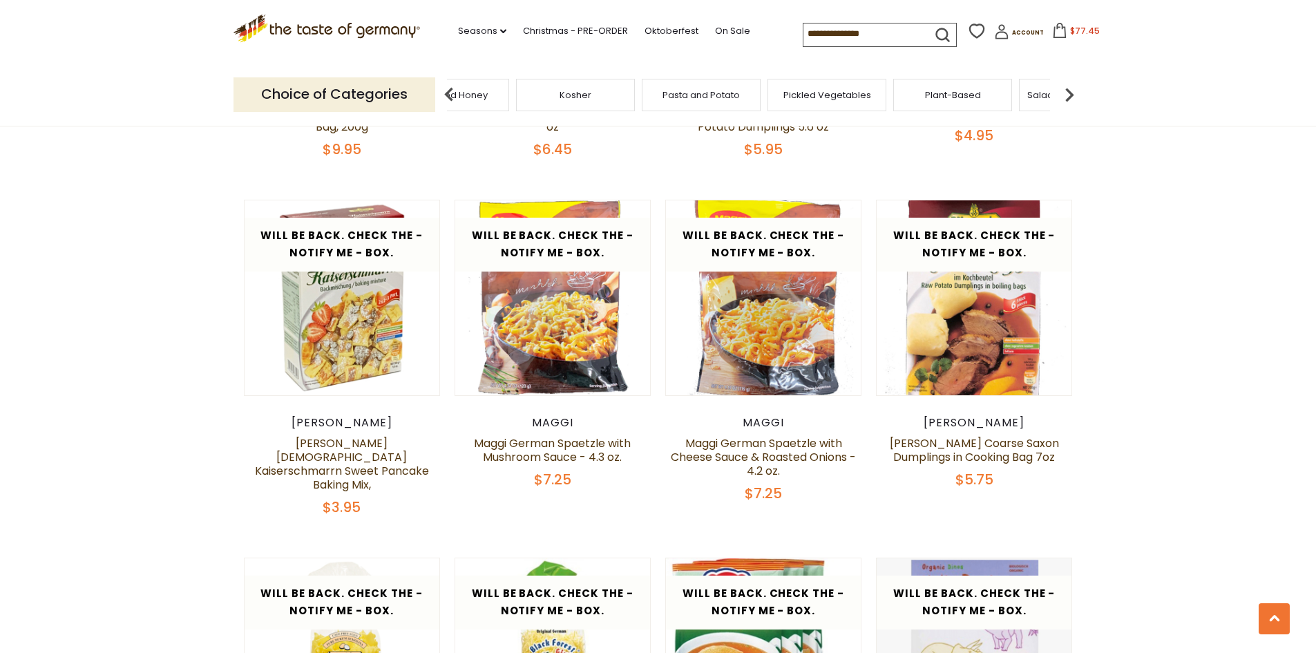
click at [1067, 93] on img at bounding box center [1069, 95] width 28 height 28
click at [833, 95] on span "Savory Snacks" at bounding box center [849, 95] width 66 height 10
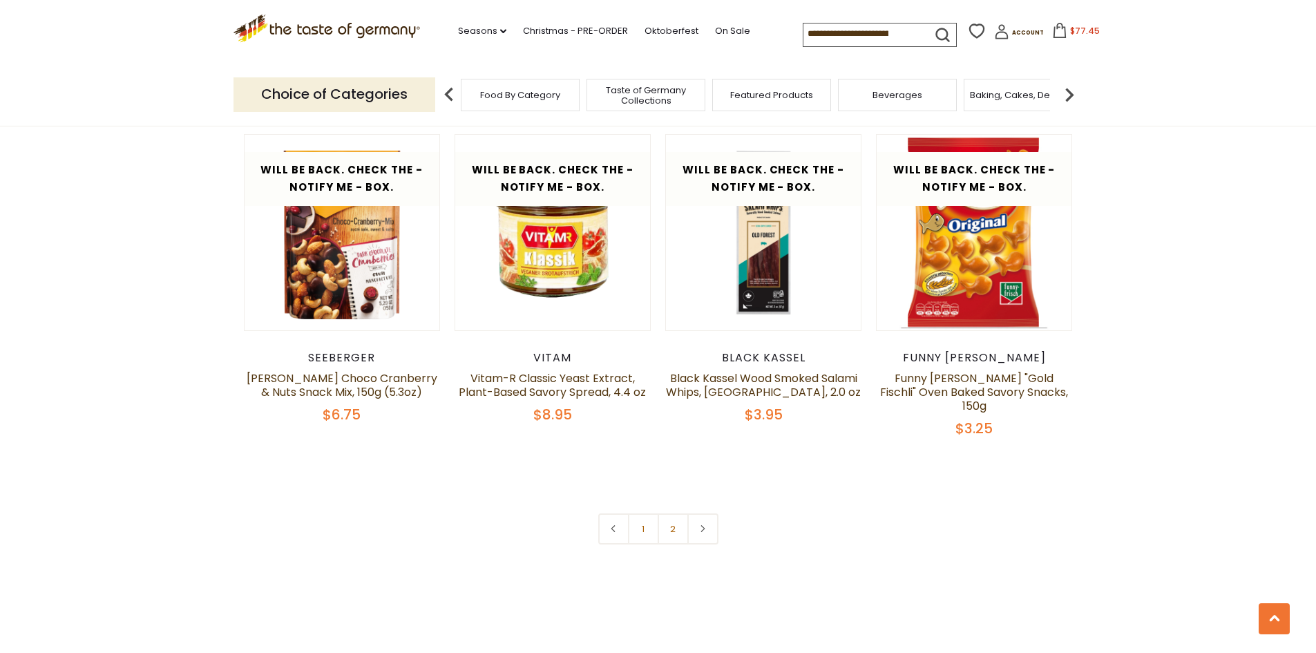
scroll to position [3246, 0]
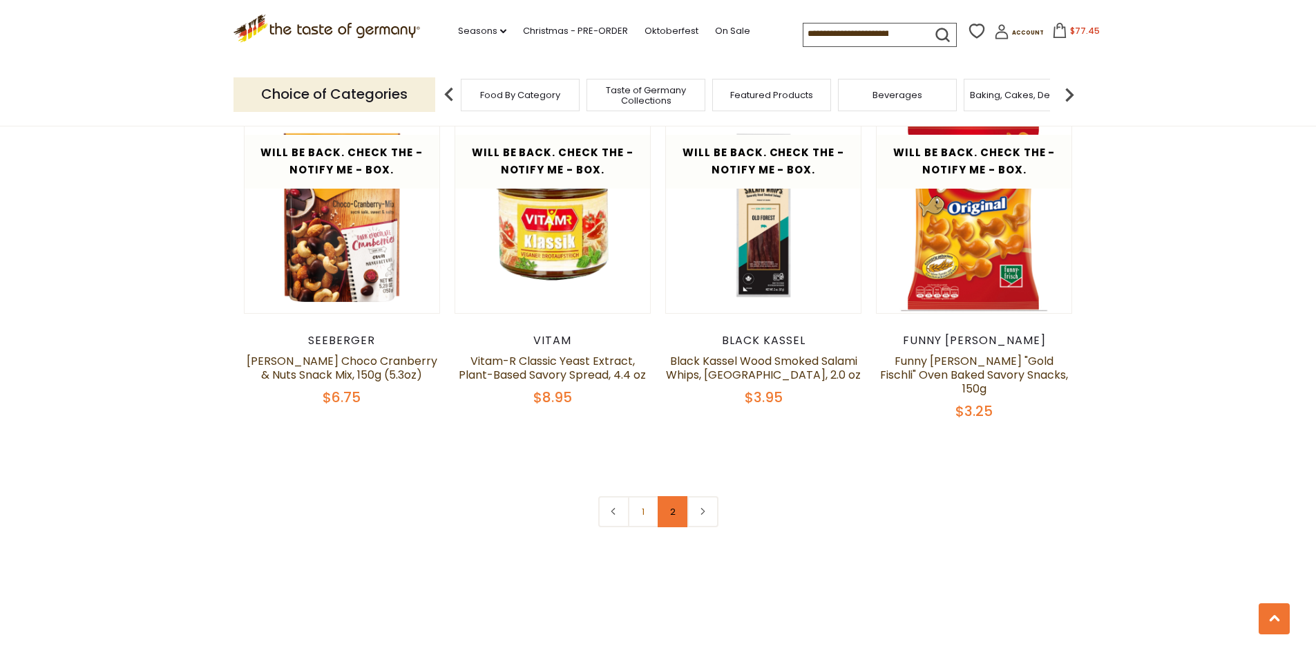
click at [677, 496] on link "2" at bounding box center [672, 511] width 31 height 31
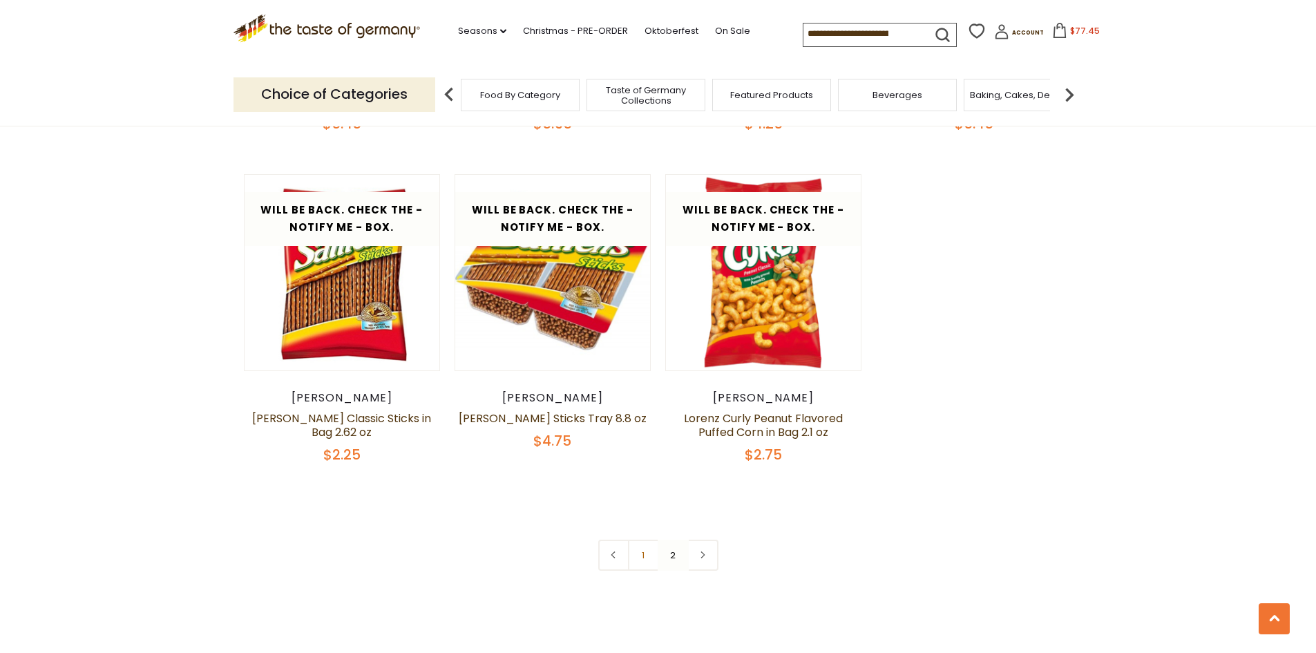
scroll to position [1096, 0]
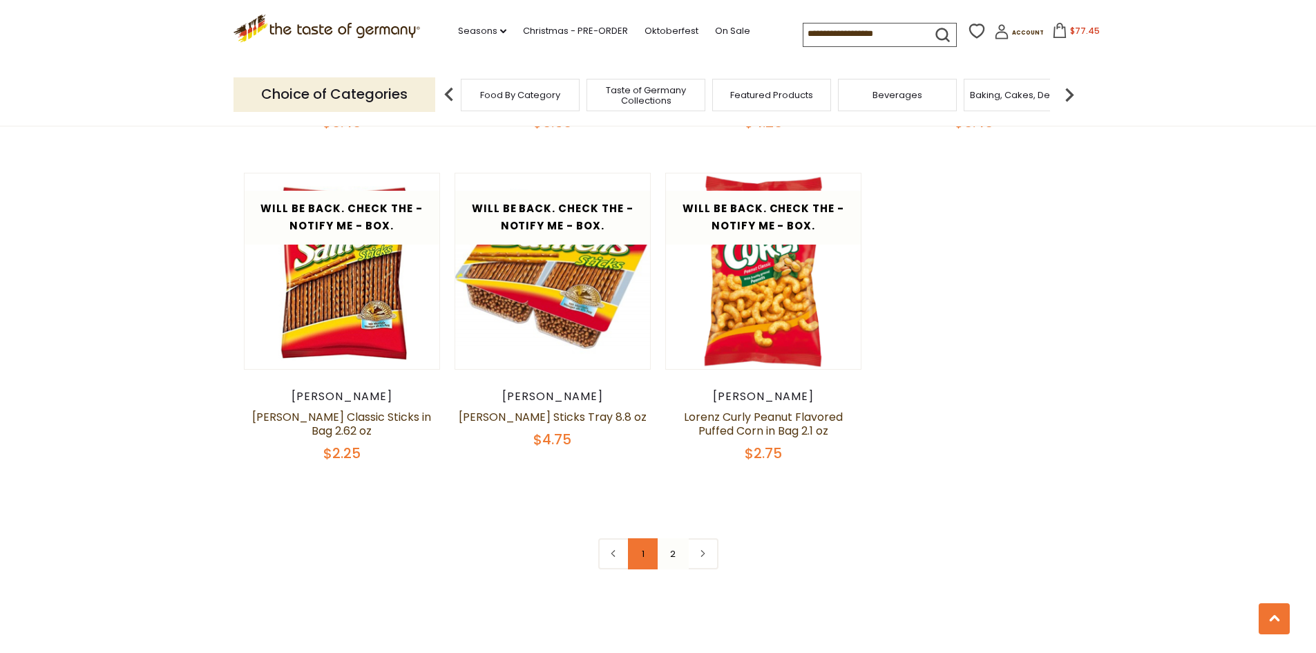
click at [640, 554] on link "1" at bounding box center [643, 553] width 31 height 31
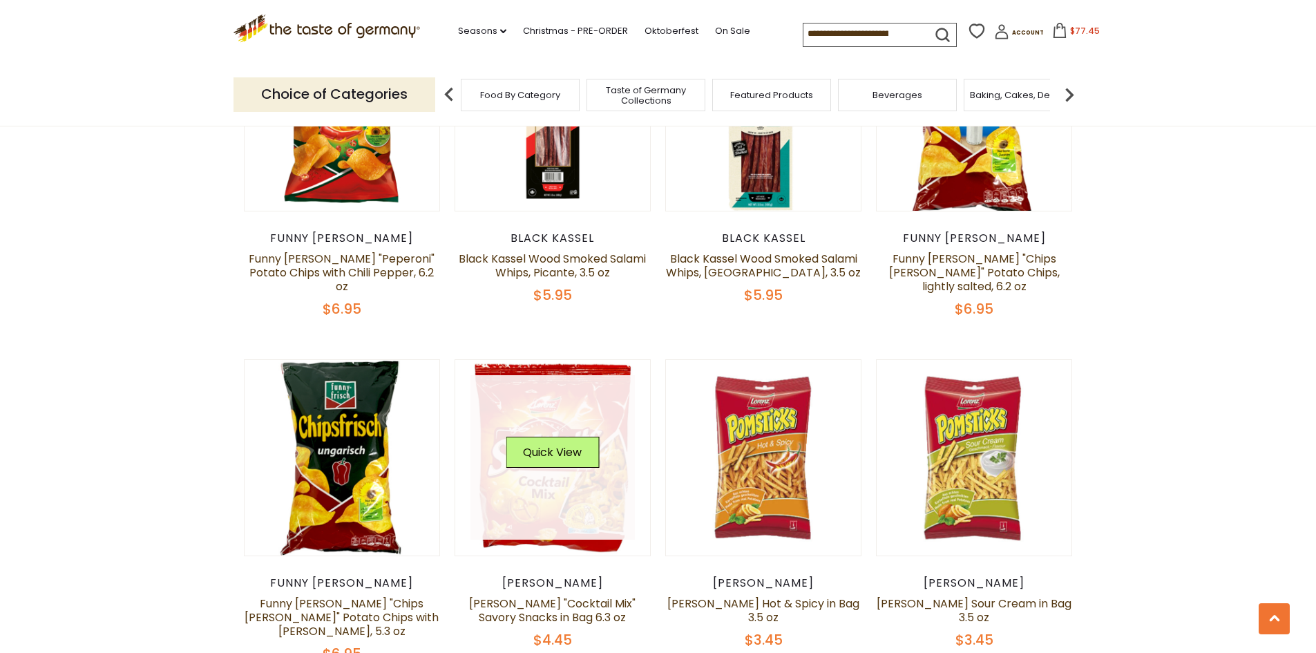
scroll to position [2339, 0]
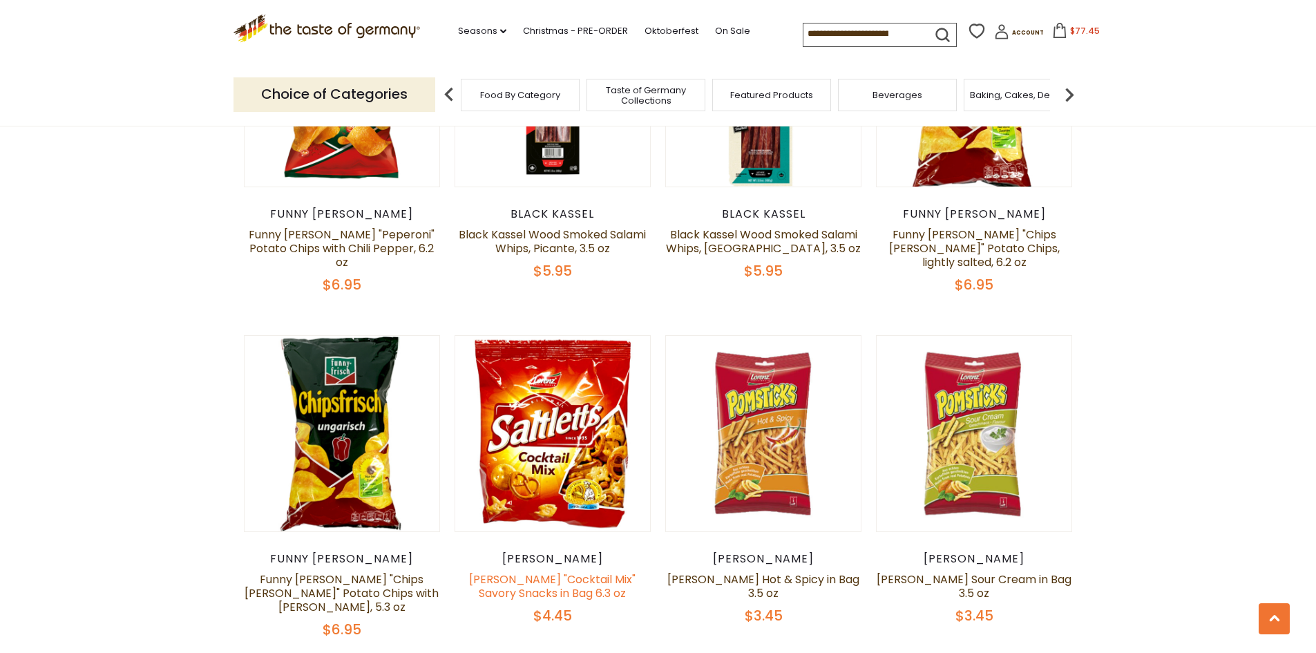
click at [561, 571] on link "Lorenz "Cocktail Mix" Savory Snacks in Bag 6.3 oz" at bounding box center [552, 586] width 166 height 30
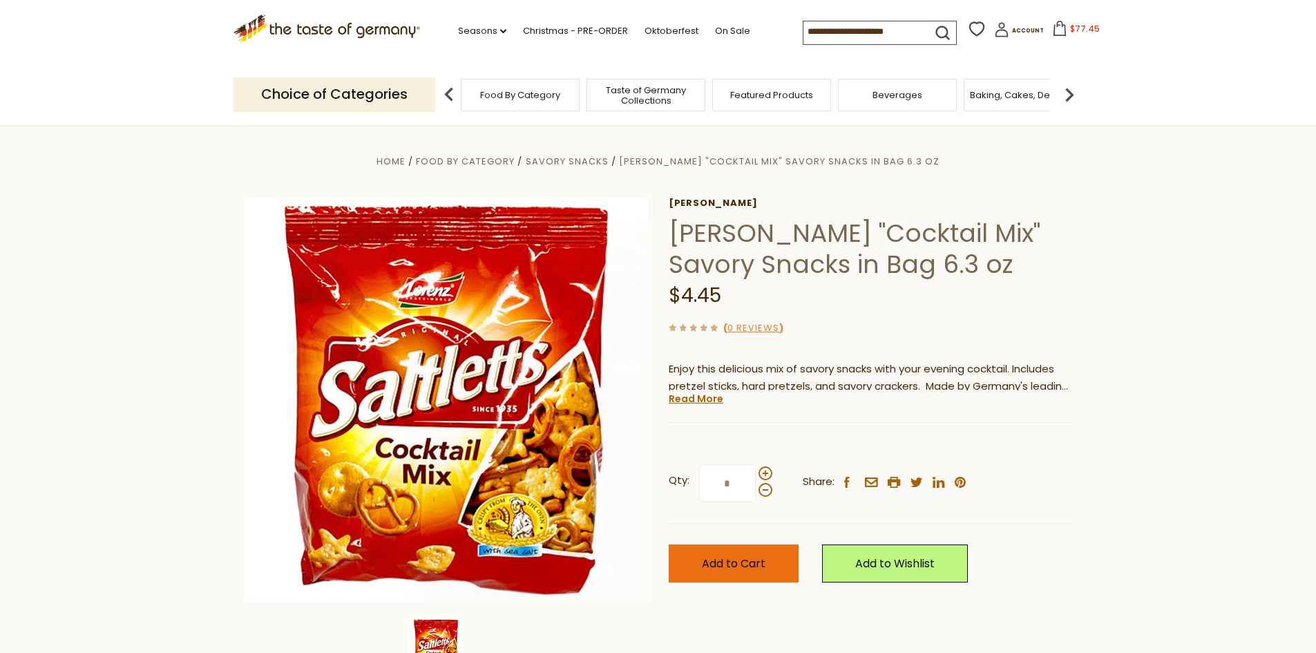
click at [729, 573] on button "Add to Cart" at bounding box center [733, 563] width 130 height 38
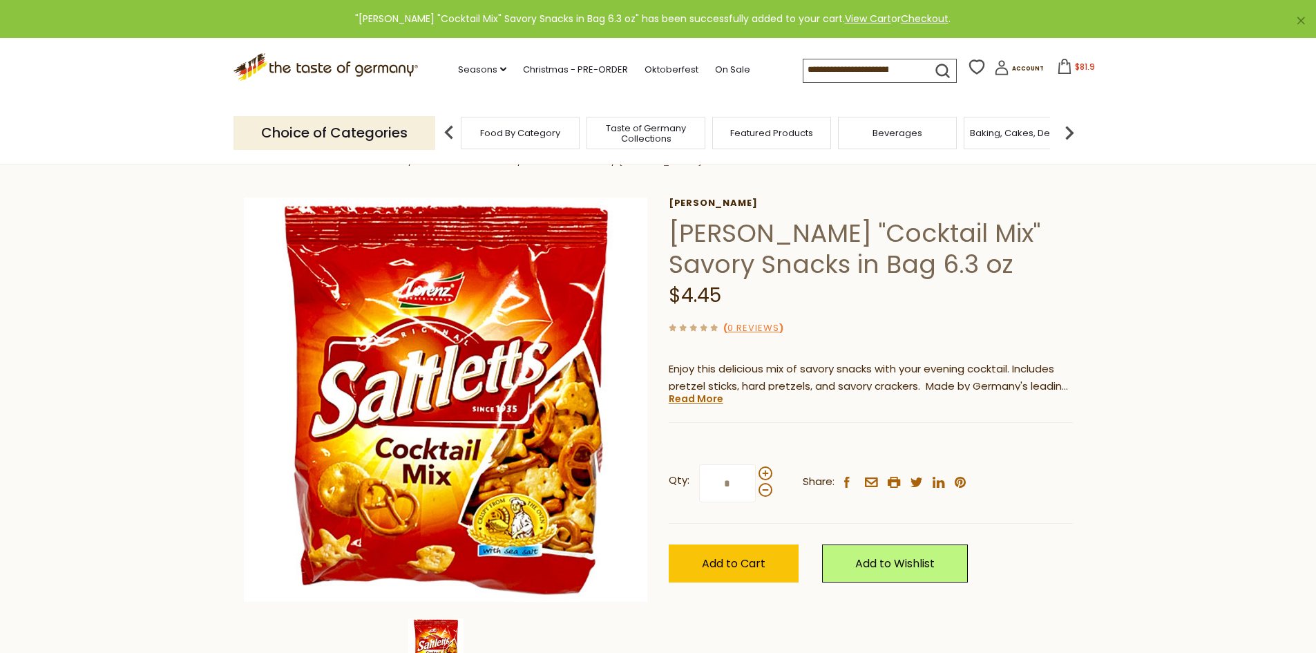
click at [1057, 66] on icon at bounding box center [1064, 66] width 15 height 15
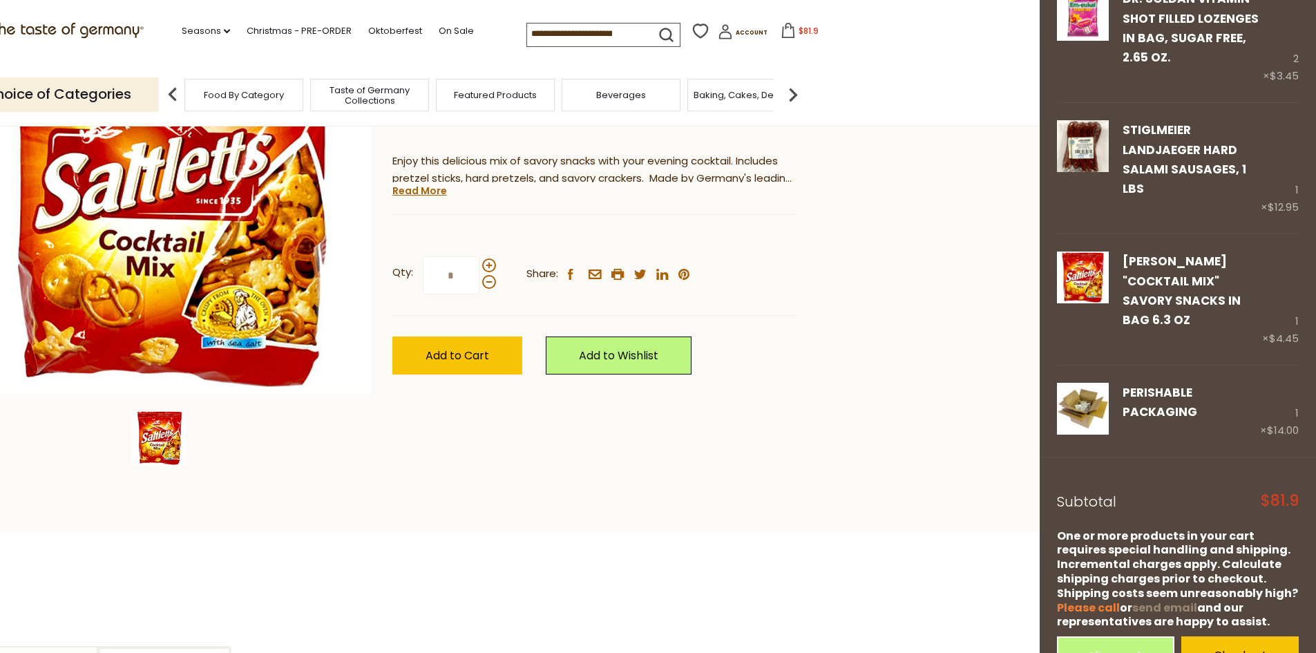
scroll to position [414, 0]
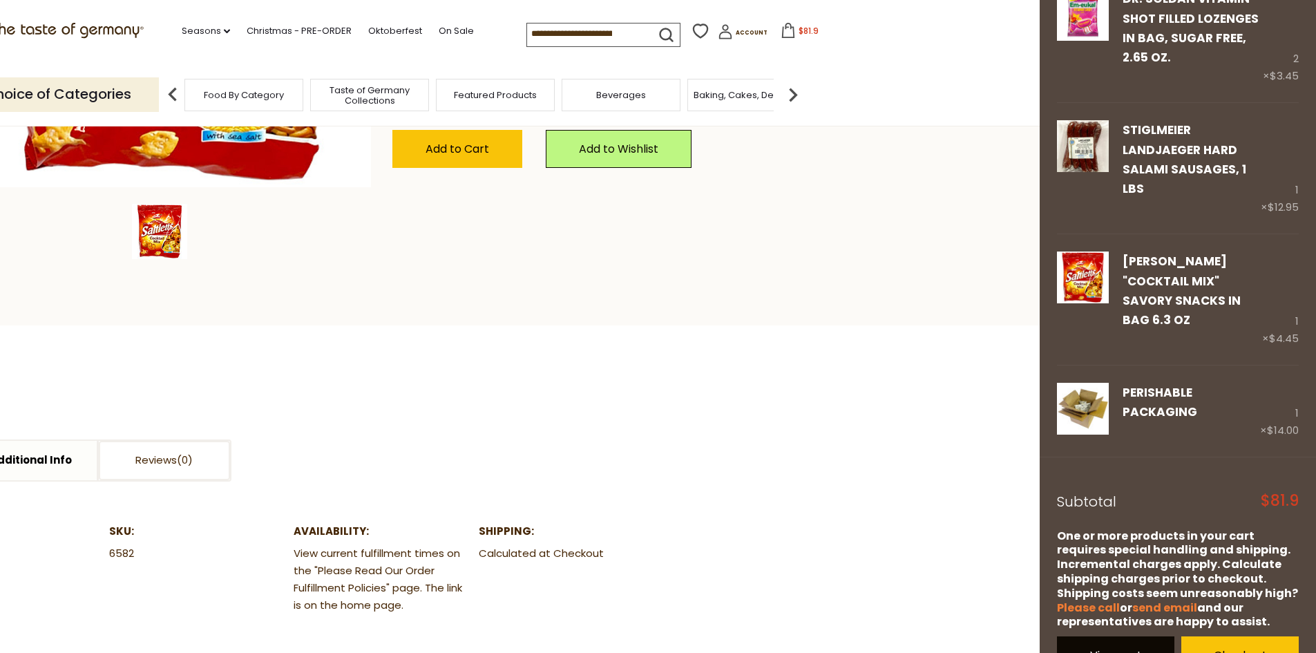
click at [1118, 636] on link "View cart" at bounding box center [1115, 655] width 117 height 38
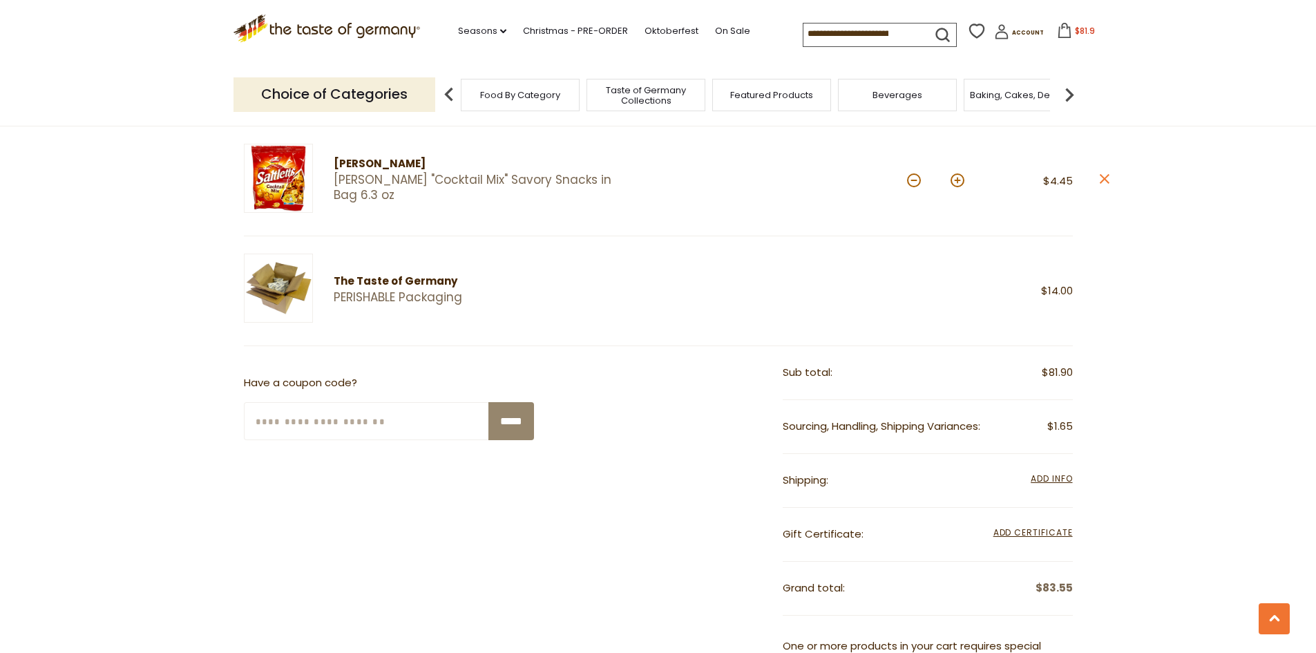
scroll to position [967, 0]
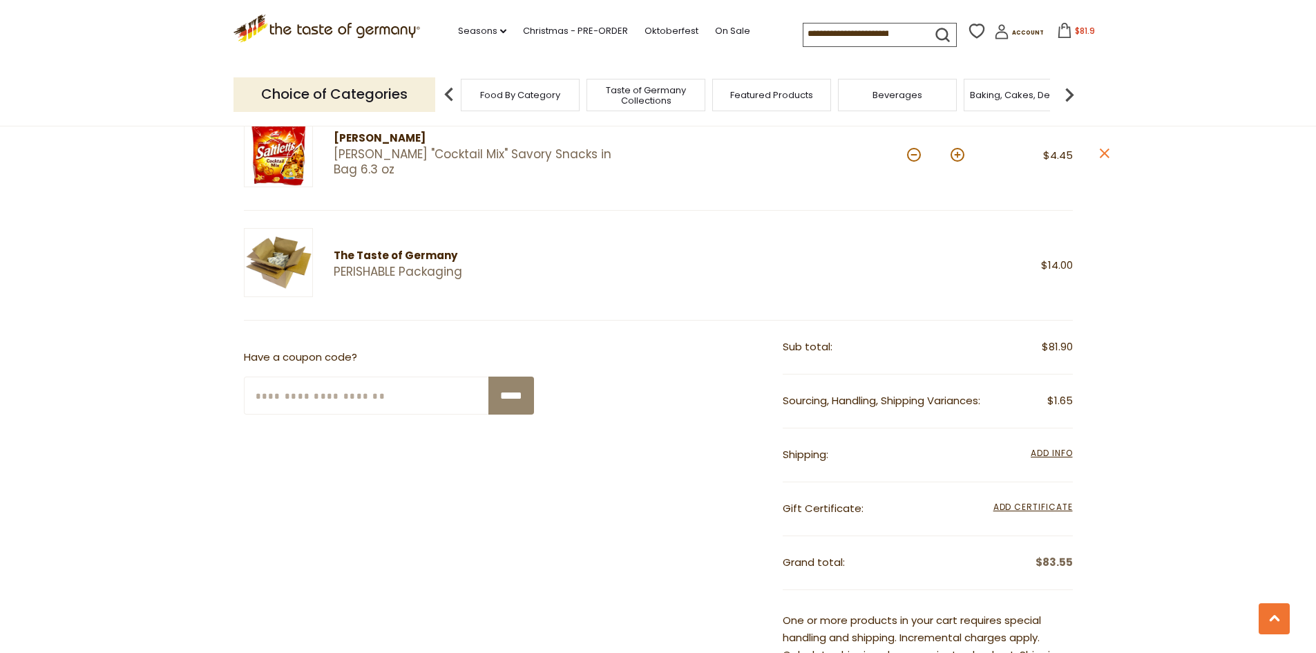
click at [1068, 93] on img at bounding box center [1069, 95] width 28 height 28
click at [959, 95] on span "Breads" at bounding box center [966, 95] width 32 height 10
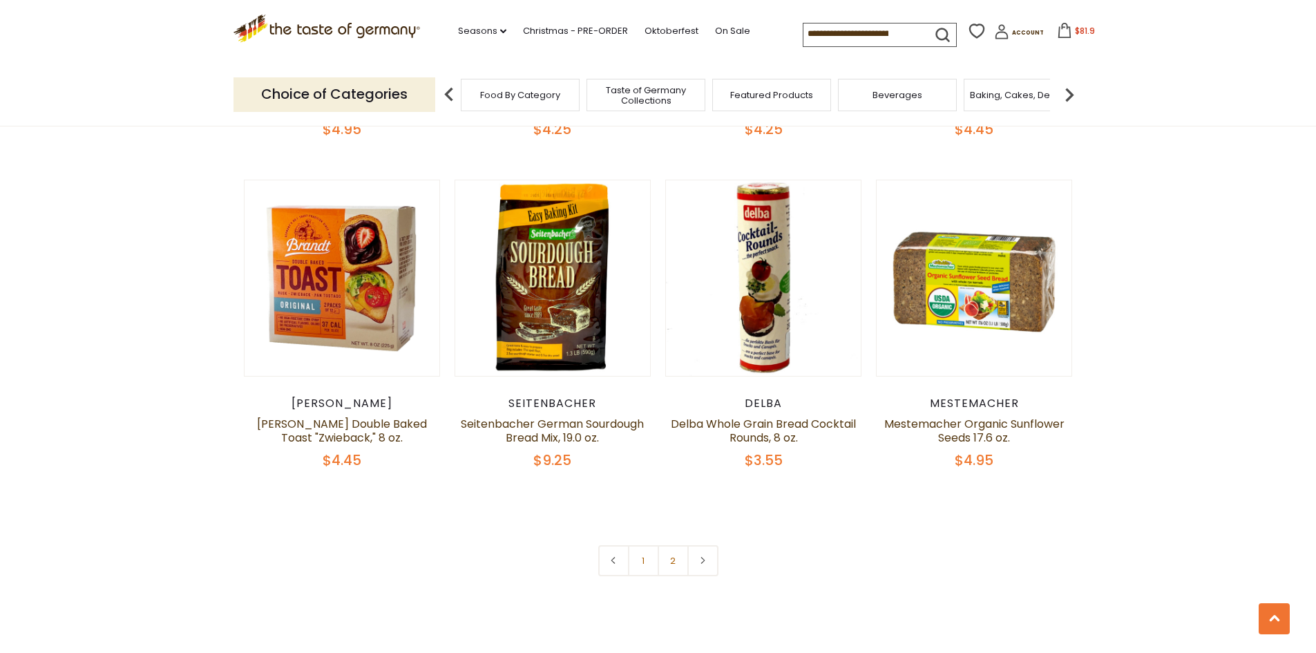
scroll to position [3177, 0]
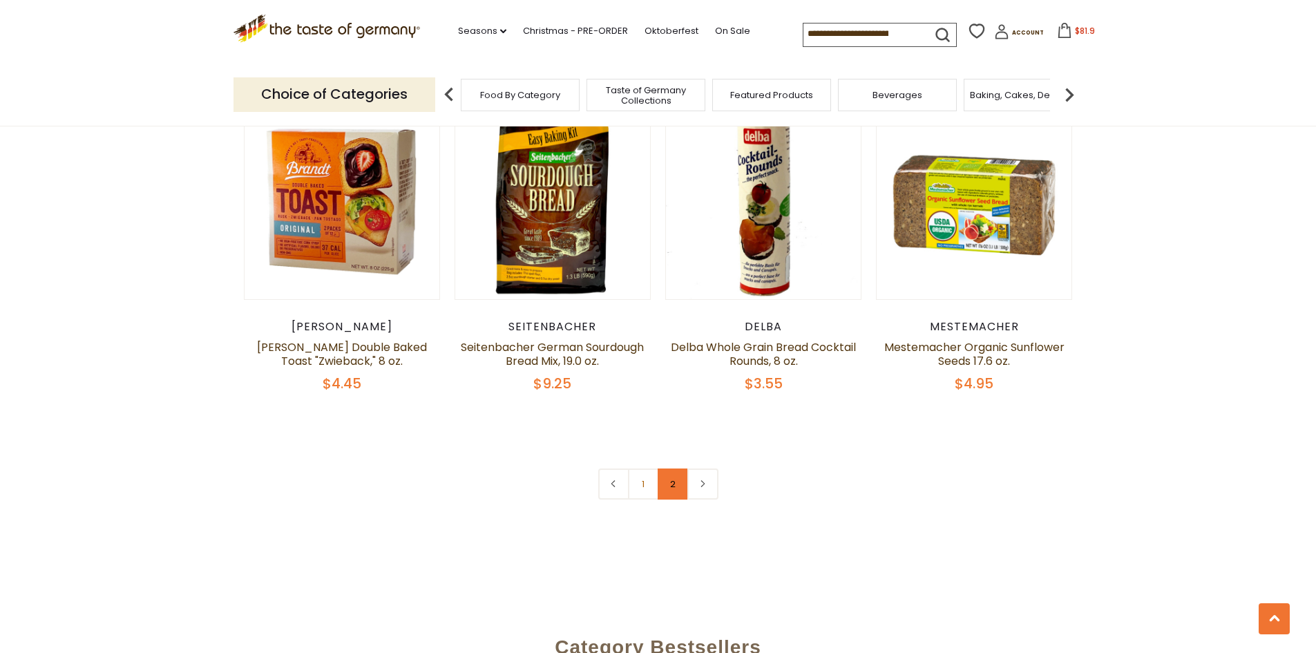
click at [673, 488] on link "2" at bounding box center [672, 483] width 31 height 31
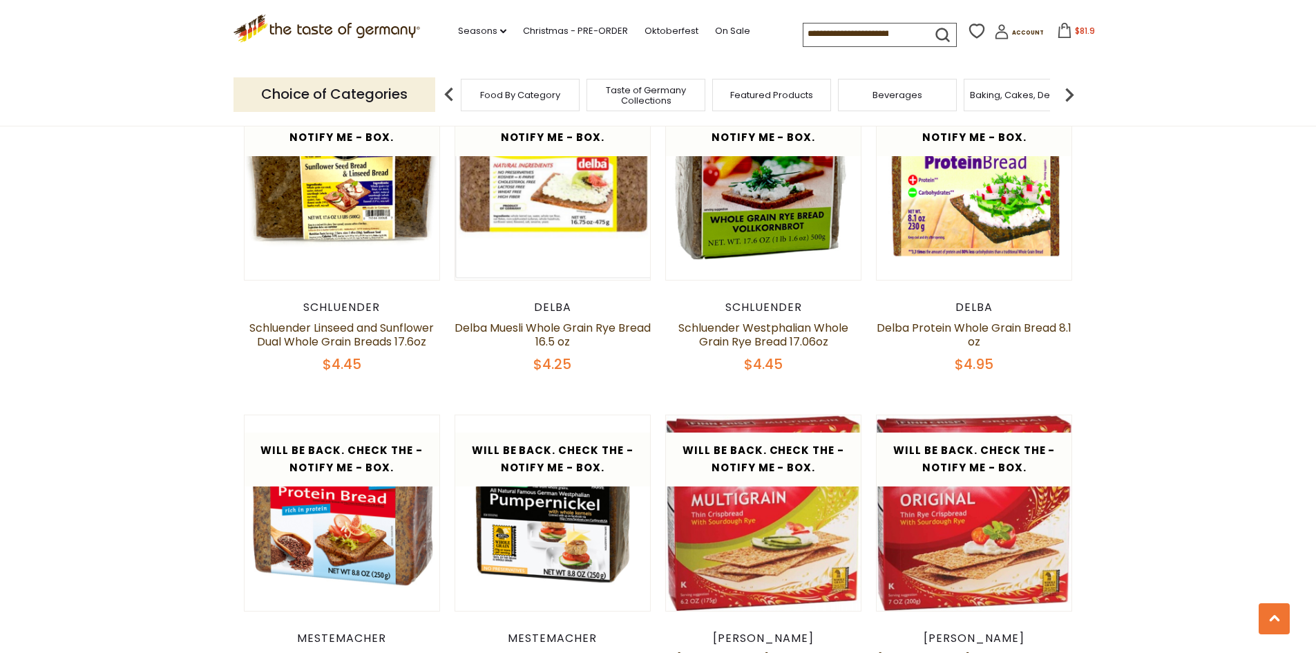
scroll to position [1303, 0]
